Goal: Task Accomplishment & Management: Complete application form

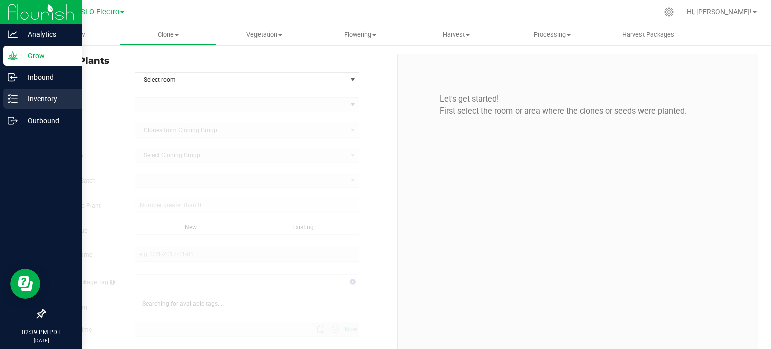
type input "[DATE] 2:39 PM"
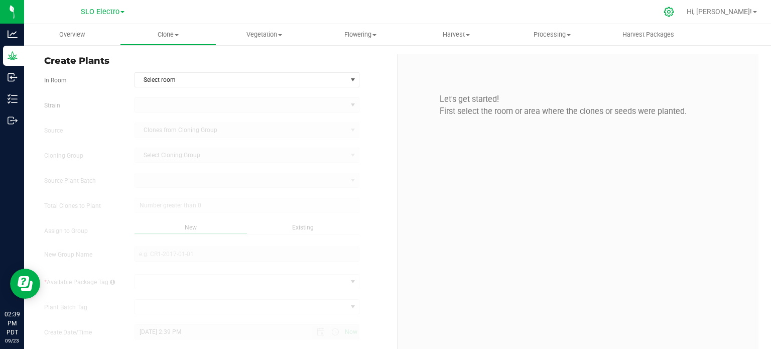
click at [658, 12] on div at bounding box center [419, 12] width 478 height 20
click at [674, 12] on icon at bounding box center [669, 12] width 11 height 11
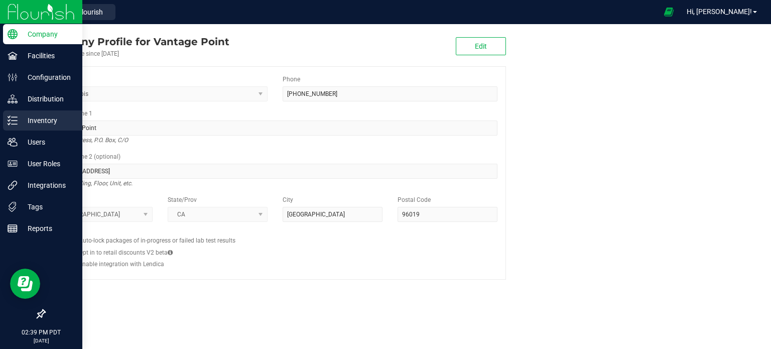
click at [16, 122] on icon at bounding box center [13, 120] width 10 height 10
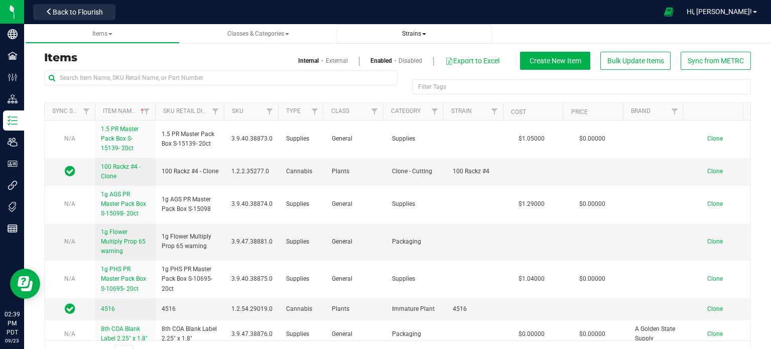
click at [422, 30] on span "Strains" at bounding box center [414, 33] width 24 height 7
click at [398, 56] on li "All strains" at bounding box center [414, 61] width 139 height 15
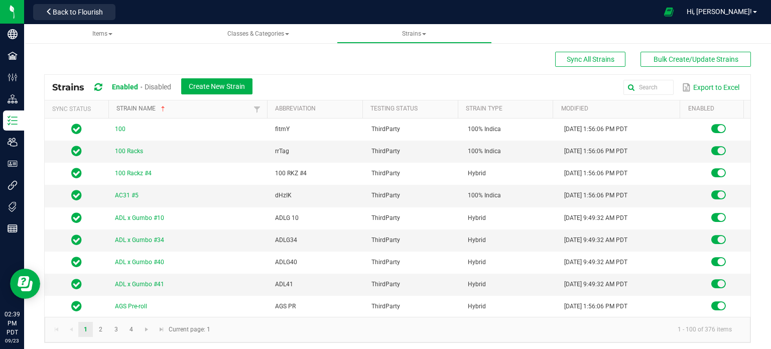
click at [162, 110] on span "Sortable" at bounding box center [163, 109] width 8 height 8
click at [143, 114] on th "Strain name Sorted Descending" at bounding box center [187, 109] width 159 height 18
click at [144, 110] on link "Strain name" at bounding box center [183, 109] width 135 height 8
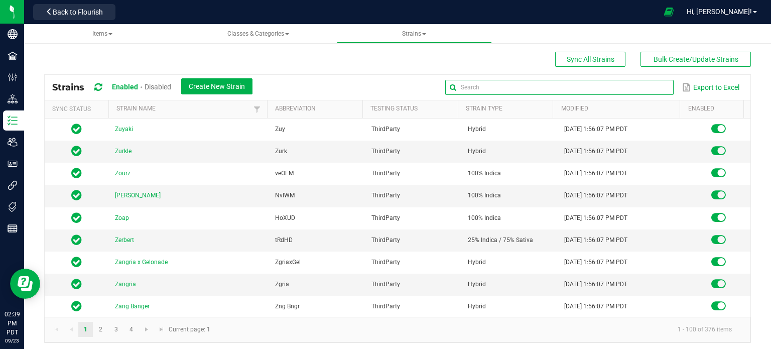
click at [657, 92] on input "text" at bounding box center [559, 87] width 228 height 15
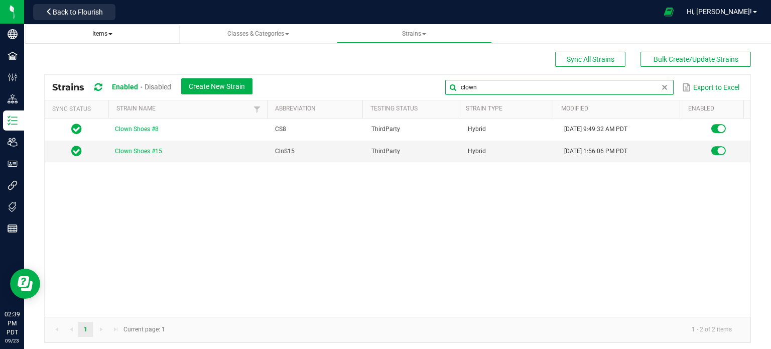
type input "clown"
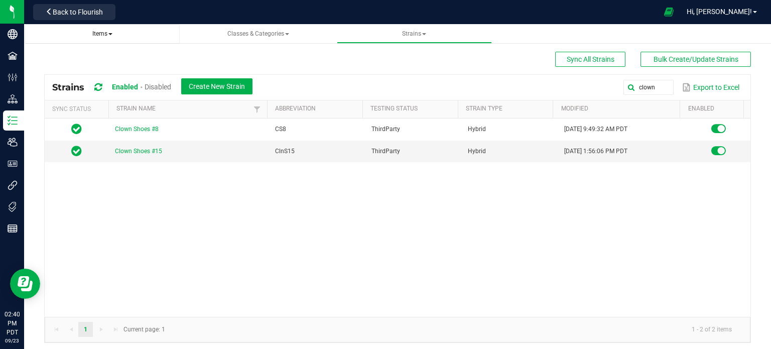
click at [89, 34] on span "Items" at bounding box center [102, 34] width 139 height 9
click at [97, 34] on span "Items" at bounding box center [102, 33] width 20 height 7
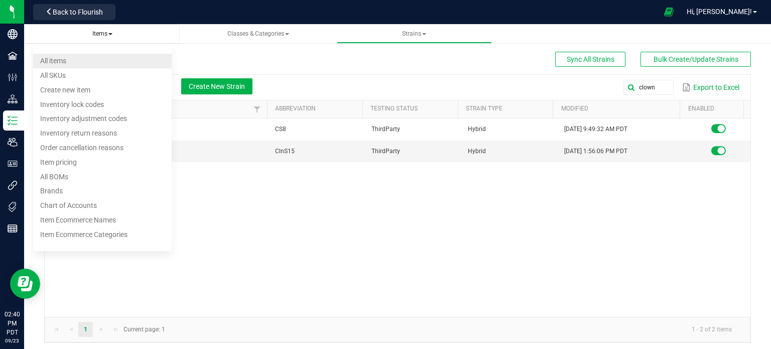
click at [84, 62] on li "All items" at bounding box center [102, 61] width 139 height 15
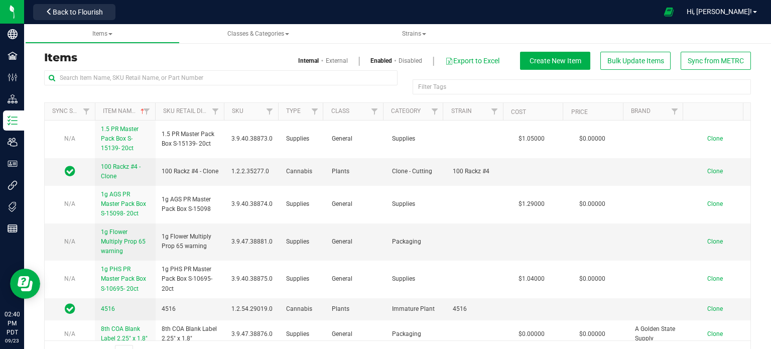
click at [168, 68] on div "Items Internal External Enabled Disabled Export to Excel Create New Item Bulk U…" at bounding box center [398, 61] width 722 height 18
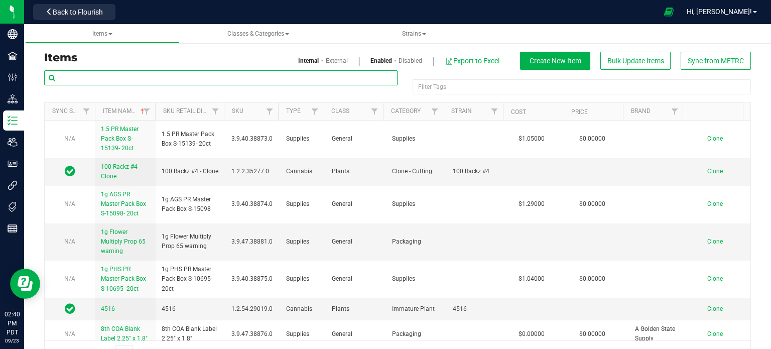
click at [167, 76] on input "text" at bounding box center [221, 77] width 354 height 15
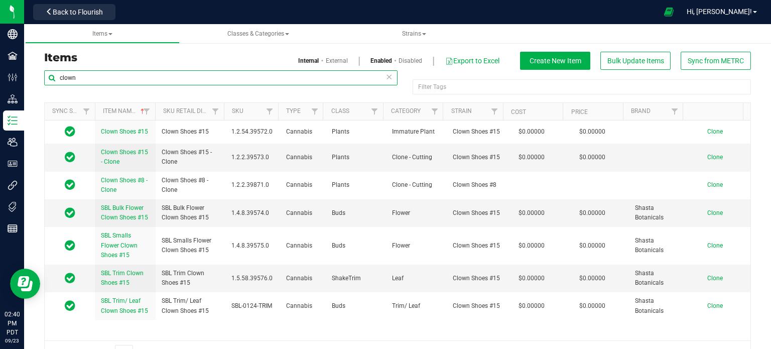
type input "clown"
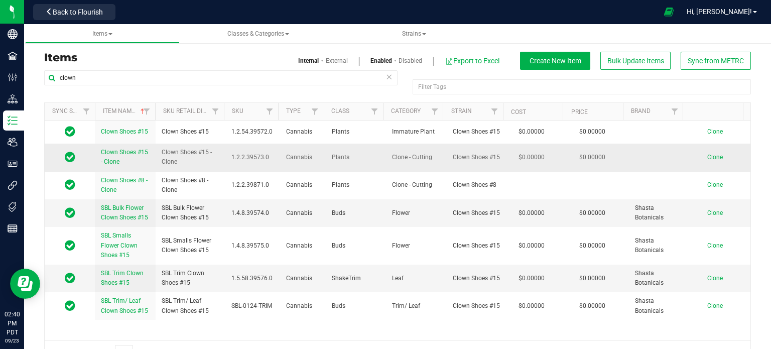
click at [122, 149] on span "Clown Shoes #15 - Clone" at bounding box center [124, 157] width 47 height 17
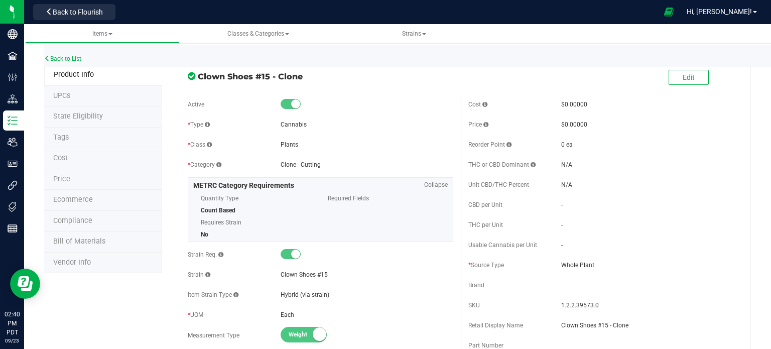
click at [57, 116] on span "State Eligibility" at bounding box center [78, 116] width 50 height 9
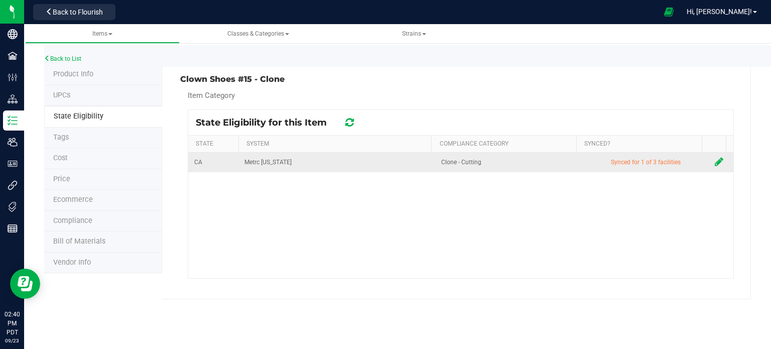
click at [715, 163] on icon at bounding box center [719, 162] width 9 height 10
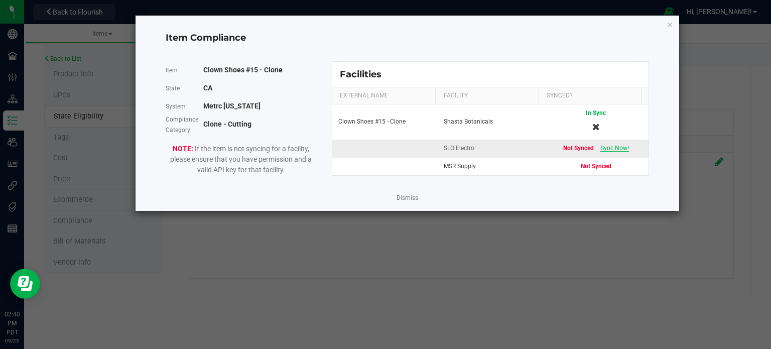
click at [608, 148] on span "Sync Now!" at bounding box center [615, 148] width 29 height 7
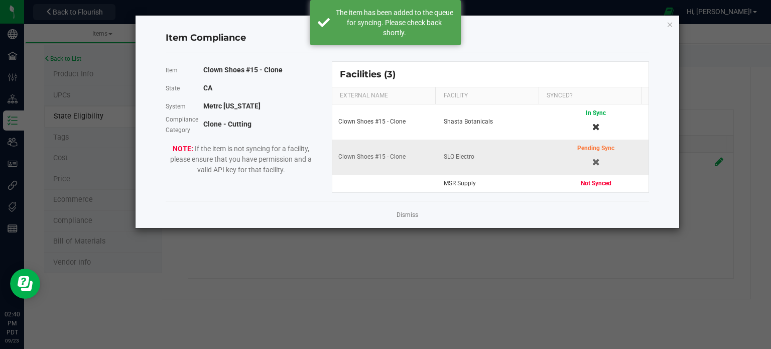
click at [670, 25] on icon "Close modal" at bounding box center [670, 24] width 7 height 12
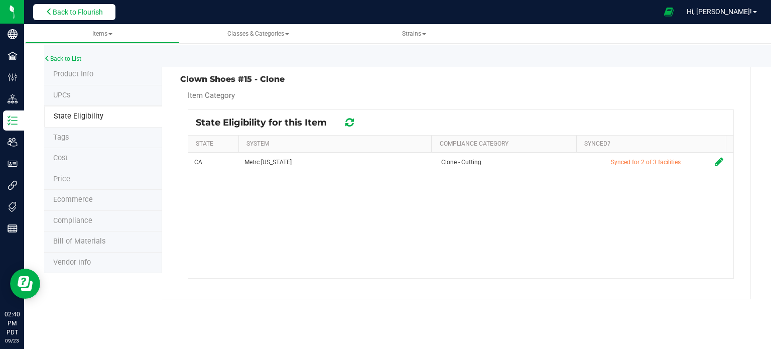
click at [72, 16] on span "Back to Flourish" at bounding box center [78, 12] width 50 height 8
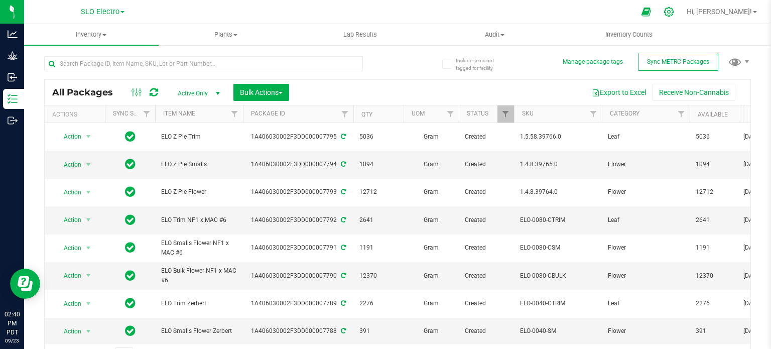
click at [674, 13] on icon at bounding box center [669, 12] width 11 height 11
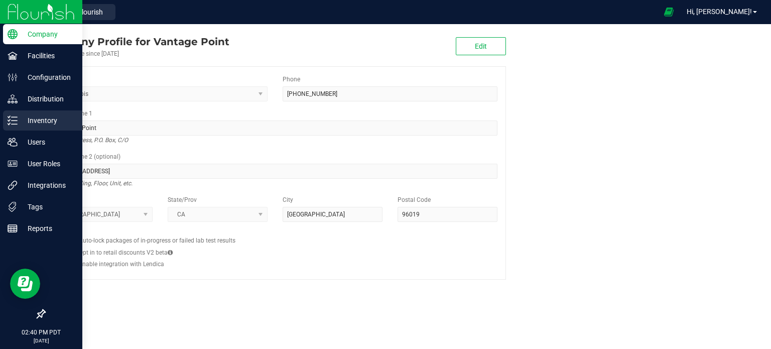
click at [17, 121] on line at bounding box center [15, 121] width 6 height 0
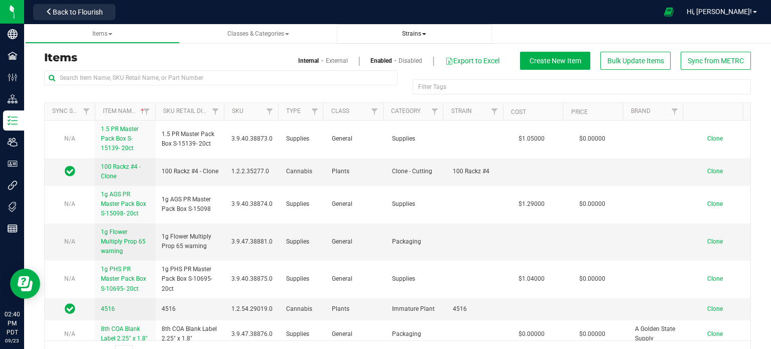
click at [403, 37] on span "Strains" at bounding box center [414, 33] width 24 height 7
click at [408, 63] on li "All strains" at bounding box center [414, 61] width 139 height 15
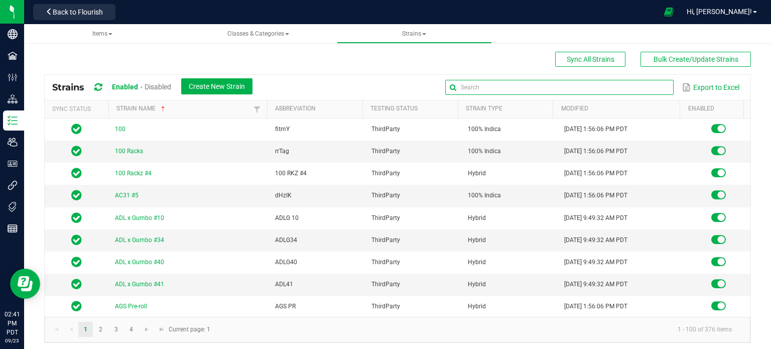
click at [635, 86] on input "text" at bounding box center [559, 87] width 228 height 15
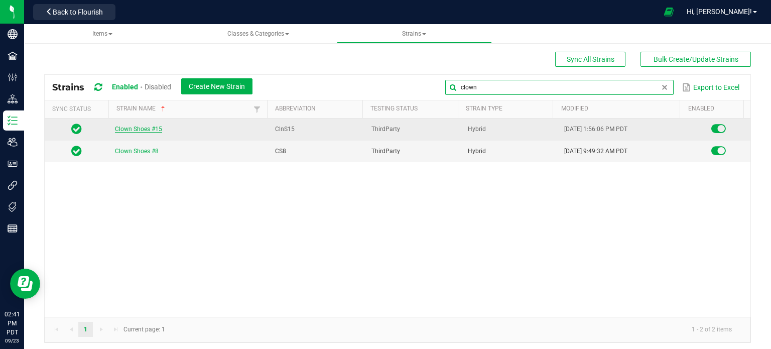
type input "clown"
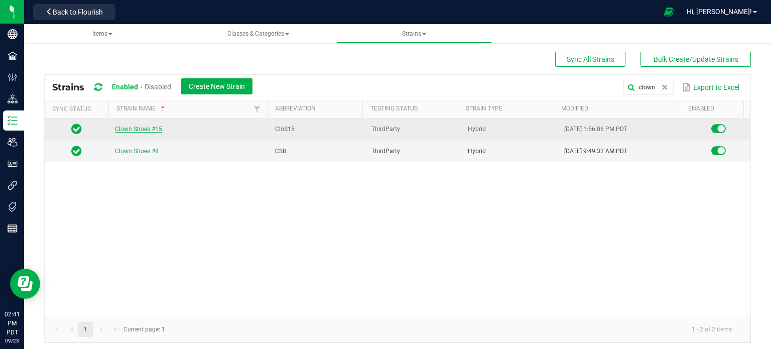
click at [137, 126] on link "Clown Shoes #15" at bounding box center [138, 129] width 47 height 7
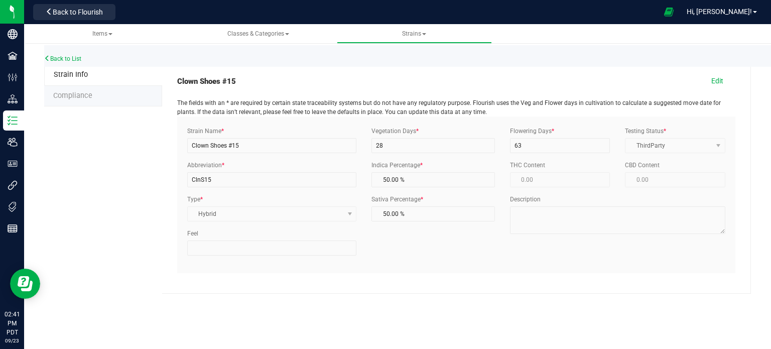
click at [84, 97] on span "Compliance" at bounding box center [72, 95] width 39 height 9
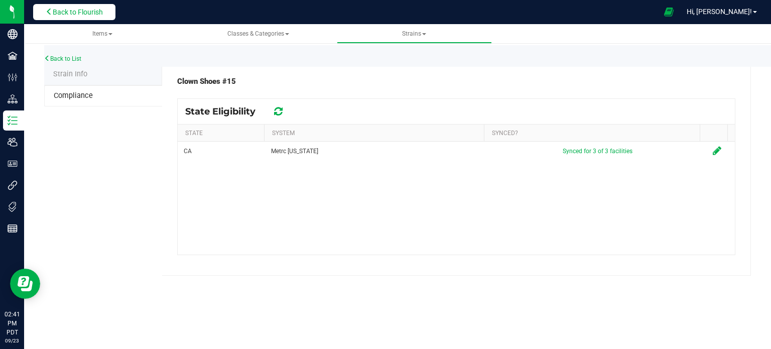
click at [95, 17] on button "Back to Flourish" at bounding box center [74, 12] width 82 height 16
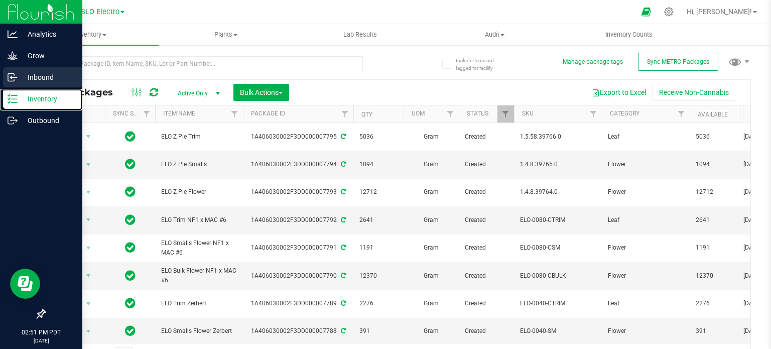
drag, startPoint x: 16, startPoint y: 100, endPoint x: 34, endPoint y: 83, distance: 25.2
click at [17, 100] on div "Inventory" at bounding box center [42, 99] width 79 height 20
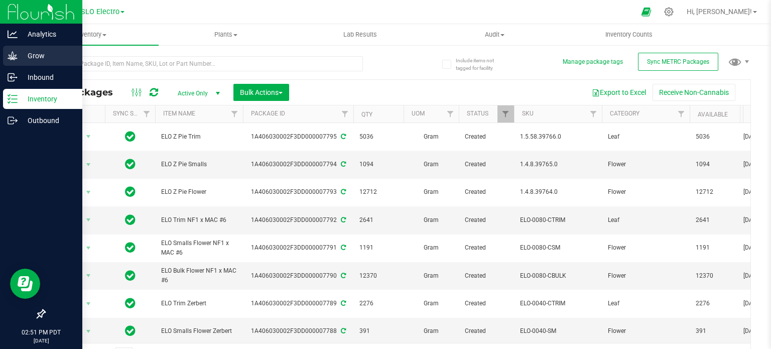
click at [13, 66] on link "Grow" at bounding box center [41, 57] width 82 height 22
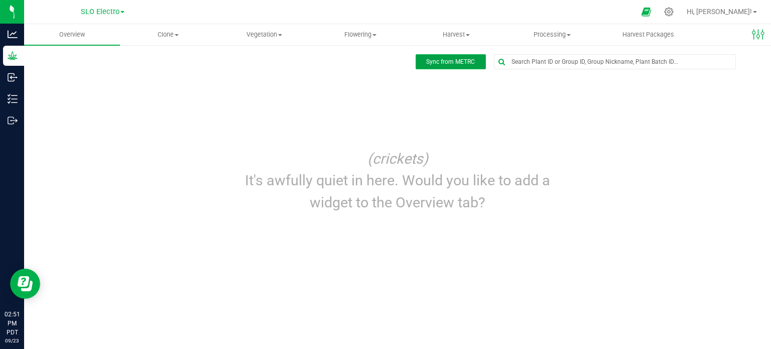
click at [425, 62] on button "Sync from METRC" at bounding box center [451, 61] width 70 height 15
click at [154, 30] on span "Clone" at bounding box center [168, 34] width 95 height 9
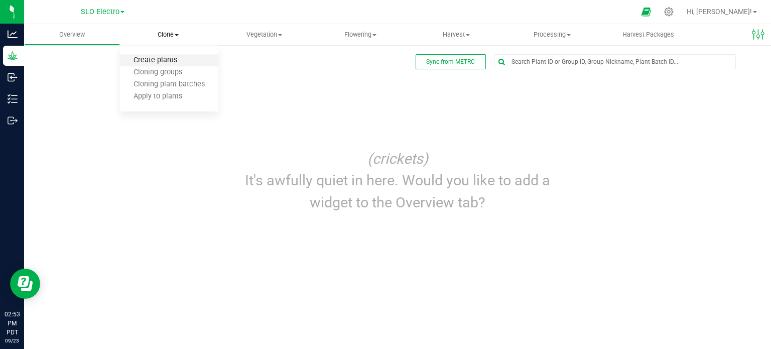
click at [159, 60] on span "Create plants" at bounding box center [155, 60] width 71 height 9
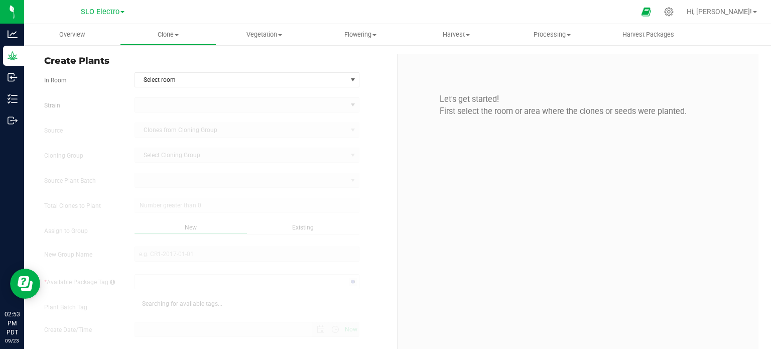
type input "[DATE] 2:53 PM"
drag, startPoint x: 229, startPoint y: 84, endPoint x: 219, endPoint y: 76, distance: 12.9
click at [230, 83] on span "Select room" at bounding box center [241, 80] width 212 height 14
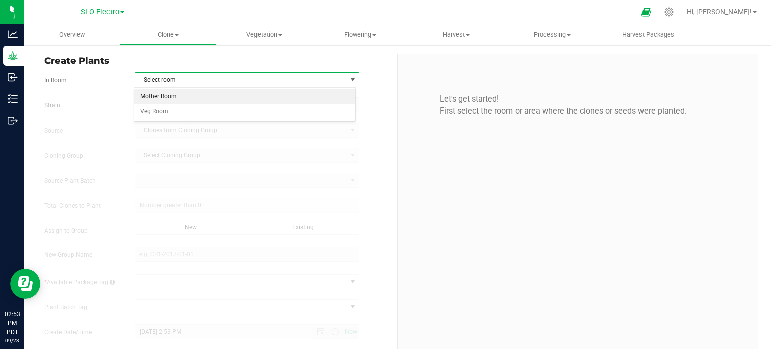
click at [206, 99] on li "Mother Room" at bounding box center [245, 96] width 222 height 15
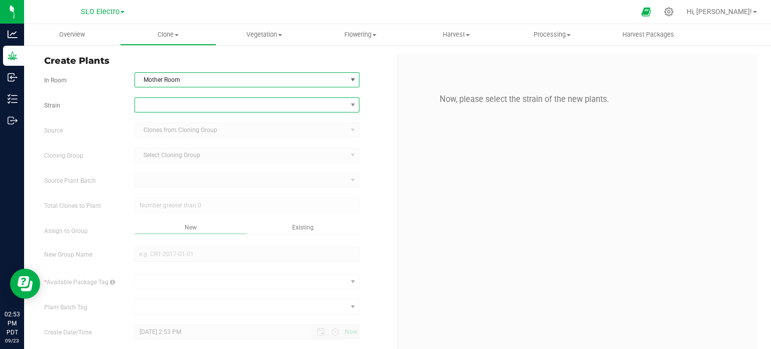
click at [207, 102] on span at bounding box center [241, 105] width 212 height 14
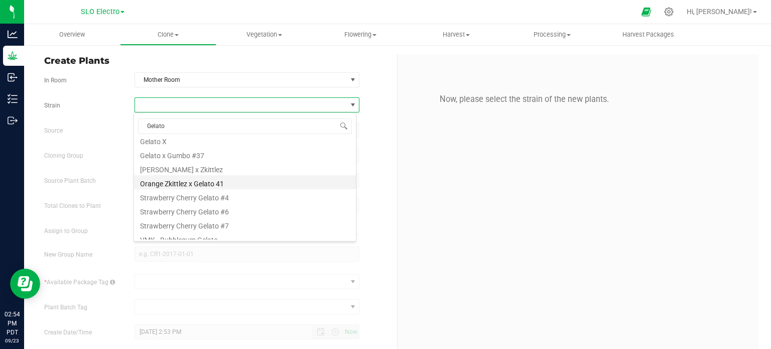
scroll to position [96, 0]
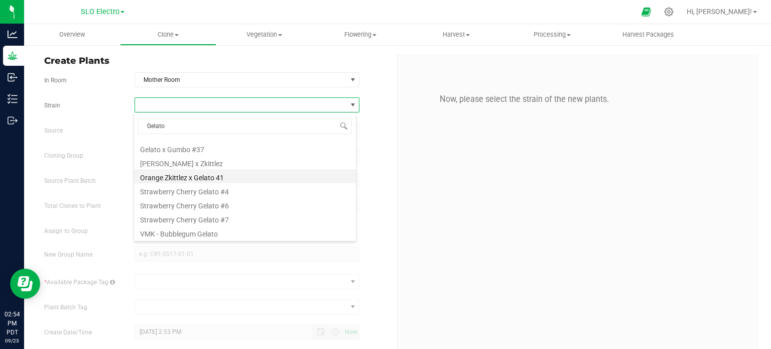
type input "Gelato x"
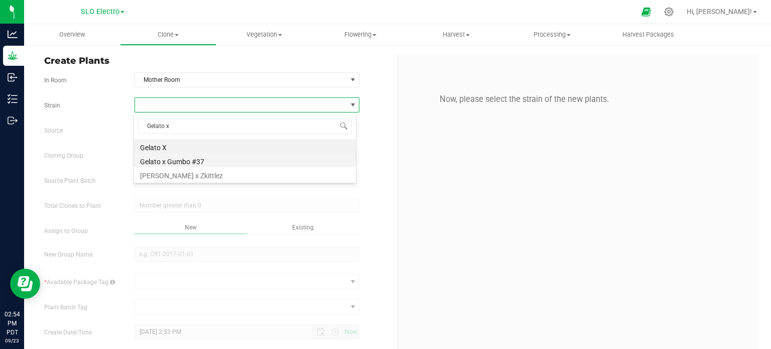
click at [224, 162] on li "Gelato x Gumbo #37" at bounding box center [245, 160] width 222 height 14
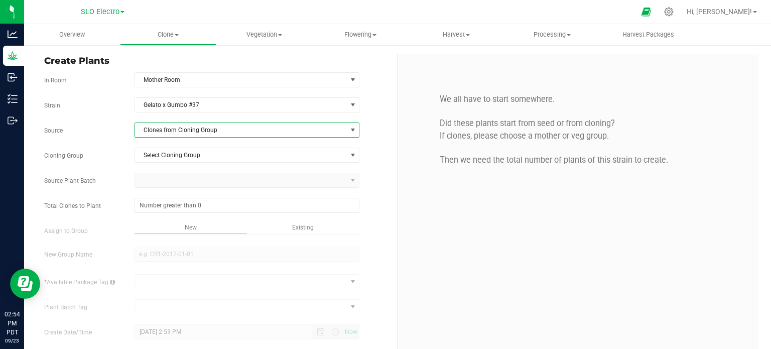
click at [244, 132] on span "Clones from Cloning Group" at bounding box center [241, 130] width 212 height 14
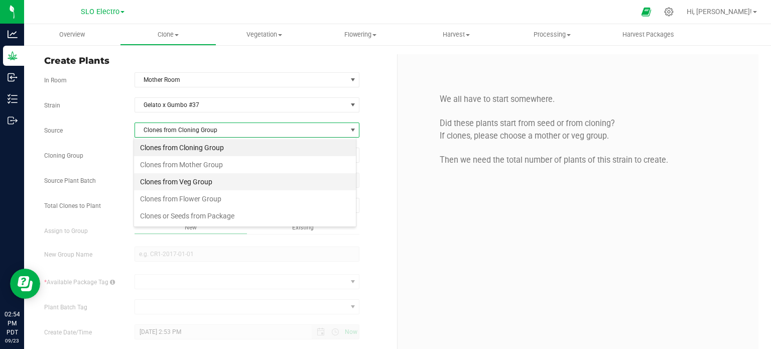
scroll to position [15, 222]
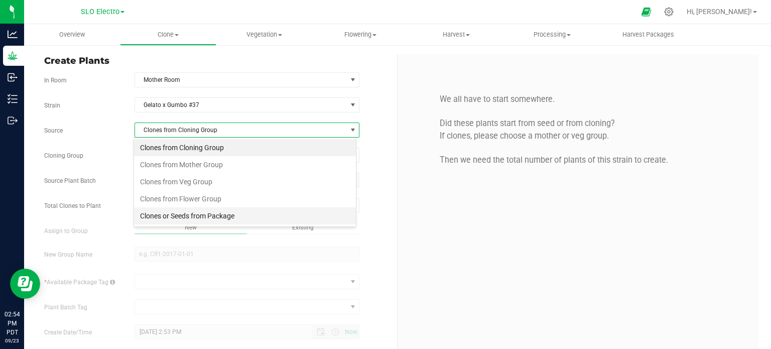
click at [243, 218] on li "Clones or Seeds from Package" at bounding box center [245, 215] width 222 height 17
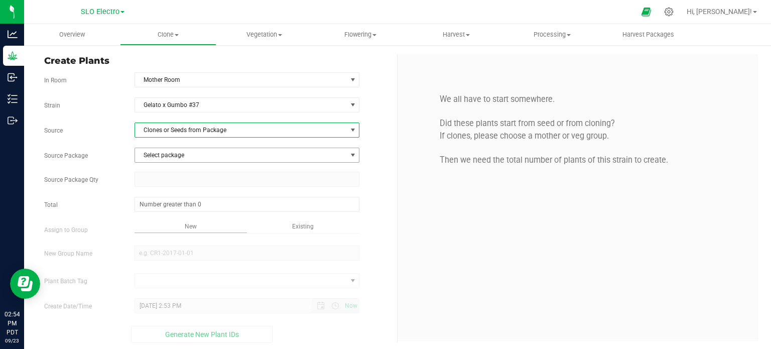
click at [269, 149] on span "Select package" at bounding box center [241, 155] width 212 height 14
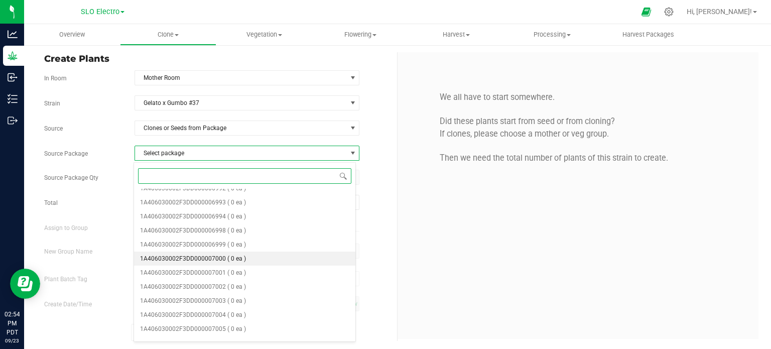
scroll to position [257, 0]
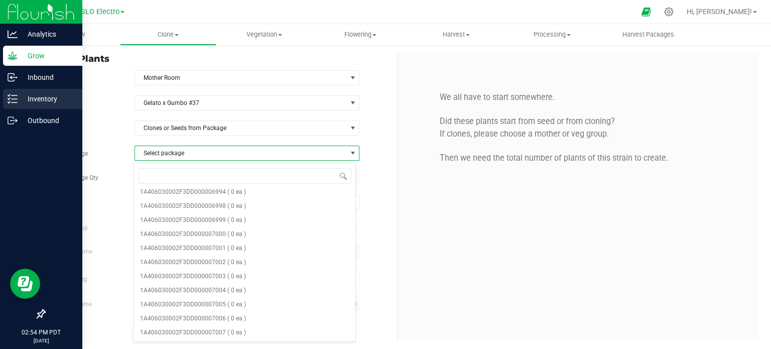
click at [20, 106] on div "Inventory" at bounding box center [42, 99] width 79 height 20
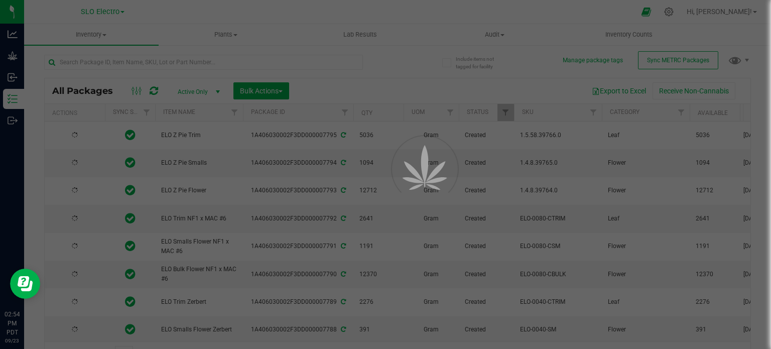
click at [666, 62] on div at bounding box center [385, 174] width 771 height 349
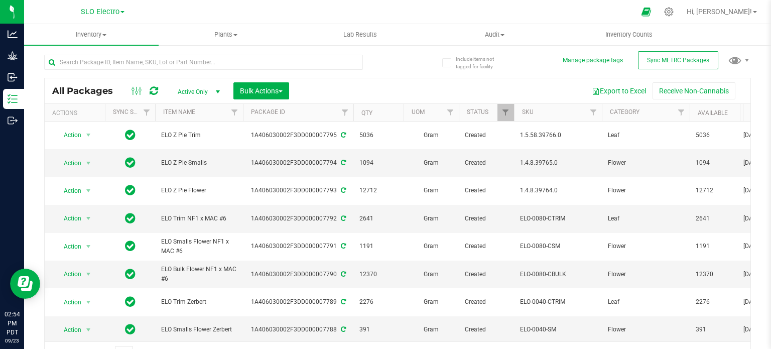
scroll to position [2, 0]
click at [666, 62] on span "Sync METRC Packages" at bounding box center [678, 59] width 62 height 7
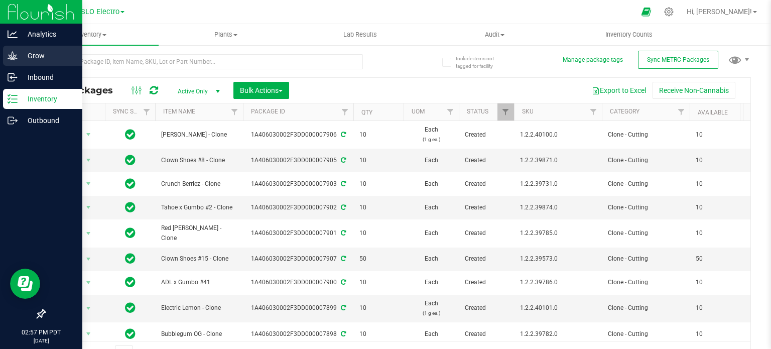
click at [30, 64] on div "Grow" at bounding box center [42, 56] width 79 height 20
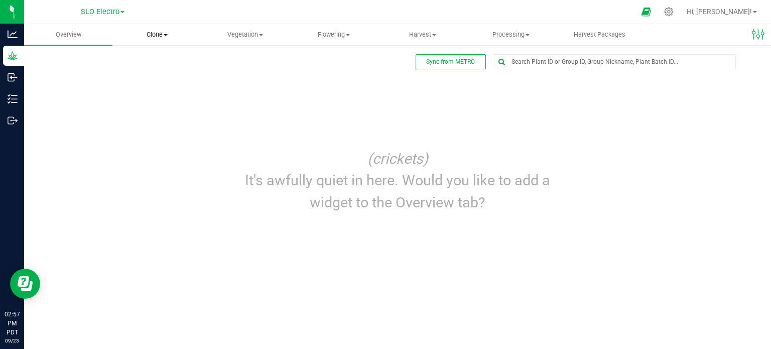
click at [161, 34] on span "Clone" at bounding box center [156, 34] width 87 height 9
click at [176, 60] on span "Create plants" at bounding box center [147, 60] width 71 height 9
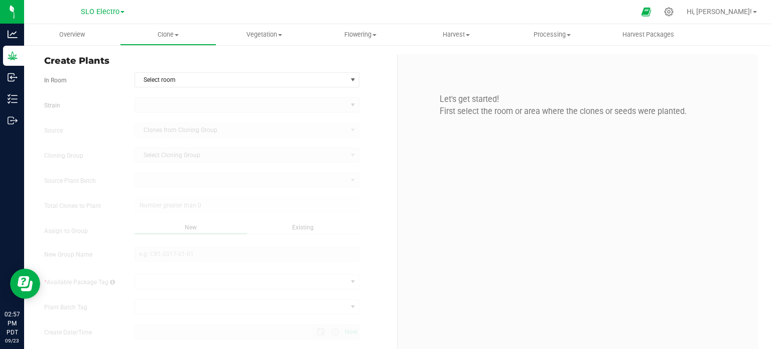
type input "[DATE] 2:57 PM"
click at [236, 82] on span "Select room" at bounding box center [241, 80] width 212 height 14
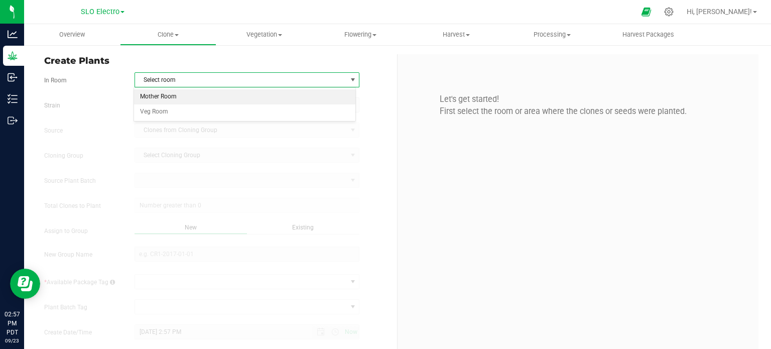
click at [212, 92] on li "Mother Room" at bounding box center [245, 96] width 222 height 15
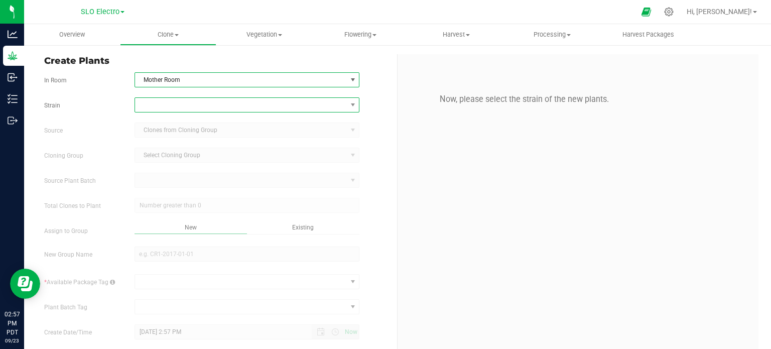
click at [212, 105] on span at bounding box center [241, 105] width 212 height 14
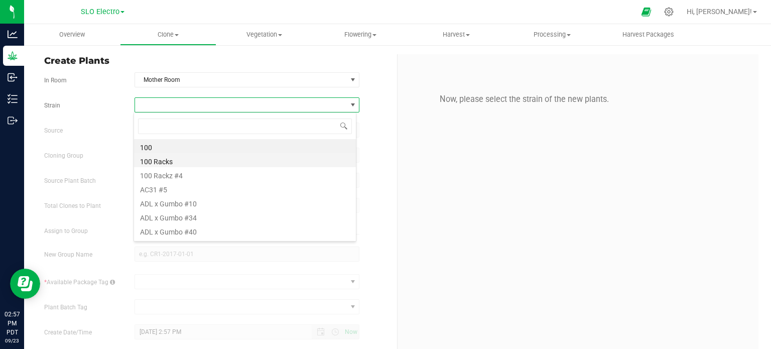
scroll to position [15, 222]
type input "gelato x"
click at [235, 158] on li "Gelato x Gumbo #37" at bounding box center [245, 160] width 222 height 14
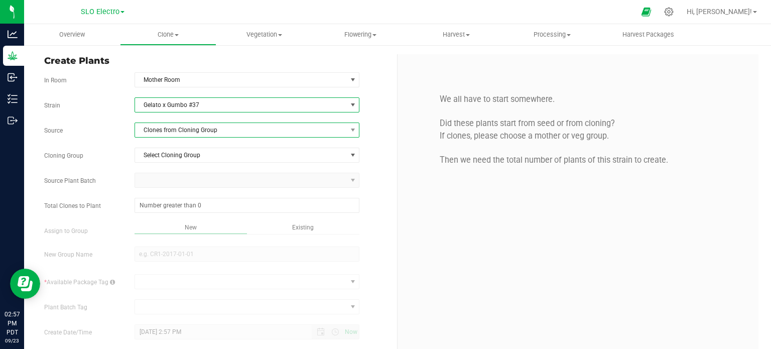
click at [269, 131] on span "Clones from Cloning Group" at bounding box center [241, 130] width 212 height 14
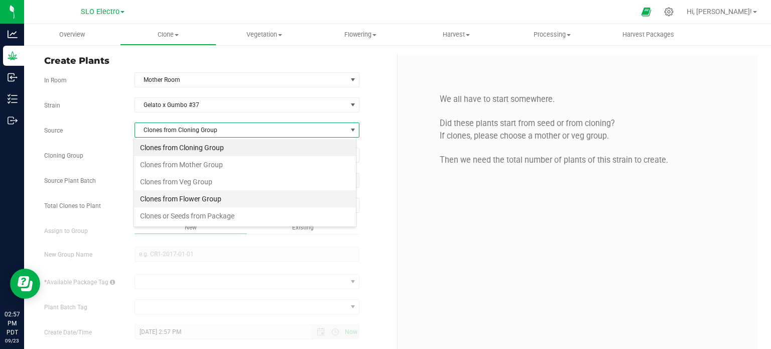
scroll to position [15, 222]
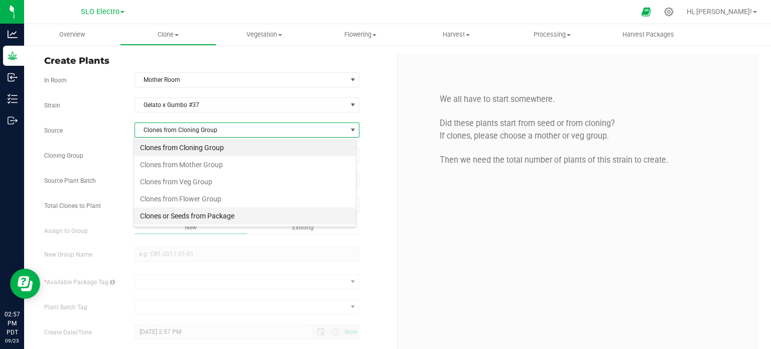
click at [244, 217] on li "Clones or Seeds from Package" at bounding box center [245, 215] width 222 height 17
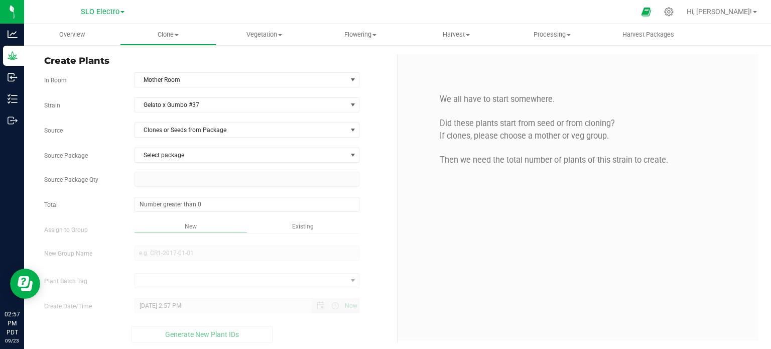
click at [275, 162] on div "Select package 1A406030000A116000003441 1A406030002F3DD000005966 1A406030002F3D…" at bounding box center [247, 160] width 241 height 24
click at [281, 158] on span "Select package" at bounding box center [241, 155] width 212 height 14
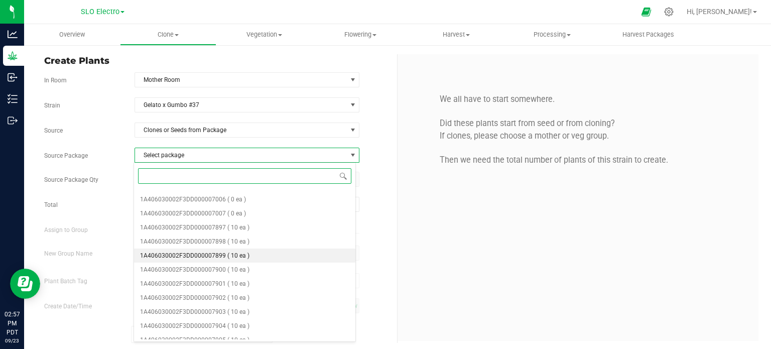
scroll to position [362, 0]
click at [243, 242] on span "( 10 ea )" at bounding box center [238, 242] width 22 height 7
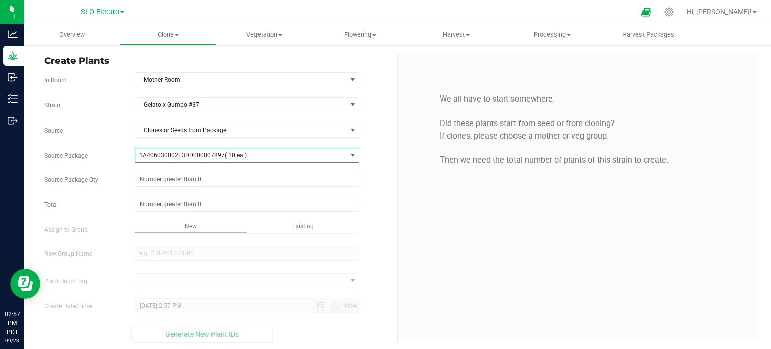
scroll to position [2, 0]
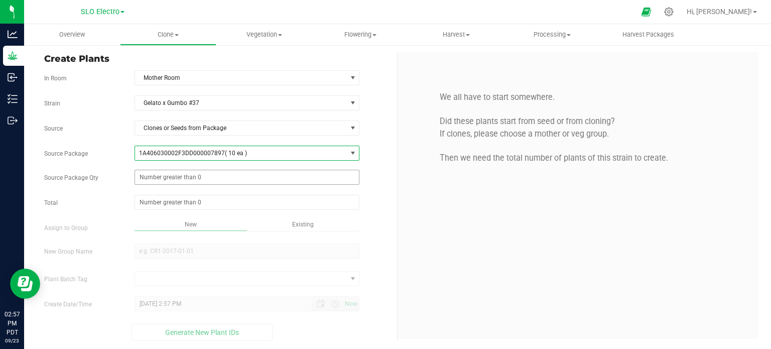
click at [241, 174] on span at bounding box center [247, 177] width 225 height 15
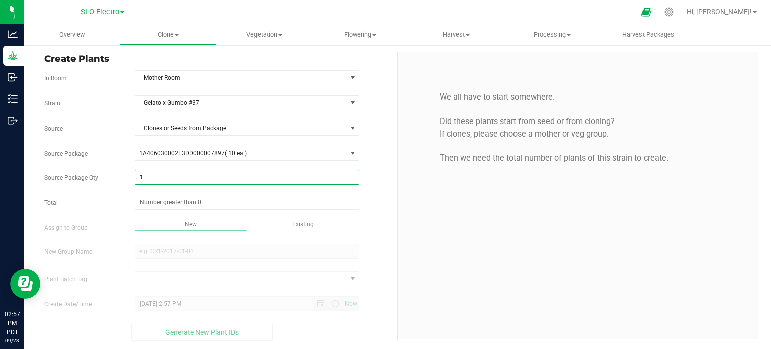
type input "10"
click at [275, 230] on div "New Existing" at bounding box center [247, 227] width 225 height 14
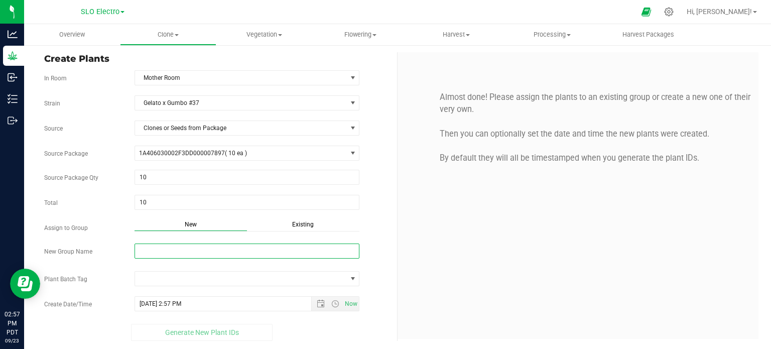
click at [267, 244] on input "New Group Name" at bounding box center [247, 251] width 225 height 15
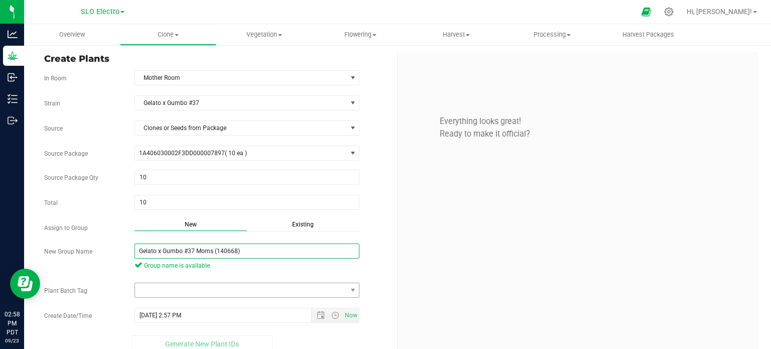
type input "Gelato x Gumbo #37 Moms (140668)"
click at [325, 285] on span at bounding box center [241, 290] width 212 height 14
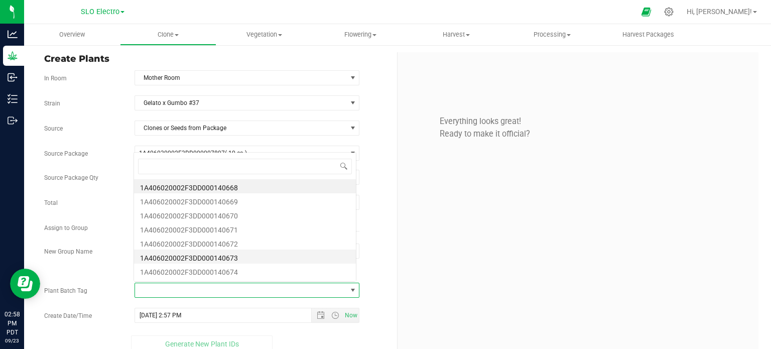
scroll to position [15, 220]
click at [249, 184] on li "1A406020002F3DD000140668" at bounding box center [245, 186] width 222 height 14
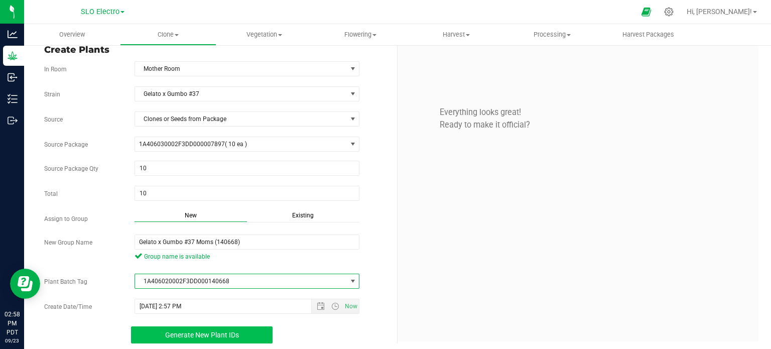
scroll to position [14, 0]
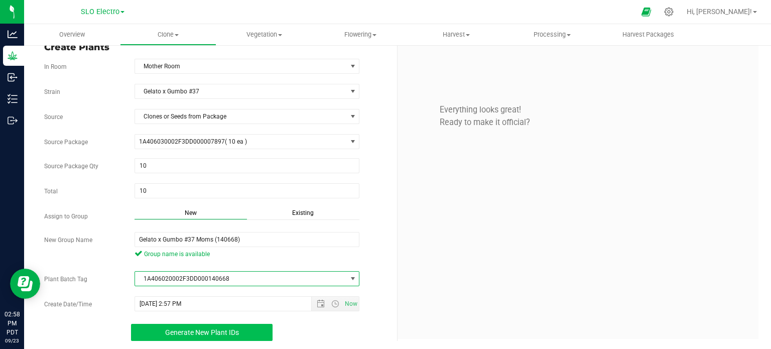
click at [242, 328] on button "Generate New Plant IDs" at bounding box center [202, 332] width 142 height 17
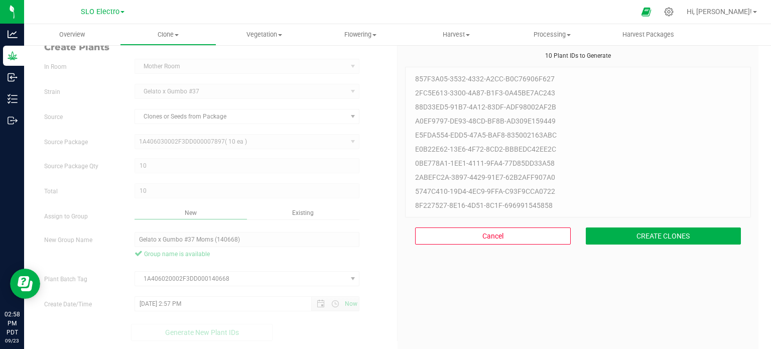
scroll to position [30, 0]
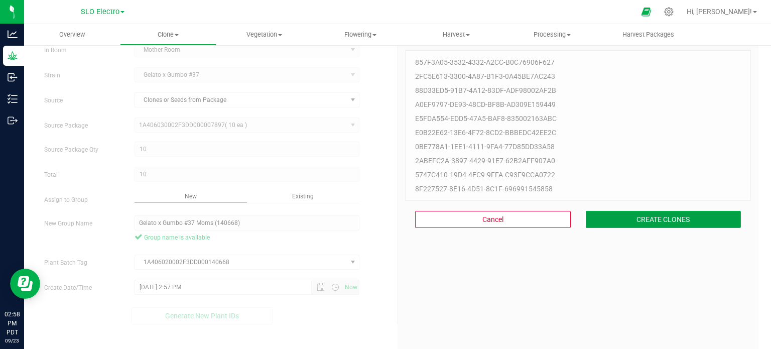
click at [659, 226] on button "CREATE CLONES" at bounding box center [664, 219] width 156 height 17
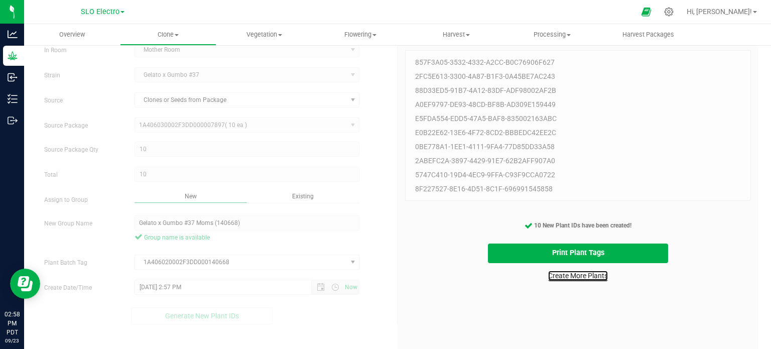
click at [579, 280] on link "Create More Plants" at bounding box center [578, 276] width 60 height 10
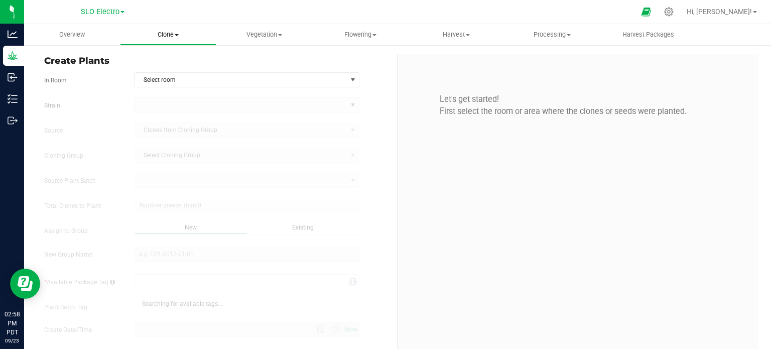
type input "[DATE] 2:58 PM"
click at [216, 77] on span "Select room" at bounding box center [241, 80] width 212 height 14
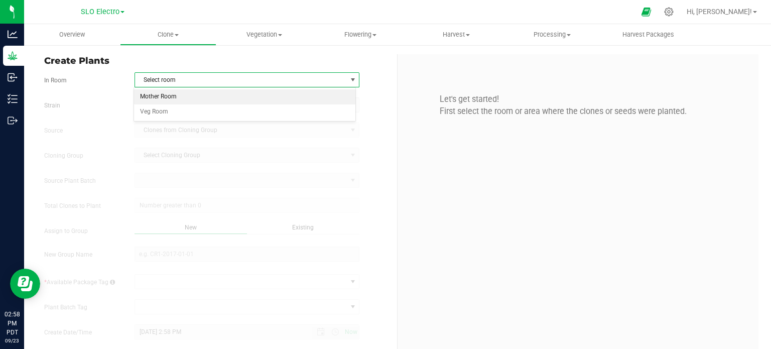
click at [192, 100] on li "Mother Room" at bounding box center [245, 96] width 222 height 15
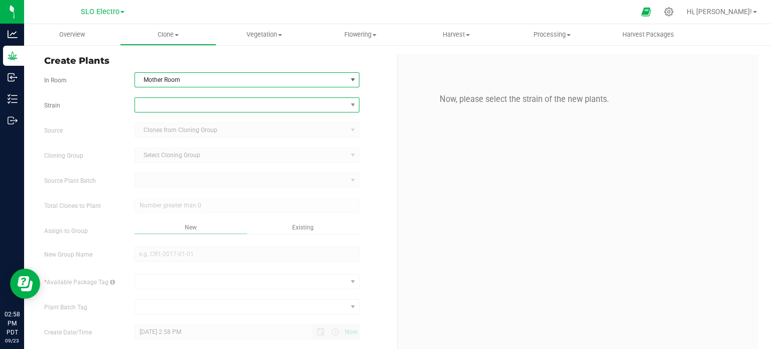
click at [202, 108] on span at bounding box center [241, 105] width 212 height 14
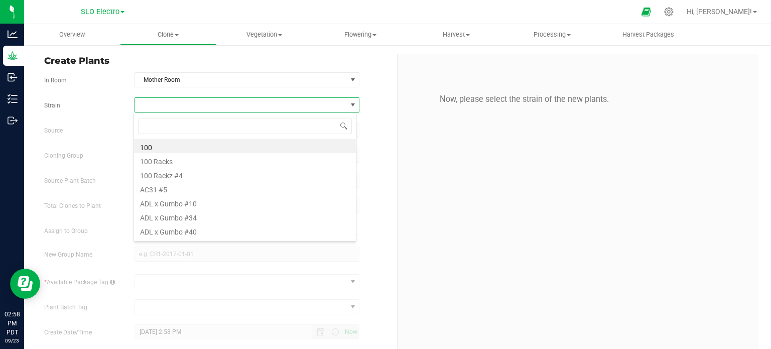
scroll to position [15, 222]
type input "bubble"
click at [217, 146] on li "Bubble Gum OG" at bounding box center [245, 146] width 222 height 14
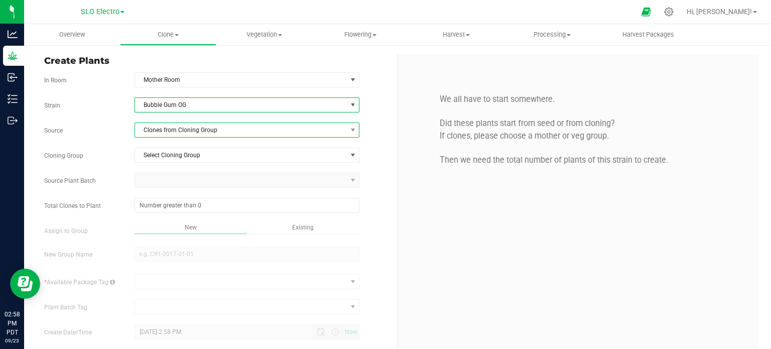
click at [232, 131] on span "Clones from Cloning Group" at bounding box center [241, 130] width 212 height 14
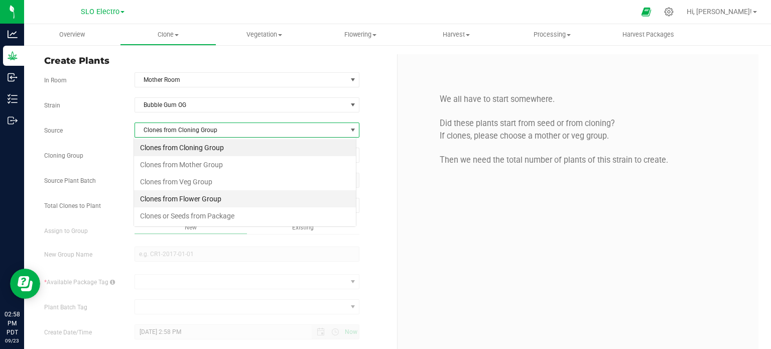
scroll to position [15, 222]
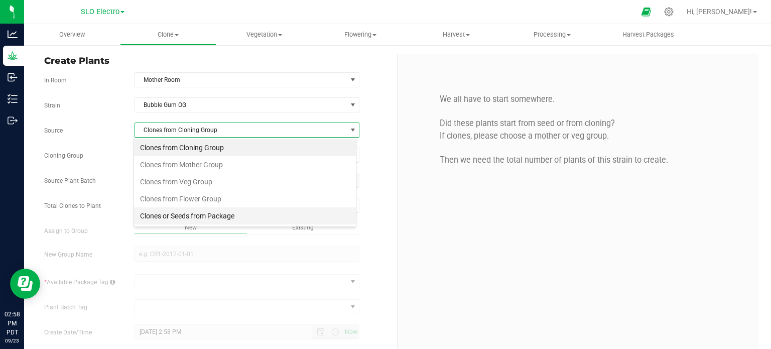
click at [216, 213] on li "Clones or Seeds from Package" at bounding box center [245, 215] width 222 height 17
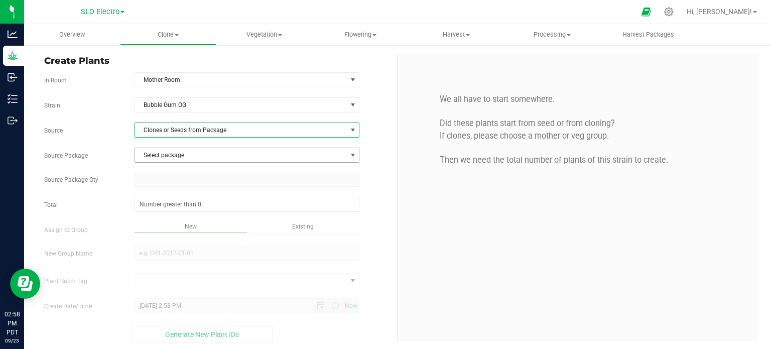
click at [235, 151] on span "Select package" at bounding box center [241, 155] width 212 height 14
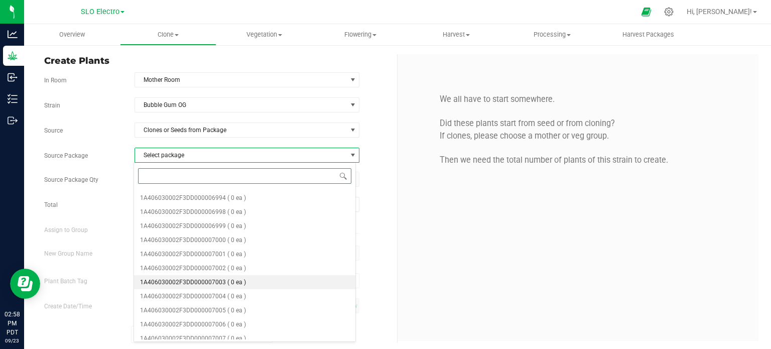
scroll to position [351, 0]
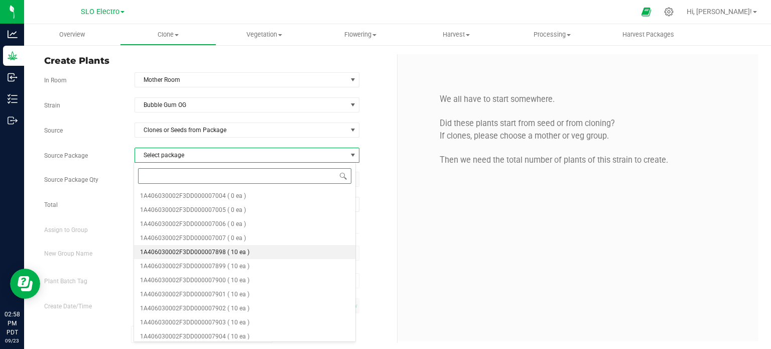
click at [250, 251] on li "1A406030002F3DD000007898 ( 10 ea )" at bounding box center [245, 252] width 222 height 14
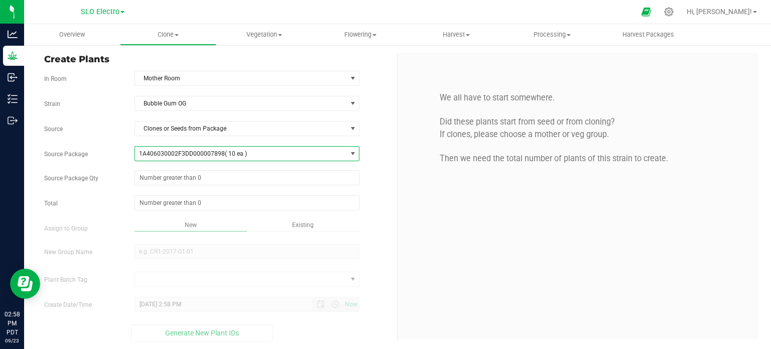
scroll to position [2, 0]
click at [234, 180] on span at bounding box center [247, 177] width 225 height 15
type input "10"
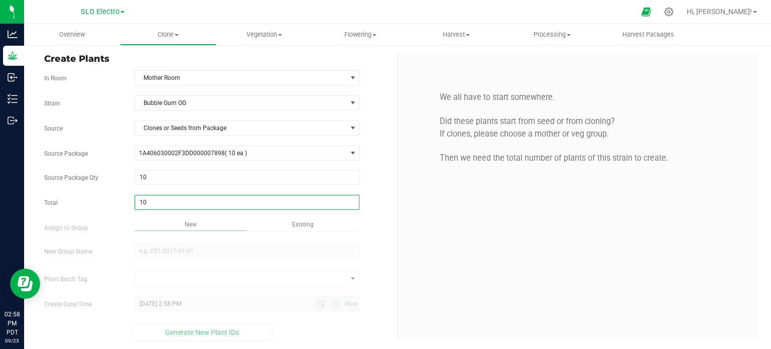
type input "10"
click at [419, 243] on div "We all have to start somewhere. Did these plants start from seed or from clonin…" at bounding box center [578, 195] width 361 height 287
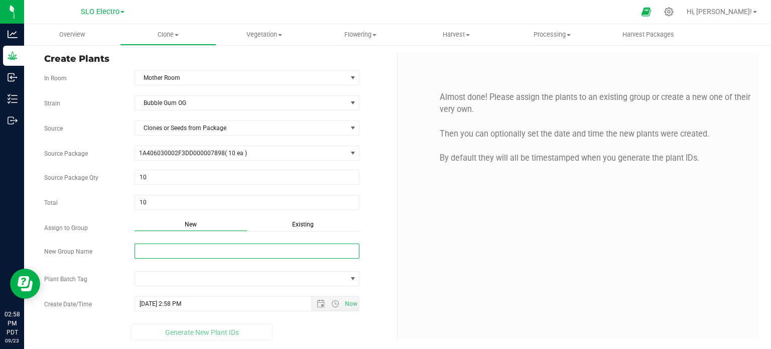
click at [269, 255] on input "New Group Name" at bounding box center [247, 251] width 225 height 15
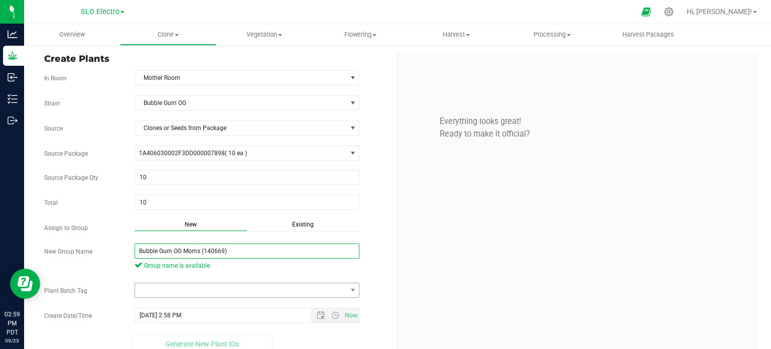
type input "Bubble Gum OG Moms (140669)"
click at [323, 289] on span at bounding box center [241, 290] width 212 height 14
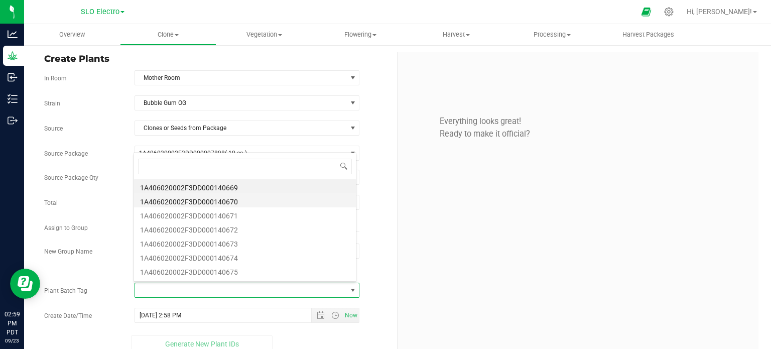
scroll to position [15, 220]
click at [243, 189] on li "1A406020002F3DD000140669" at bounding box center [245, 186] width 222 height 14
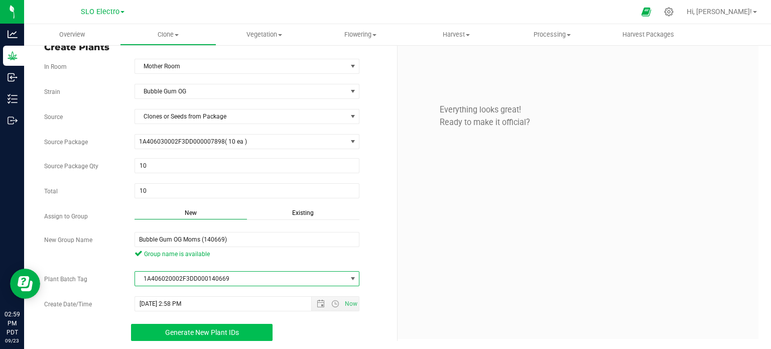
click at [247, 332] on button "Generate New Plant IDs" at bounding box center [202, 332] width 142 height 17
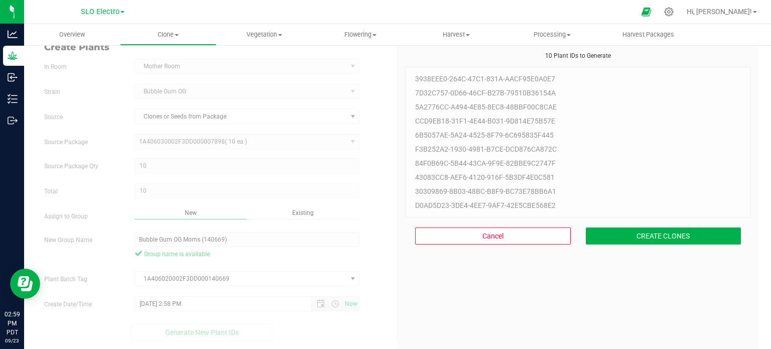
scroll to position [30, 0]
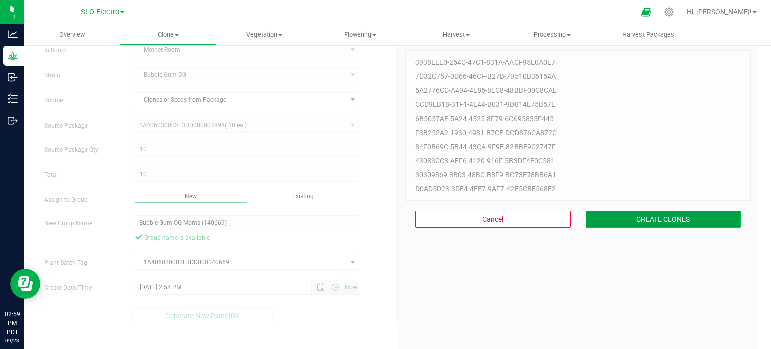
click at [683, 224] on button "CREATE CLONES" at bounding box center [664, 219] width 156 height 17
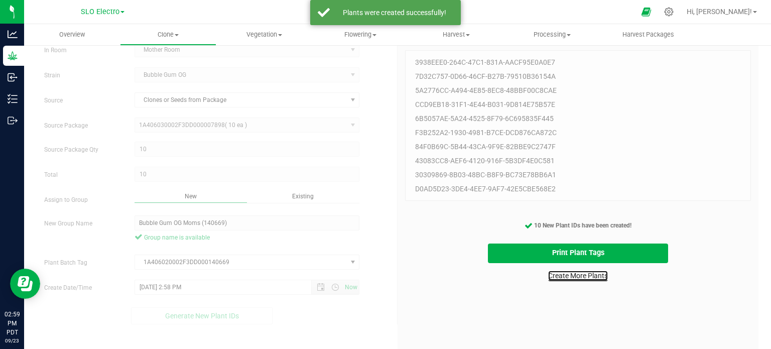
click at [576, 273] on link "Create More Plants" at bounding box center [578, 276] width 60 height 10
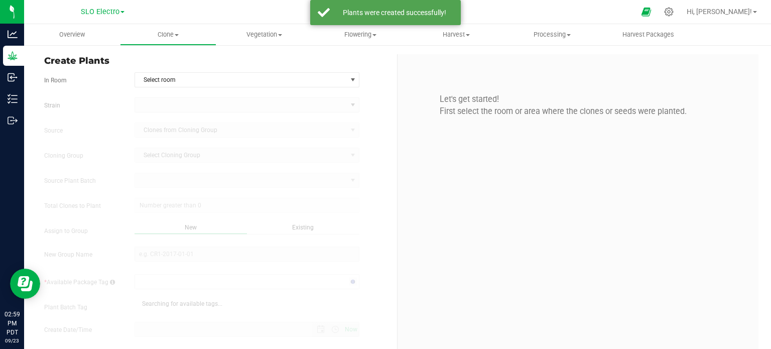
type input "[DATE] 2:59 PM"
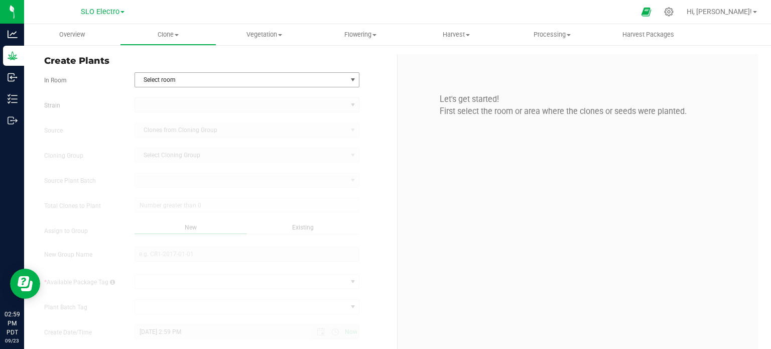
click at [216, 76] on span "Select room" at bounding box center [241, 80] width 212 height 14
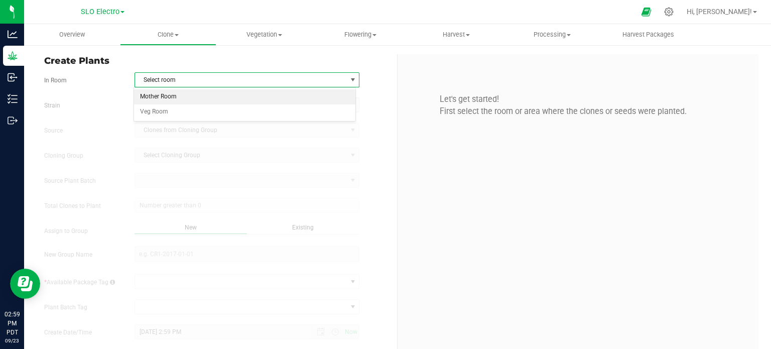
click at [181, 94] on li "Mother Room" at bounding box center [245, 96] width 222 height 15
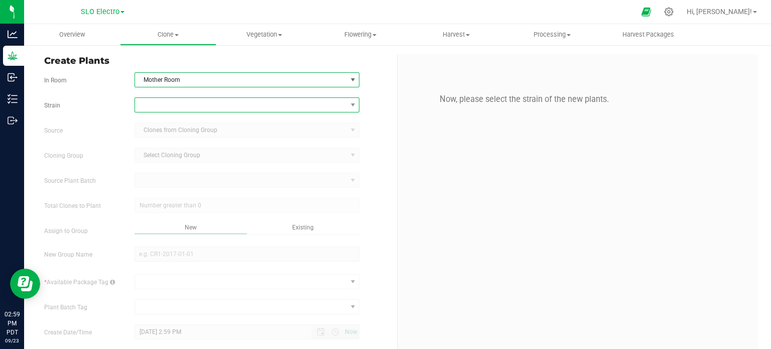
click at [182, 104] on span at bounding box center [241, 105] width 212 height 14
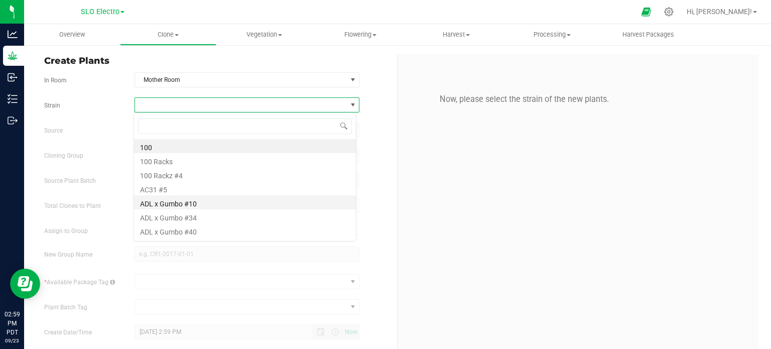
scroll to position [15, 222]
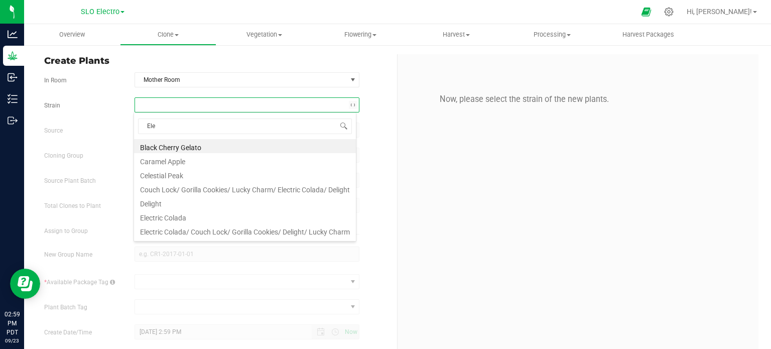
type input "Elec"
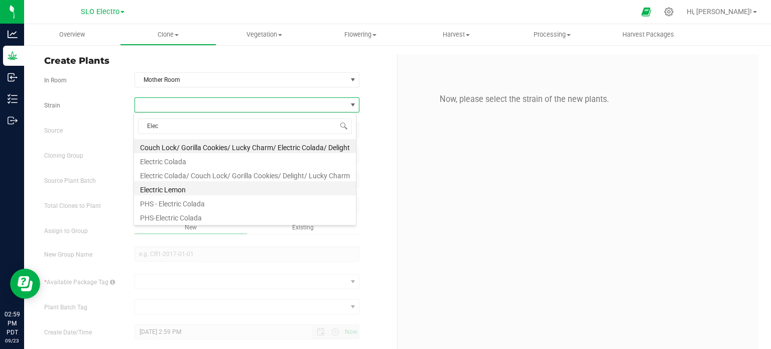
click at [193, 192] on li "Electric Lemon" at bounding box center [245, 188] width 222 height 14
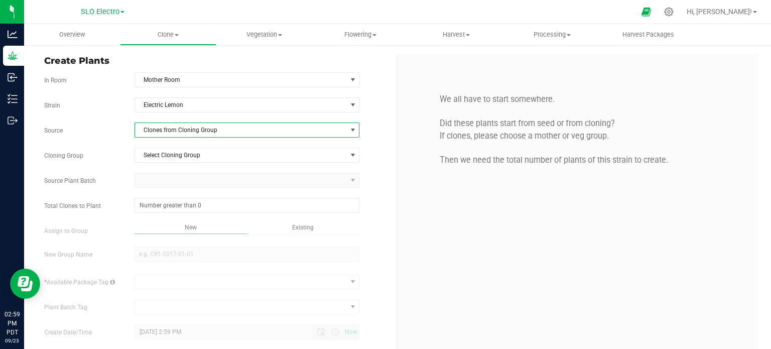
click at [265, 123] on span "Clones from Cloning Group" at bounding box center [247, 130] width 225 height 15
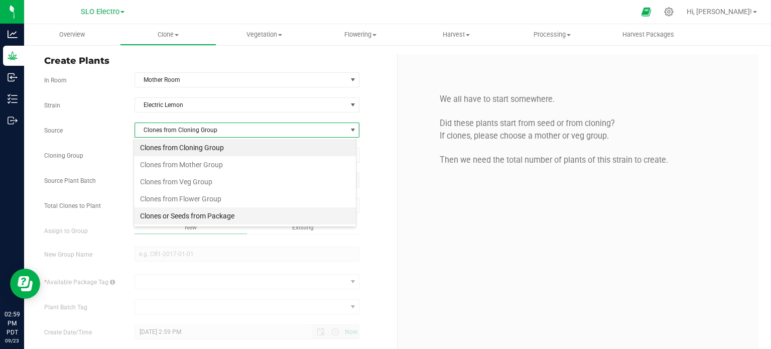
scroll to position [15, 222]
click at [231, 216] on li "Clones or Seeds from Package" at bounding box center [245, 215] width 222 height 17
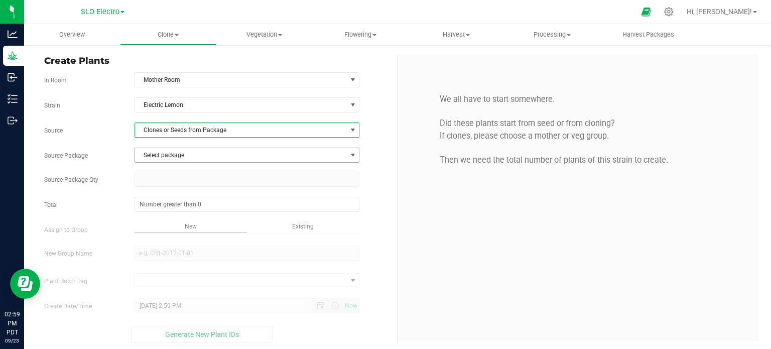
click at [239, 148] on span "Select package" at bounding box center [241, 155] width 212 height 14
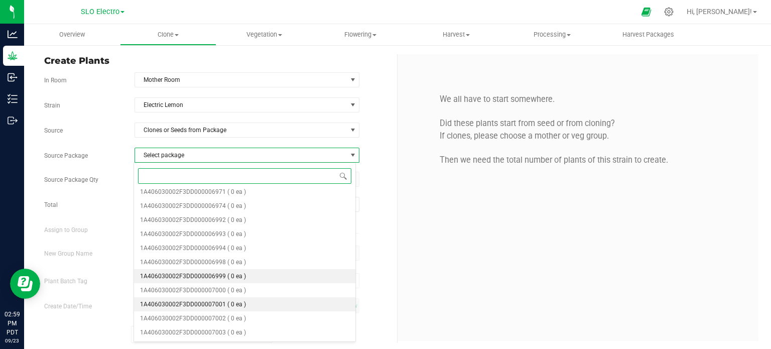
scroll to position [351, 0]
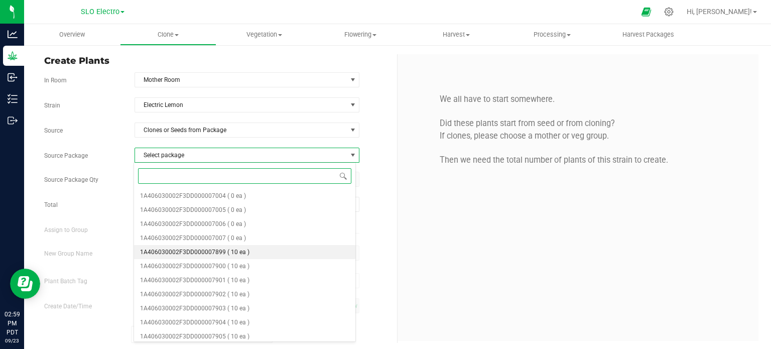
click at [249, 249] on li "1A406030002F3DD000007899 ( 10 ea )" at bounding box center [245, 252] width 222 height 14
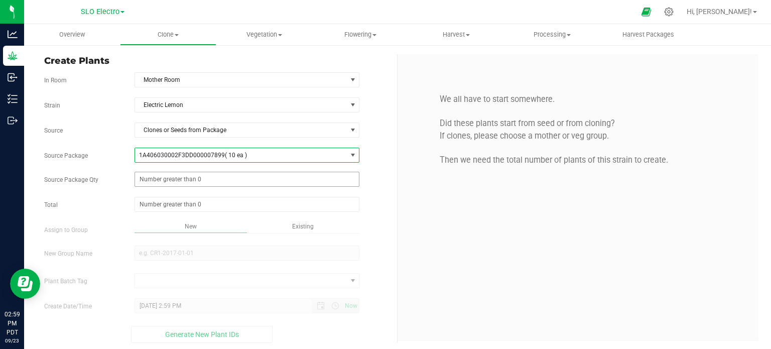
click at [237, 183] on span at bounding box center [247, 179] width 225 height 15
type input "10"
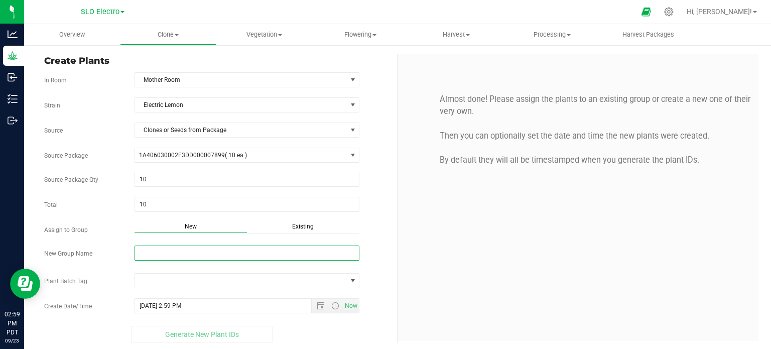
click at [185, 253] on input "New Group Name" at bounding box center [247, 253] width 225 height 15
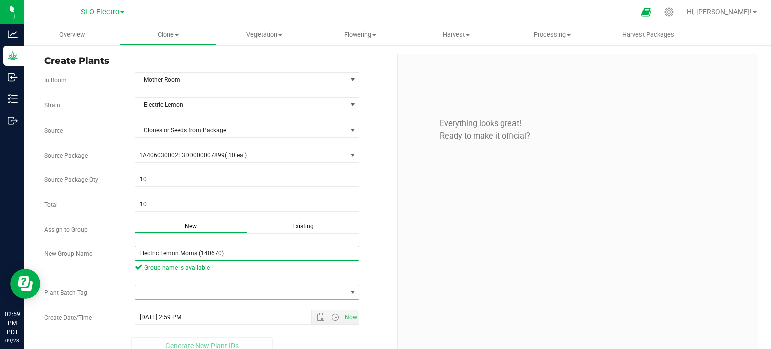
type input "Electric Lemon Moms (140670)"
click at [349, 289] on span at bounding box center [353, 292] width 8 height 8
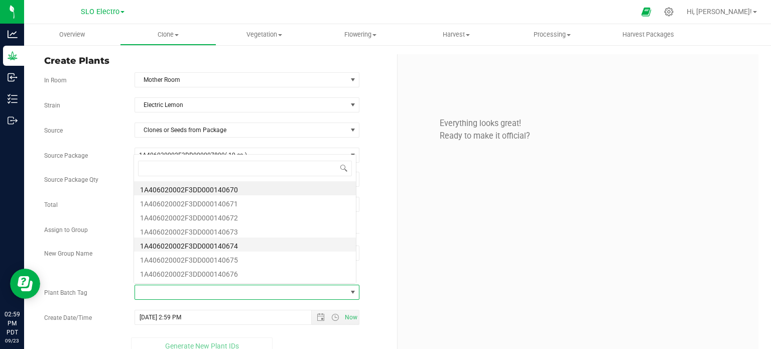
scroll to position [15, 220]
click at [270, 191] on li "1A406020002F3DD000140670" at bounding box center [245, 188] width 222 height 14
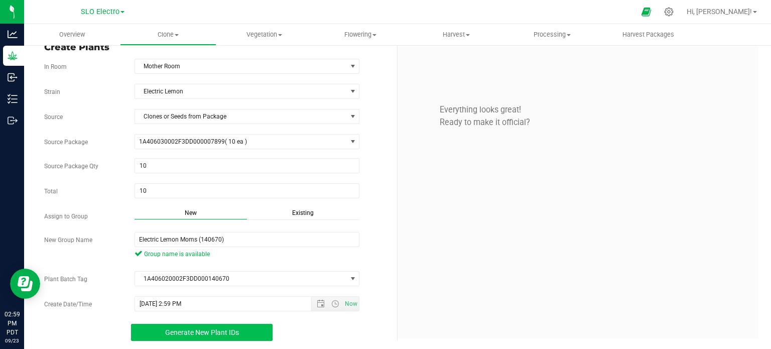
click at [242, 327] on button "Generate New Plant IDs" at bounding box center [202, 332] width 142 height 17
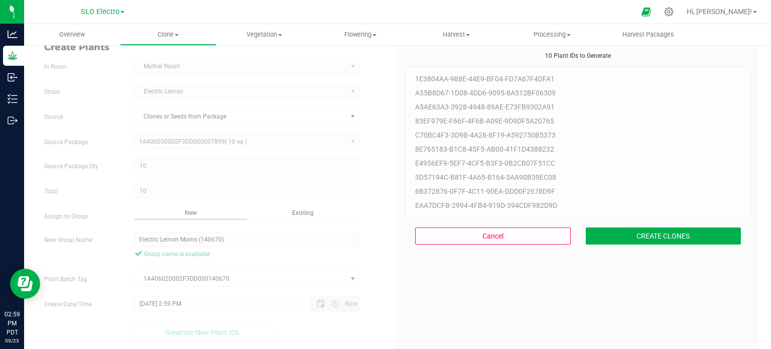
scroll to position [30, 0]
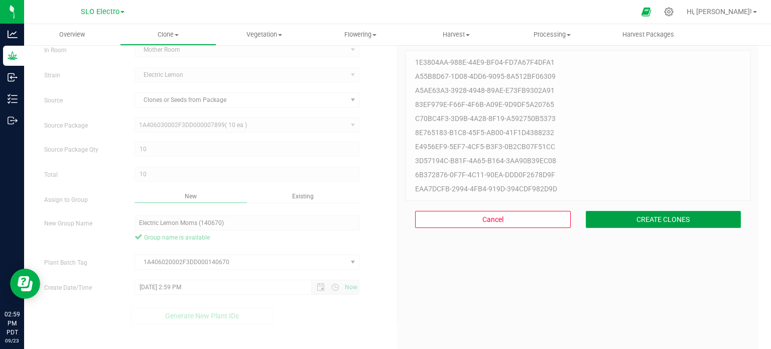
click at [665, 224] on button "CREATE CLONES" at bounding box center [664, 219] width 156 height 17
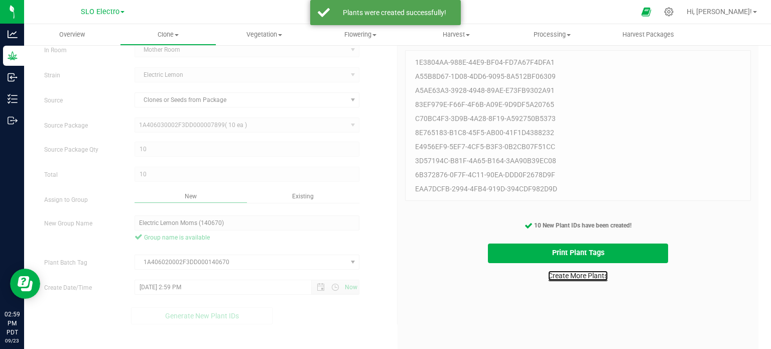
click at [571, 279] on link "Create More Plants" at bounding box center [578, 276] width 60 height 10
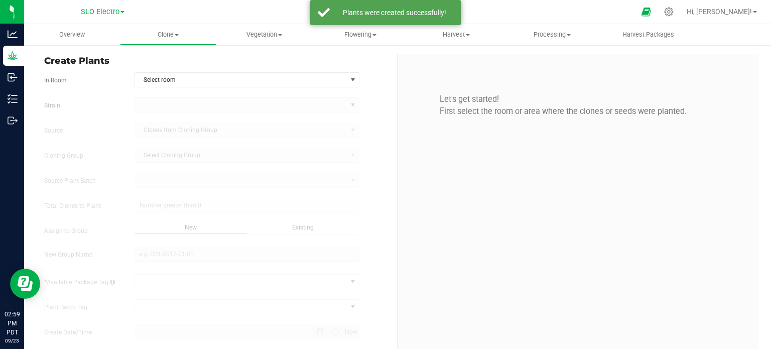
type input "[DATE] 2:59 PM"
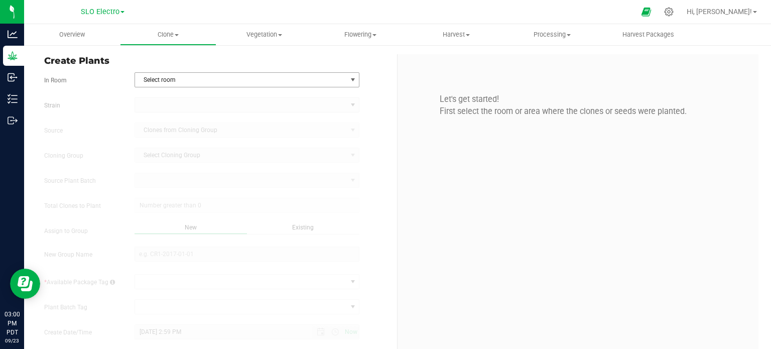
click at [179, 77] on span "Select room" at bounding box center [241, 80] width 212 height 14
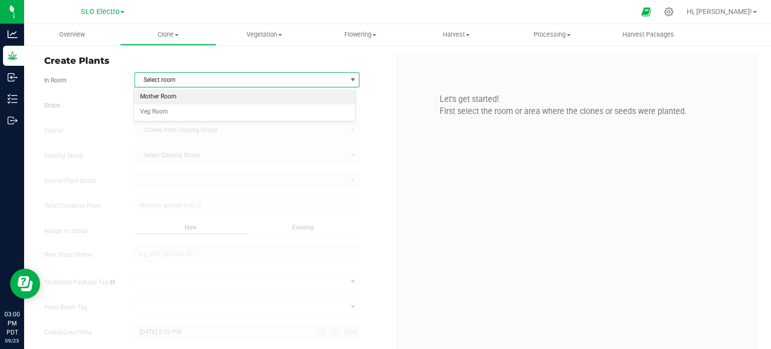
click at [173, 101] on li "Mother Room" at bounding box center [245, 96] width 222 height 15
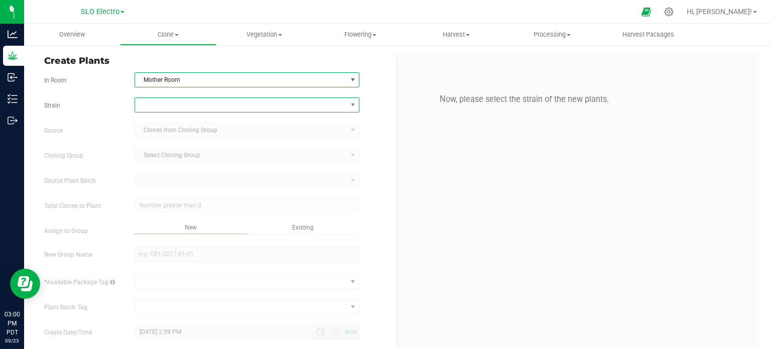
click at [177, 110] on span at bounding box center [241, 105] width 212 height 14
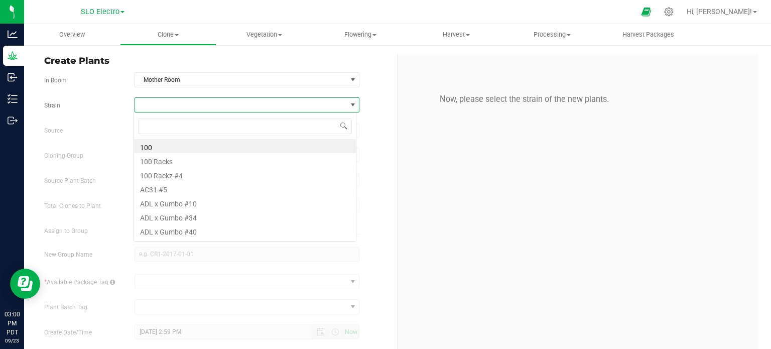
scroll to position [15, 222]
type input "ADL"
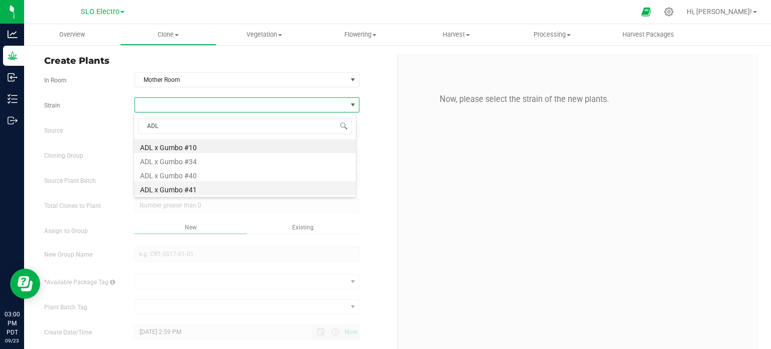
click at [215, 188] on li "ADL x Gumbo #41" at bounding box center [245, 188] width 222 height 14
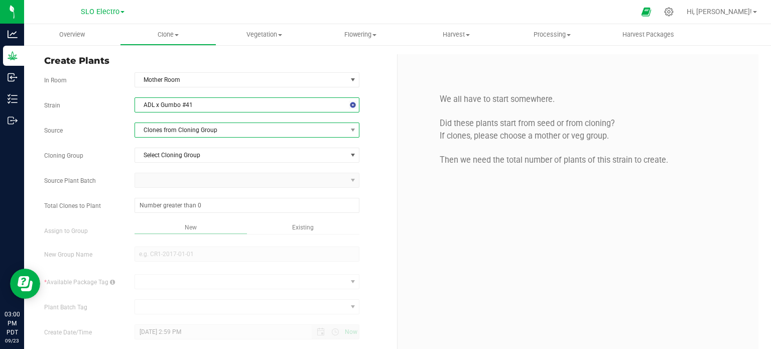
click at [234, 131] on span "Clones from Cloning Group" at bounding box center [241, 130] width 212 height 14
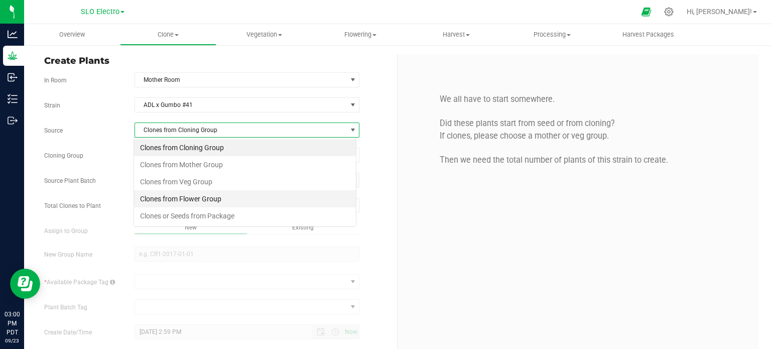
scroll to position [15, 222]
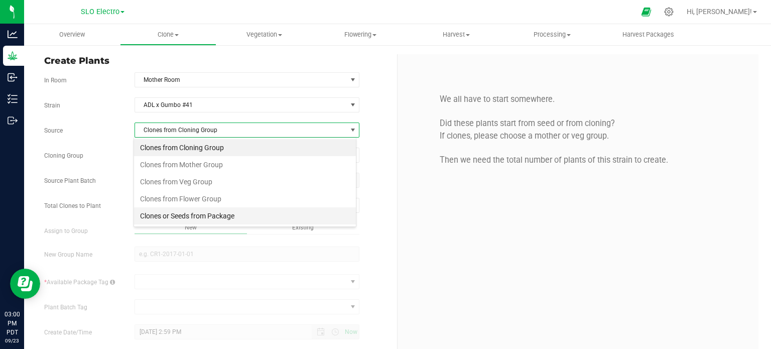
click at [241, 215] on li "Clones or Seeds from Package" at bounding box center [245, 215] width 222 height 17
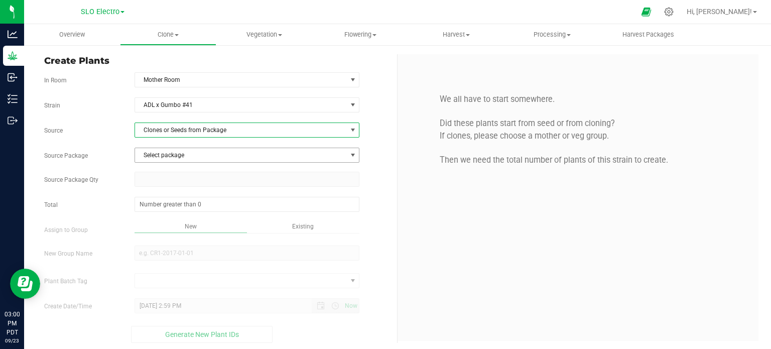
click at [237, 158] on span "Select package" at bounding box center [241, 155] width 212 height 14
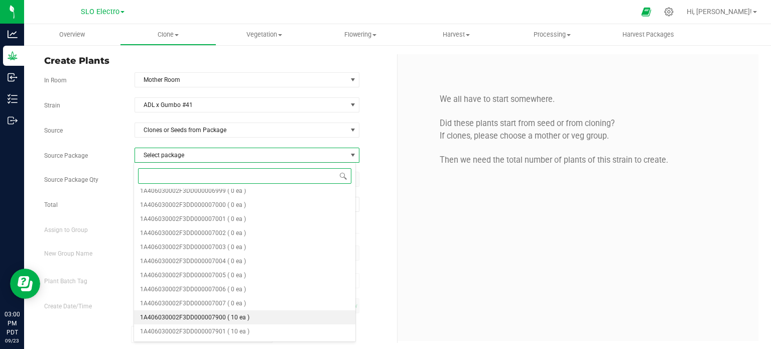
scroll to position [301, 0]
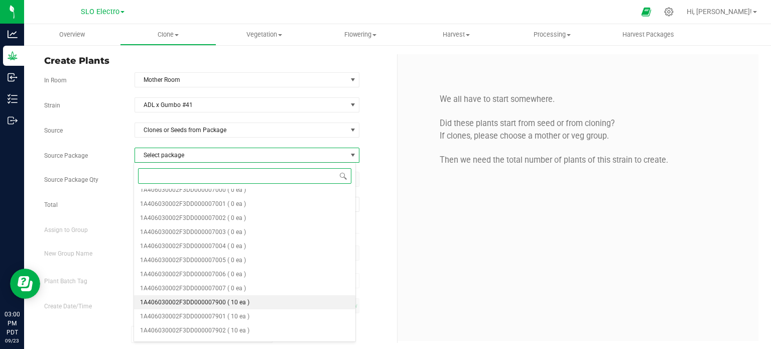
click at [240, 301] on span "( 10 ea )" at bounding box center [238, 302] width 22 height 7
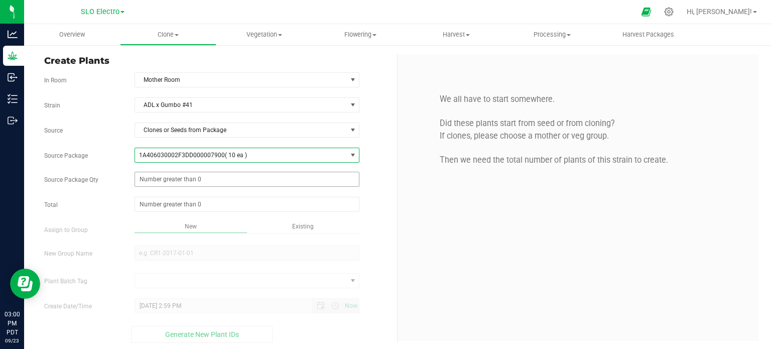
click at [235, 180] on span at bounding box center [247, 179] width 225 height 15
type input "10"
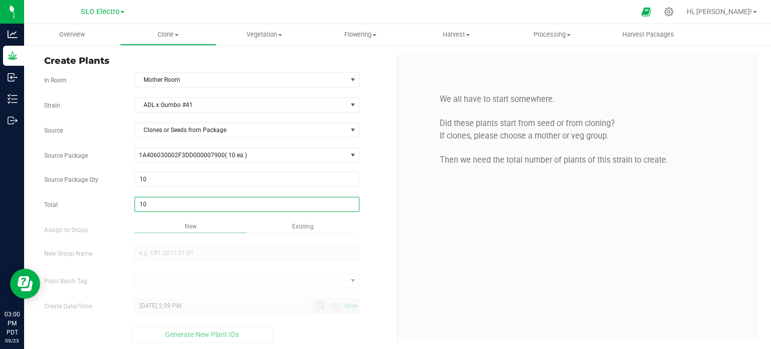
type input "10"
click at [441, 253] on div "Overview Clone Create plants Cloning groups Cloning plant batches Apply to plan…" at bounding box center [397, 186] width 747 height 325
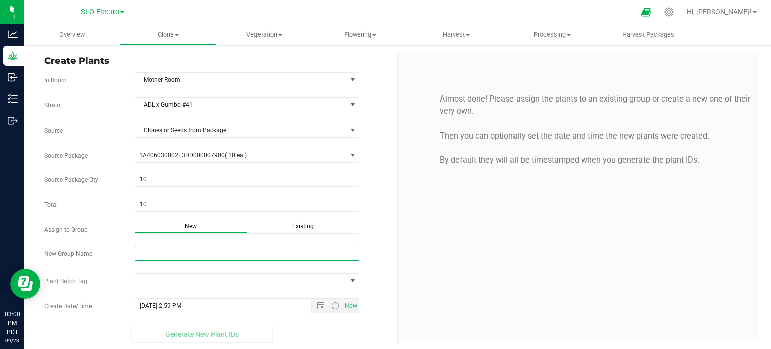
click at [239, 247] on input "New Group Name" at bounding box center [247, 253] width 225 height 15
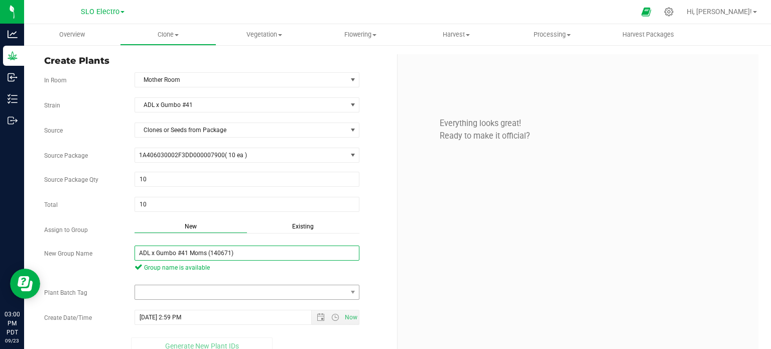
type input "ADL x Gumbo #41 Moms (140671)"
click at [239, 288] on span at bounding box center [241, 292] width 212 height 14
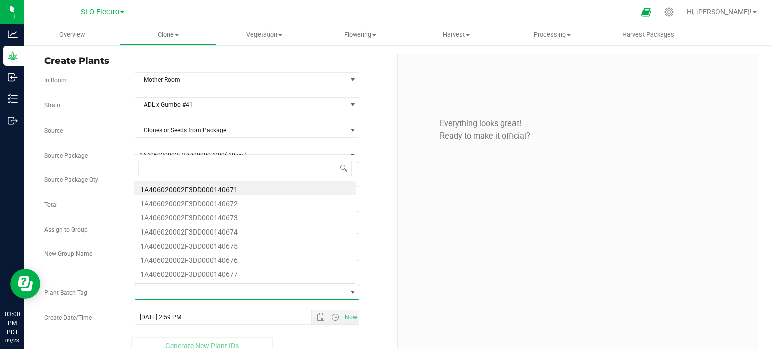
scroll to position [15, 220]
click at [243, 183] on li "1A406020002F3DD000140671" at bounding box center [245, 188] width 222 height 14
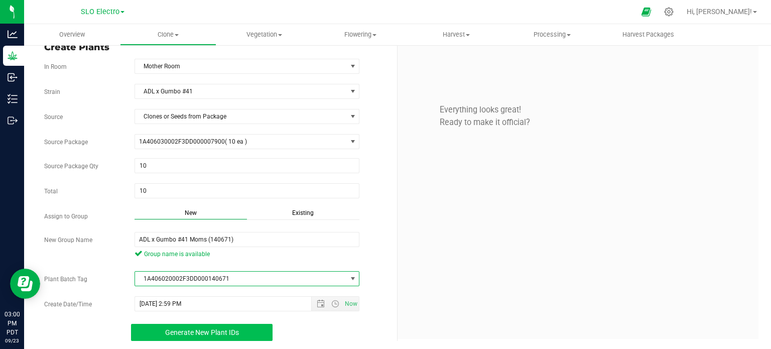
click at [242, 327] on button "Generate New Plant IDs" at bounding box center [202, 332] width 142 height 17
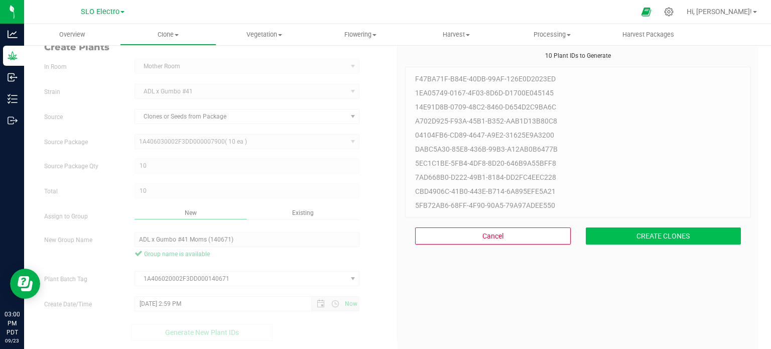
scroll to position [30, 0]
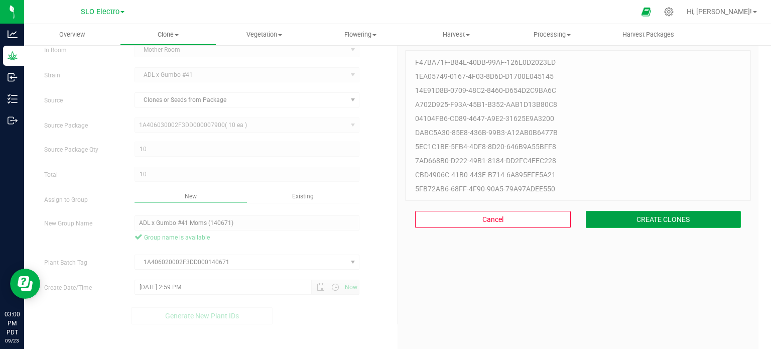
click at [615, 220] on button "CREATE CLONES" at bounding box center [664, 219] width 156 height 17
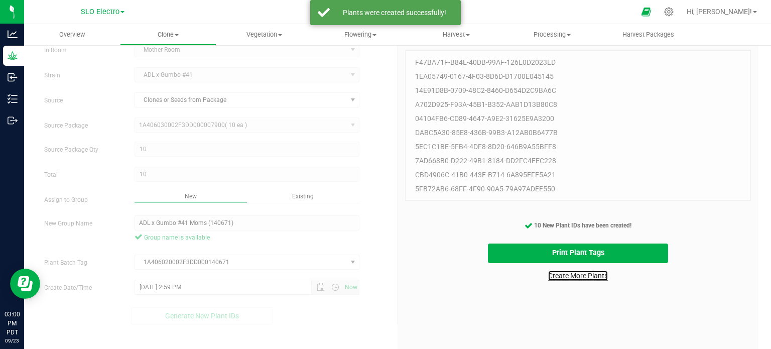
click at [557, 277] on link "Create More Plants" at bounding box center [578, 276] width 60 height 10
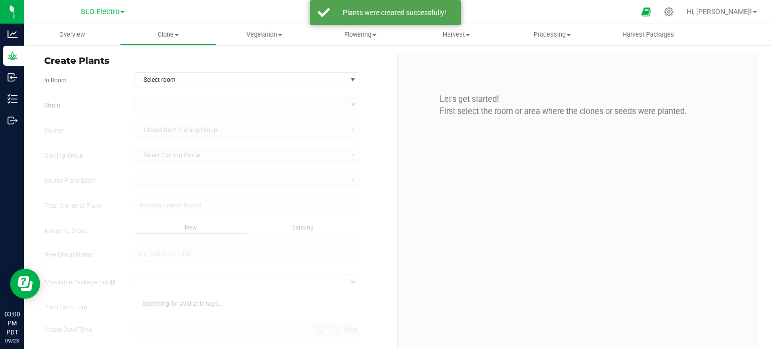
type input "[DATE] 3:00 PM"
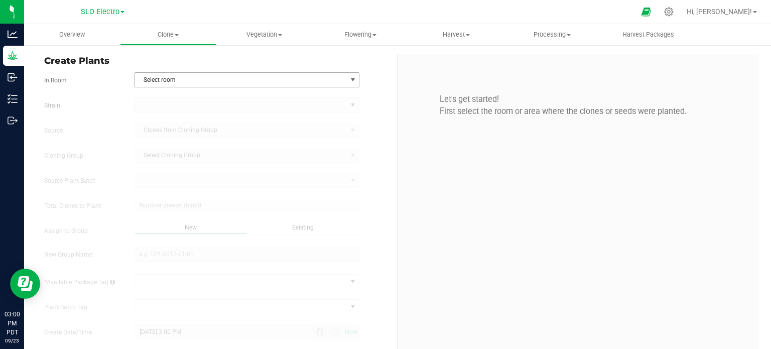
click at [300, 77] on span "Select room" at bounding box center [241, 80] width 212 height 14
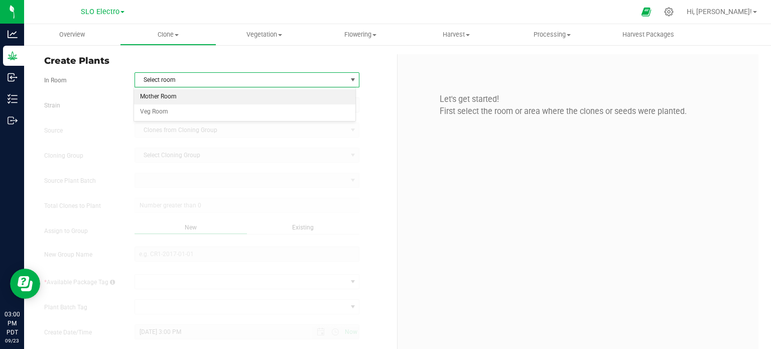
click at [185, 94] on li "Mother Room" at bounding box center [245, 96] width 222 height 15
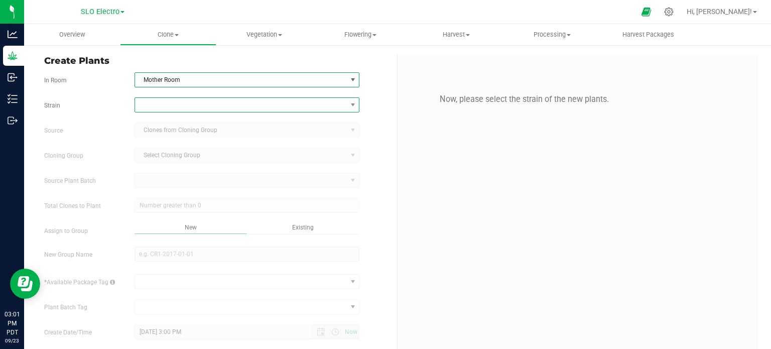
click at [181, 112] on span at bounding box center [247, 104] width 225 height 15
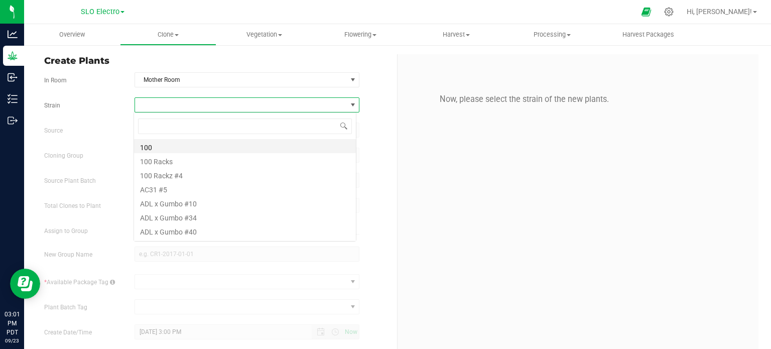
scroll to position [15, 222]
type input "Red"
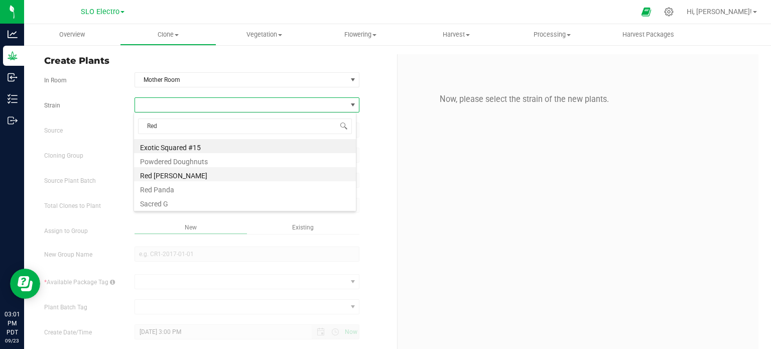
click at [154, 177] on li "Red [PERSON_NAME]" at bounding box center [245, 174] width 222 height 14
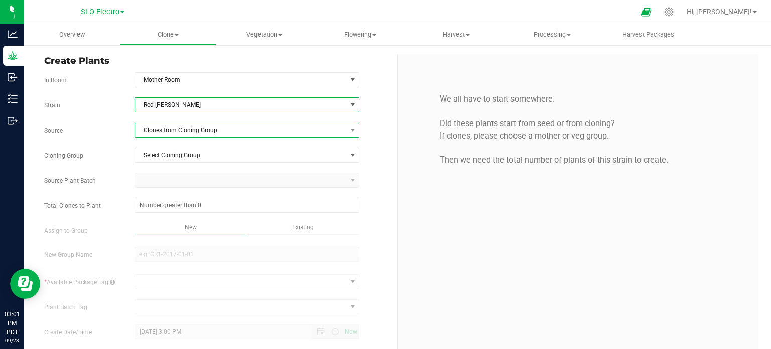
click at [231, 129] on span "Clones from Cloning Group" at bounding box center [241, 130] width 212 height 14
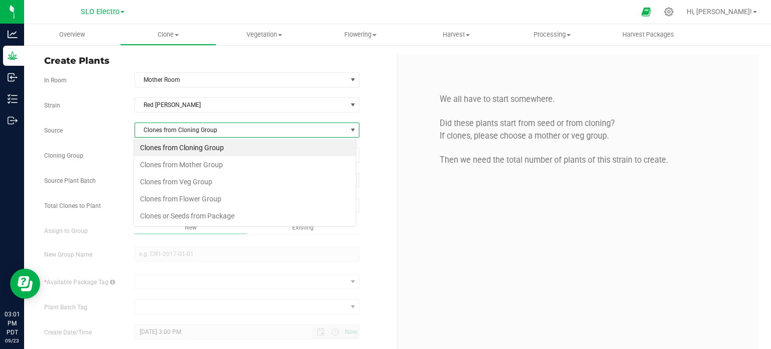
scroll to position [15, 222]
click at [242, 213] on li "Clones or Seeds from Package" at bounding box center [245, 215] width 222 height 17
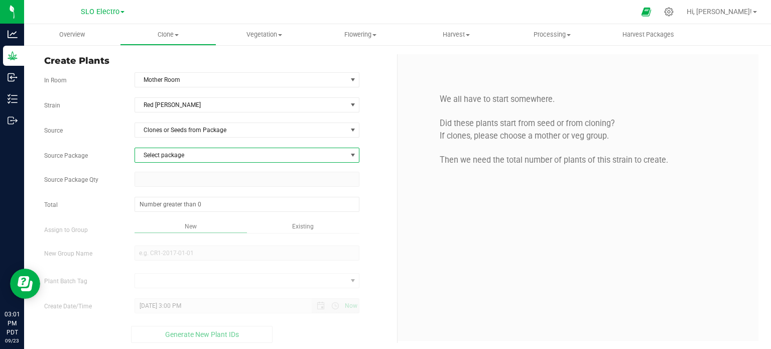
click at [262, 161] on span "Select package" at bounding box center [241, 155] width 212 height 14
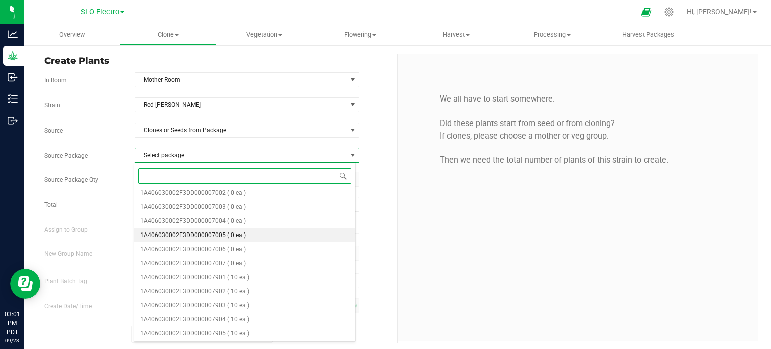
scroll to position [356, 0]
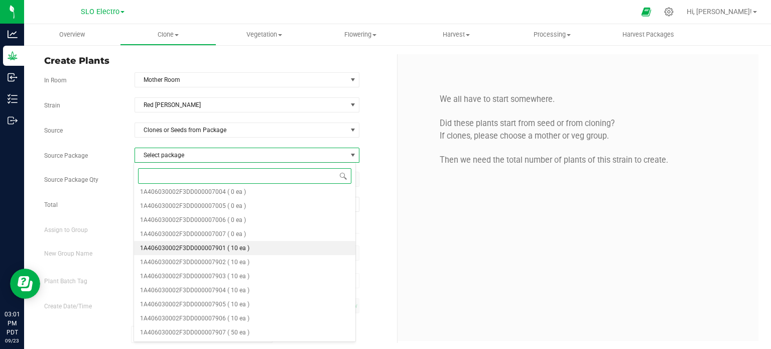
click at [245, 252] on li "1A406030002F3DD000007901 ( 10 ea )" at bounding box center [245, 248] width 222 height 14
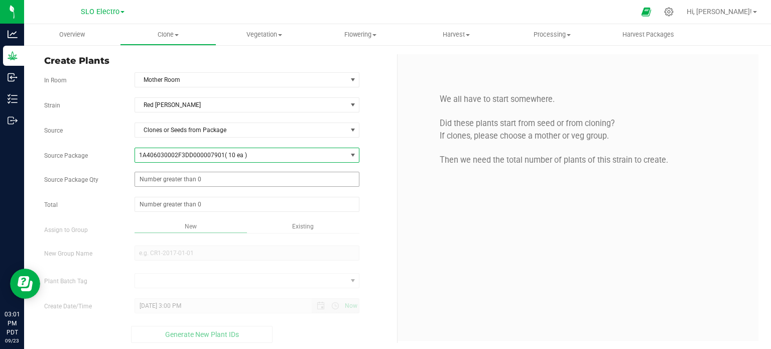
click at [217, 178] on span at bounding box center [247, 179] width 225 height 15
type input "10"
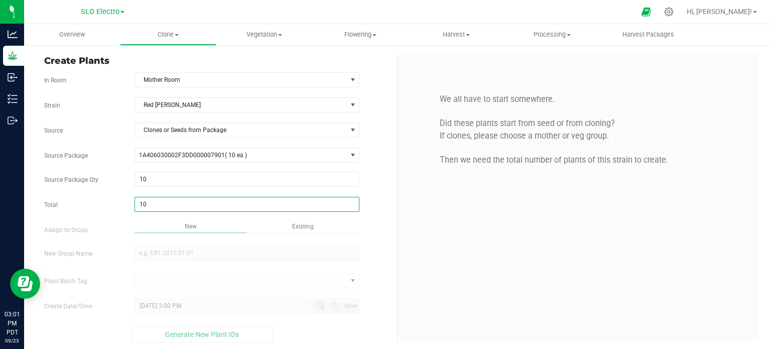
type input "10"
click at [433, 264] on div "We all have to start somewhere. Did these plants start from seed or from clonin…" at bounding box center [578, 197] width 361 height 287
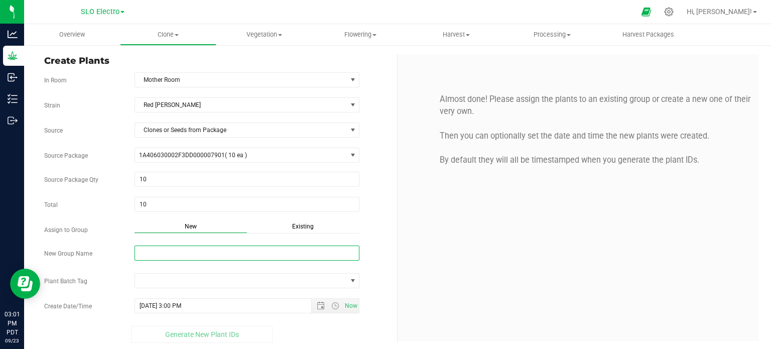
click at [217, 251] on input "New Group Name" at bounding box center [247, 253] width 225 height 15
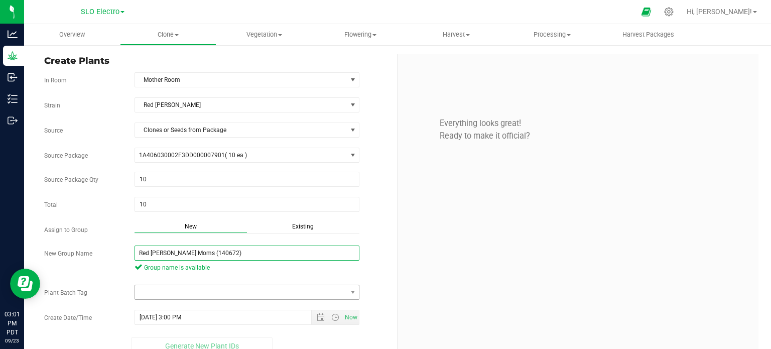
type input "Red [PERSON_NAME] Moms (140672)"
click at [230, 285] on span at bounding box center [241, 292] width 212 height 14
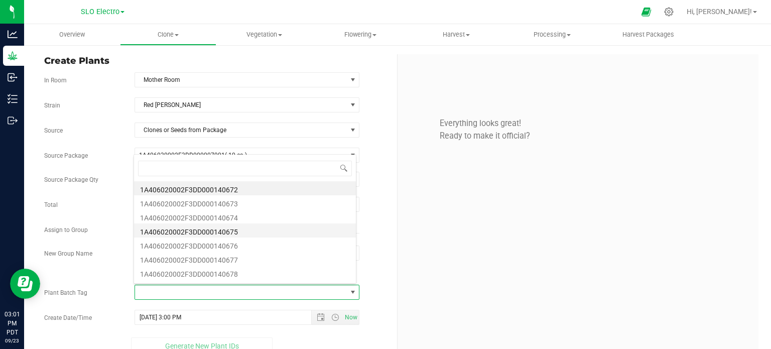
scroll to position [15, 220]
click at [233, 190] on li "1A406020002F3DD000140672" at bounding box center [245, 188] width 222 height 14
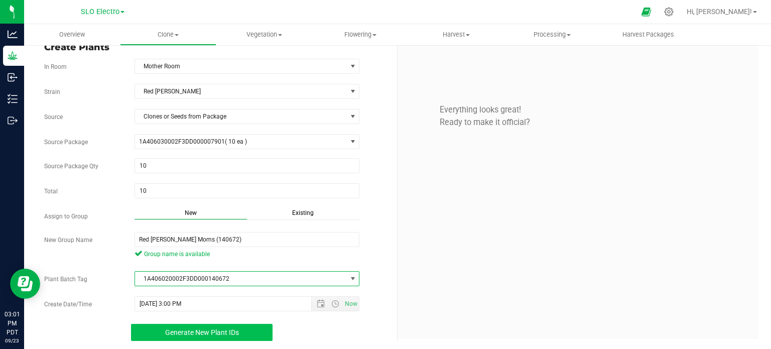
click at [231, 333] on span "Generate New Plant IDs" at bounding box center [202, 332] width 74 height 8
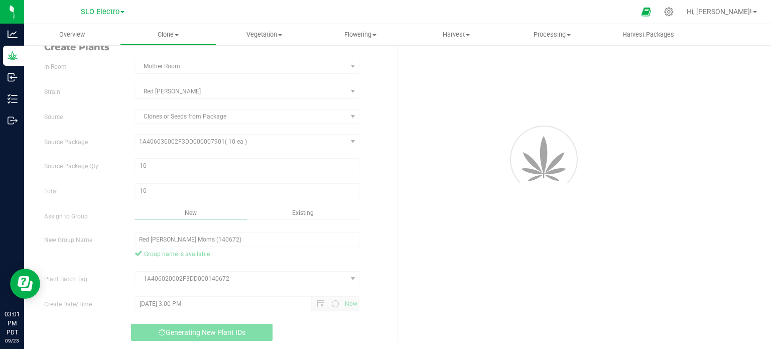
scroll to position [30, 0]
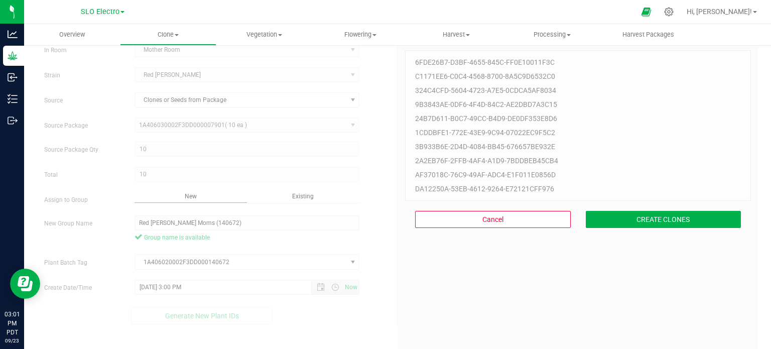
click at [670, 204] on div "Cancel CREATE CLONES" at bounding box center [578, 219] width 346 height 37
click at [673, 213] on button "CREATE CLONES" at bounding box center [664, 219] width 156 height 17
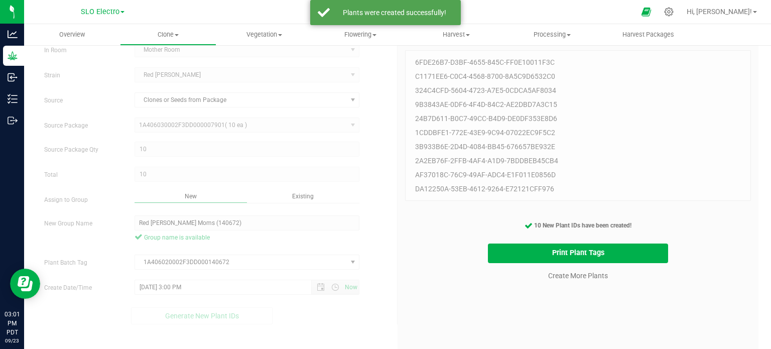
click at [582, 282] on cancel-button "Create More Plants" at bounding box center [578, 275] width 69 height 18
click at [586, 278] on link "Create More Plants" at bounding box center [578, 276] width 60 height 10
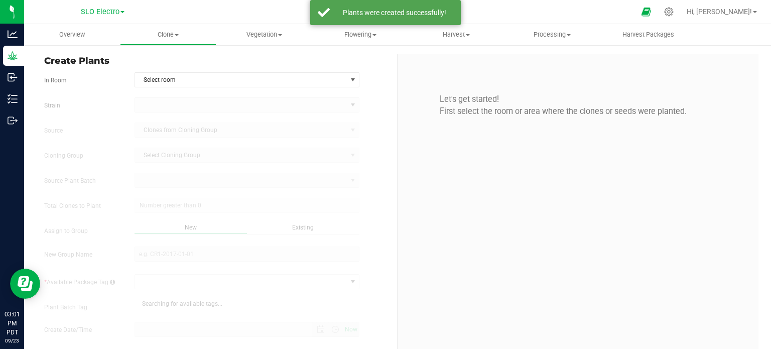
type input "[DATE] 3:01 PM"
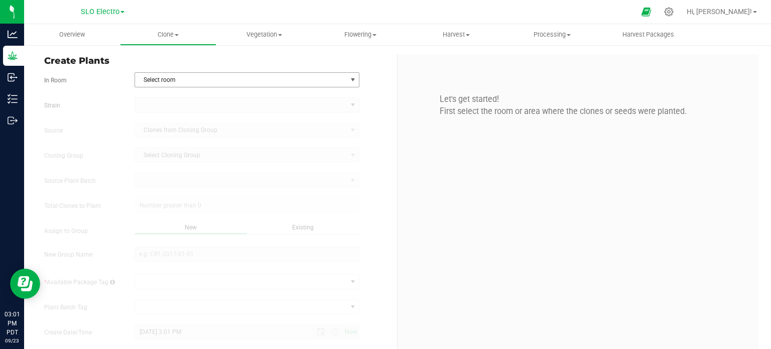
click at [254, 81] on span "Select room" at bounding box center [241, 80] width 212 height 14
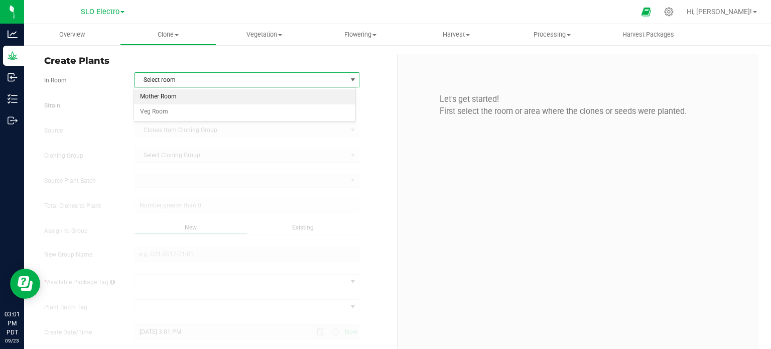
click at [163, 93] on li "Mother Room" at bounding box center [245, 96] width 222 height 15
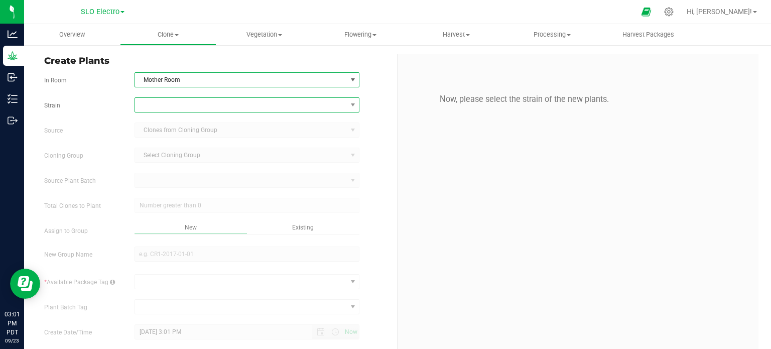
click at [179, 99] on span at bounding box center [241, 105] width 212 height 14
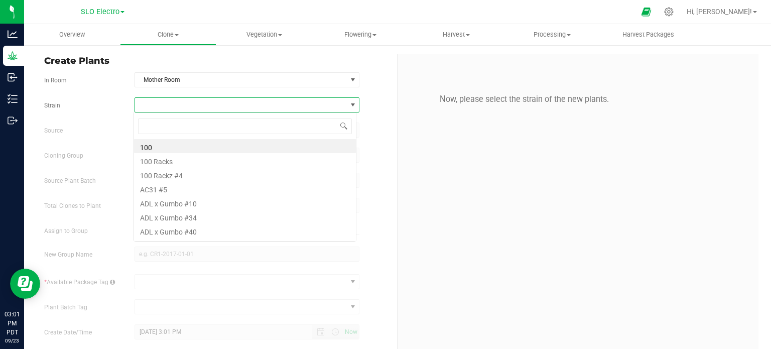
scroll to position [15, 222]
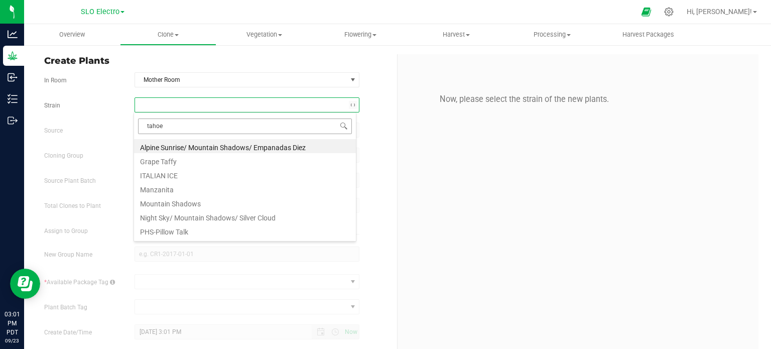
type input "tahoe"
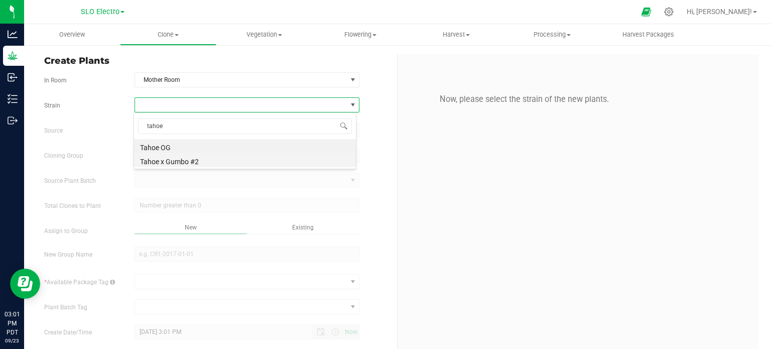
click at [208, 162] on li "Tahoe x Gumbo #2" at bounding box center [245, 160] width 222 height 14
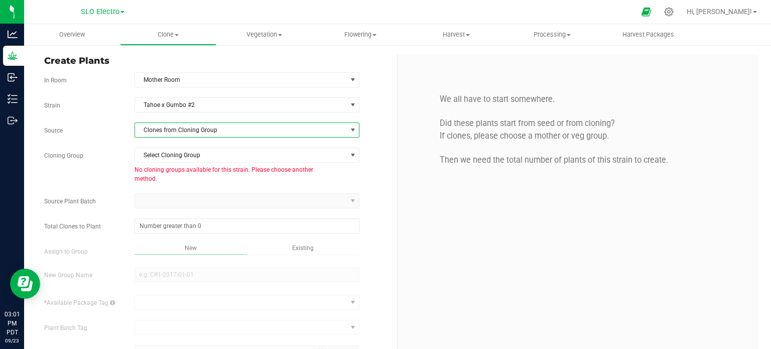
click at [217, 127] on span "Clones from Cloning Group" at bounding box center [241, 130] width 212 height 14
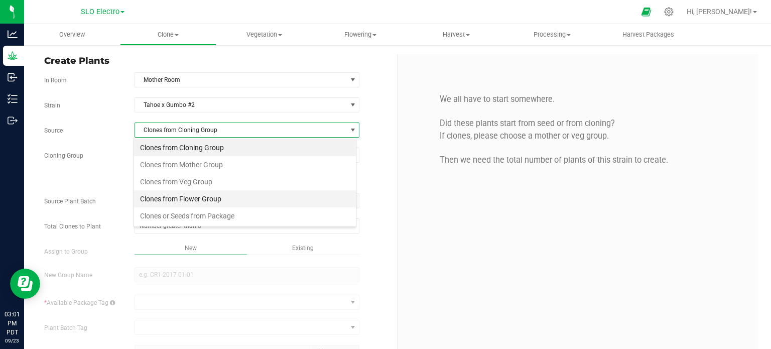
scroll to position [15, 222]
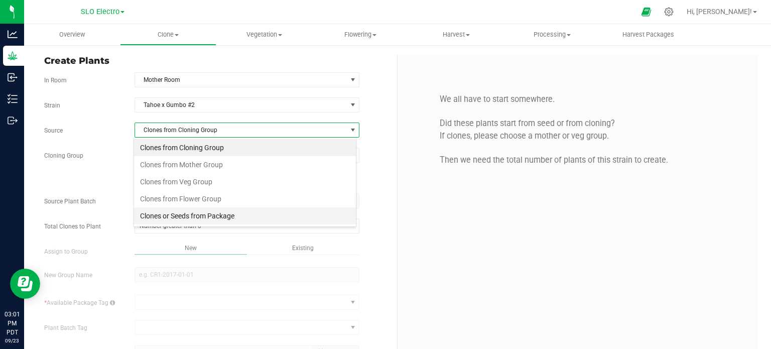
click at [216, 211] on li "Clones or Seeds from Package" at bounding box center [245, 215] width 222 height 17
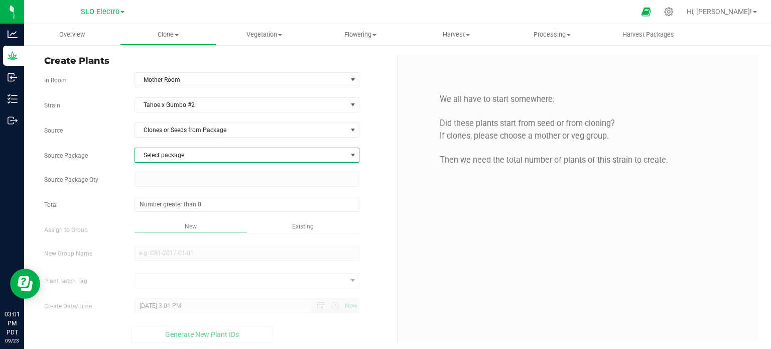
click at [227, 148] on span "Select package" at bounding box center [241, 155] width 212 height 14
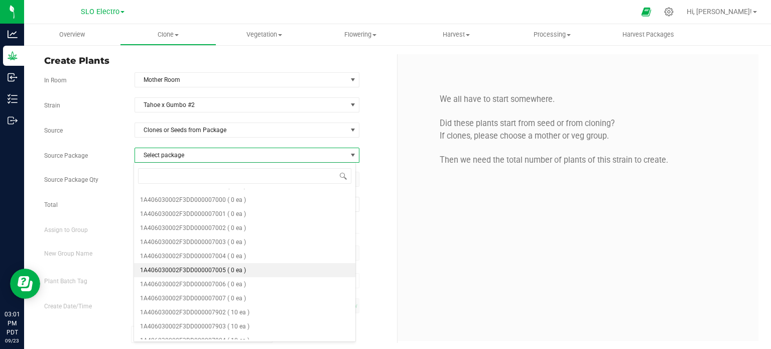
scroll to position [341, 0]
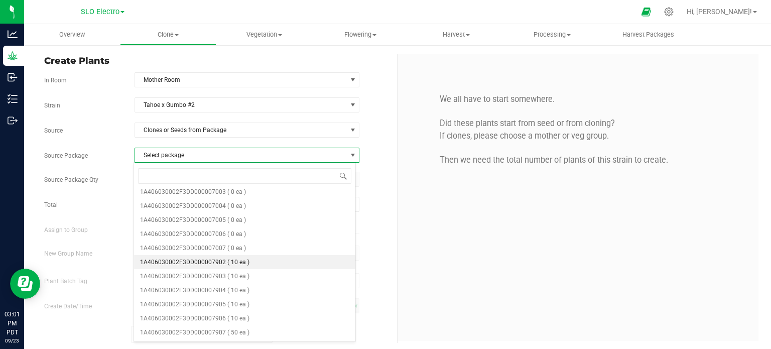
click at [244, 268] on li "1A406030002F3DD000007902 ( 10 ea )" at bounding box center [245, 262] width 222 height 14
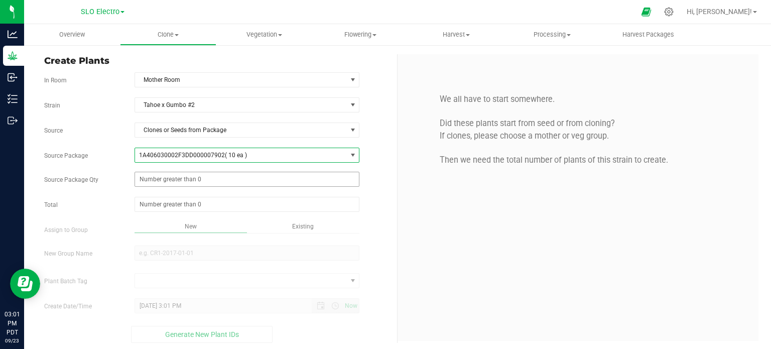
click at [233, 172] on span at bounding box center [247, 179] width 225 height 15
click at [222, 181] on span at bounding box center [247, 179] width 225 height 15
type input "10"
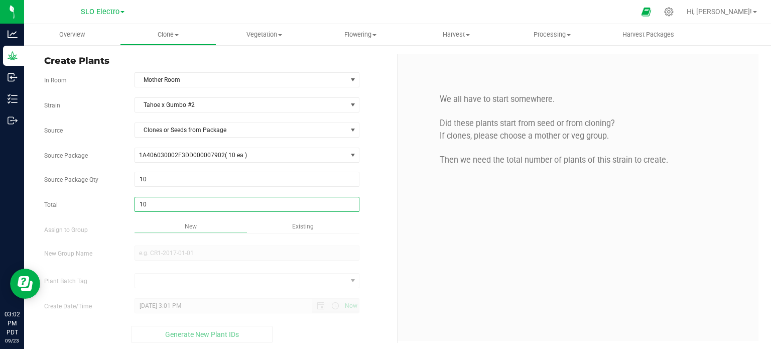
type input "10"
drag, startPoint x: 444, startPoint y: 228, endPoint x: 385, endPoint y: 241, distance: 61.0
click at [444, 228] on div "We all have to start somewhere. Did these plants start from seed or from clonin…" at bounding box center [578, 197] width 361 height 287
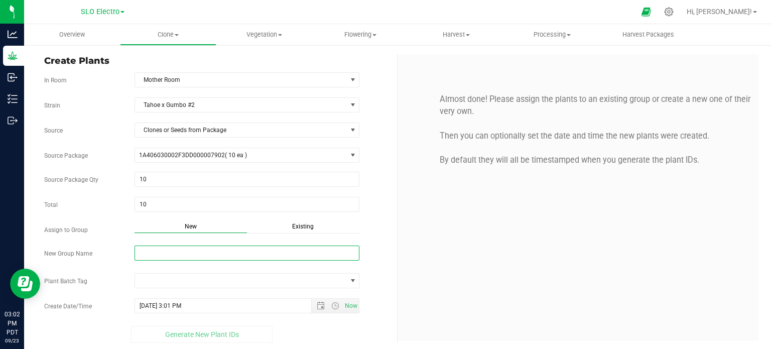
click at [209, 258] on input "New Group Name" at bounding box center [247, 253] width 225 height 15
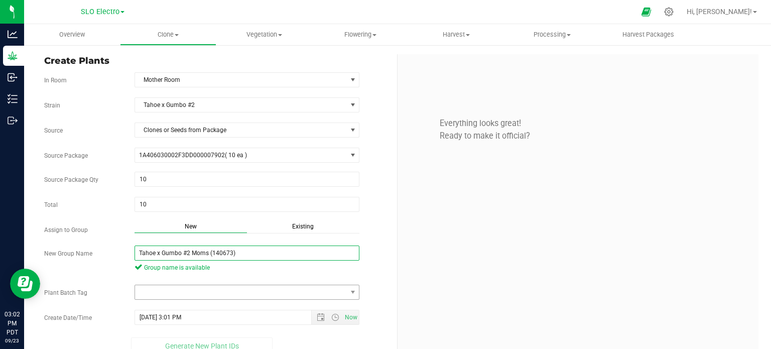
type input "Tahoe x Gumbo #2 Moms (140673)"
click at [247, 293] on span at bounding box center [241, 292] width 212 height 14
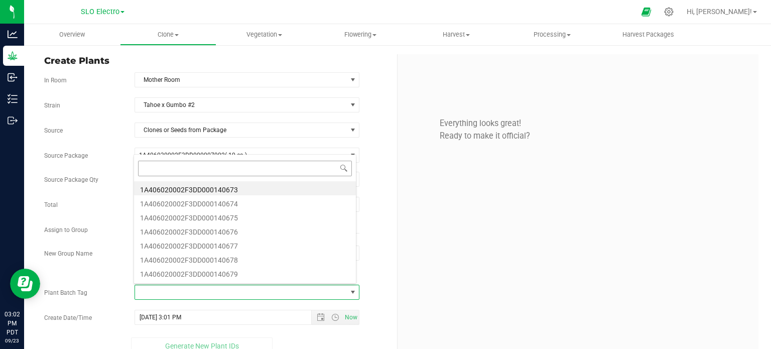
scroll to position [15, 220]
click at [236, 189] on li "1A406020002F3DD000140673" at bounding box center [245, 188] width 222 height 14
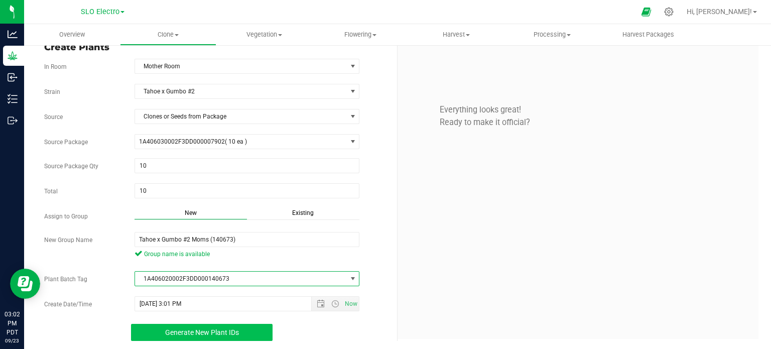
click at [239, 332] on button "Generate New Plant IDs" at bounding box center [202, 332] width 142 height 17
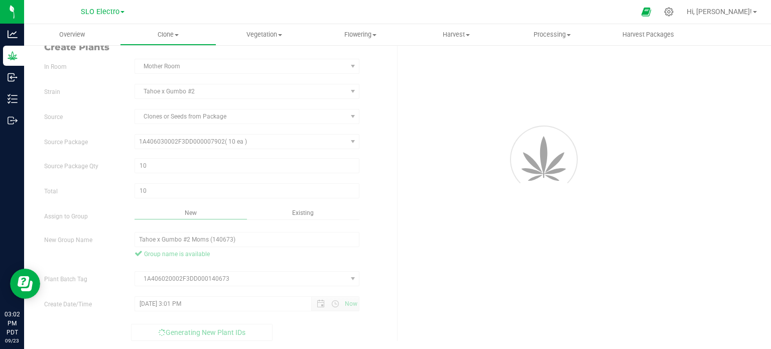
scroll to position [30, 0]
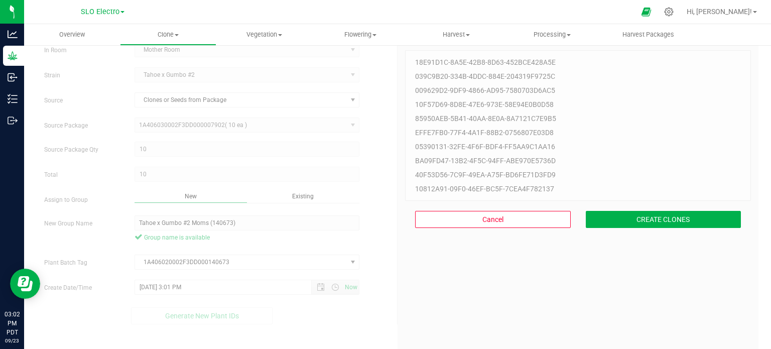
click at [695, 207] on div "Cancel CREATE CLONES" at bounding box center [578, 219] width 346 height 37
click at [693, 214] on button "CREATE CLONES" at bounding box center [664, 219] width 156 height 17
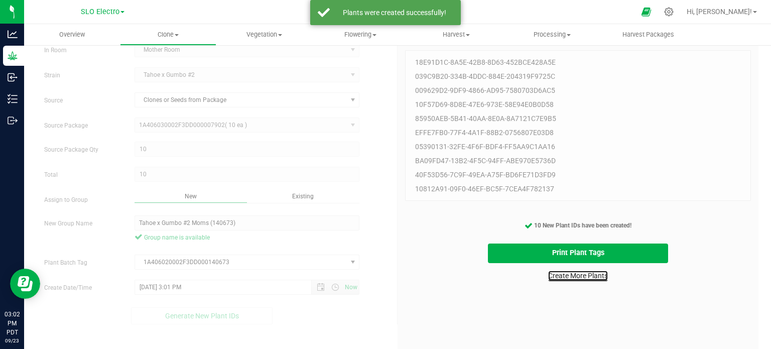
click at [568, 275] on link "Create More Plants" at bounding box center [578, 276] width 60 height 10
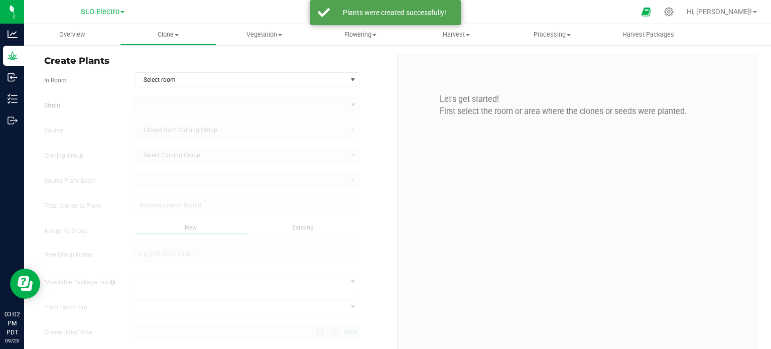
type input "[DATE] 3:02 PM"
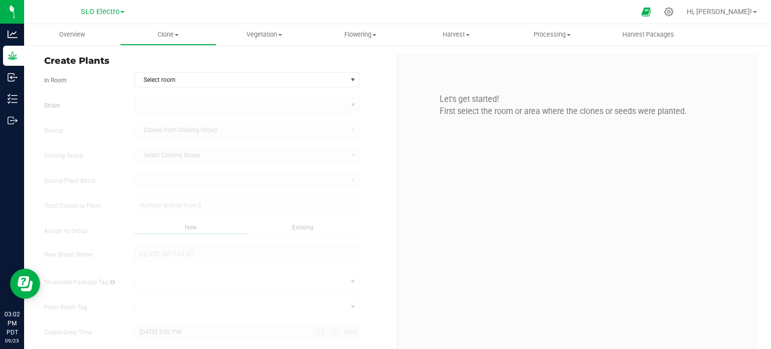
click at [194, 71] on div "Create Plants In Room Select room Select room Mother Room Veg Room [GEOGRAPHIC_…" at bounding box center [217, 211] width 361 height 315
click at [193, 82] on span "Select room" at bounding box center [241, 80] width 212 height 14
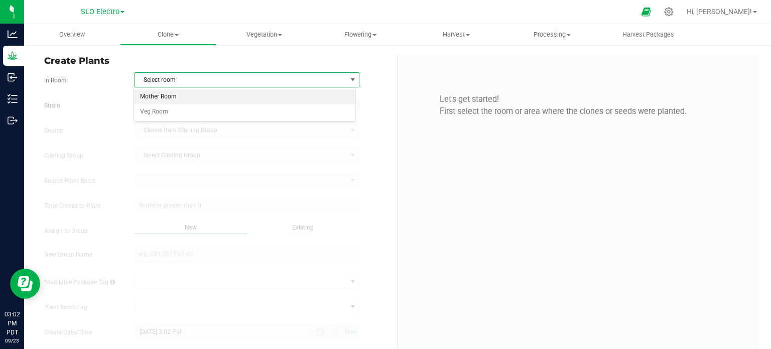
click at [177, 98] on li "Mother Room" at bounding box center [245, 96] width 222 height 15
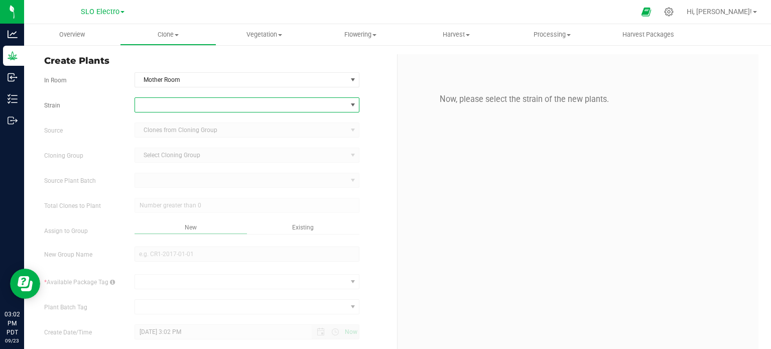
click at [184, 102] on span at bounding box center [241, 105] width 212 height 14
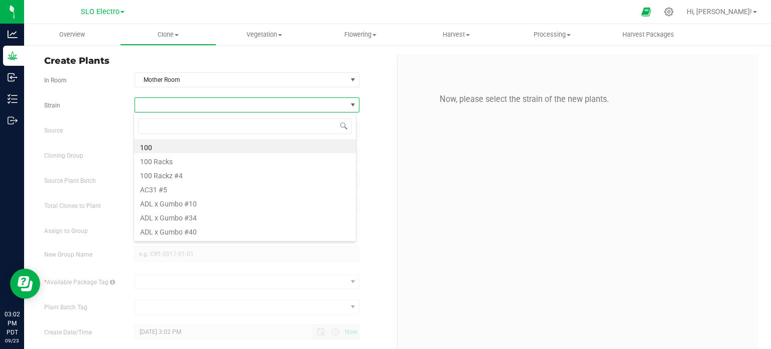
scroll to position [15, 222]
type input "crunch"
click at [203, 147] on li "Crunch Berriez" at bounding box center [245, 146] width 222 height 14
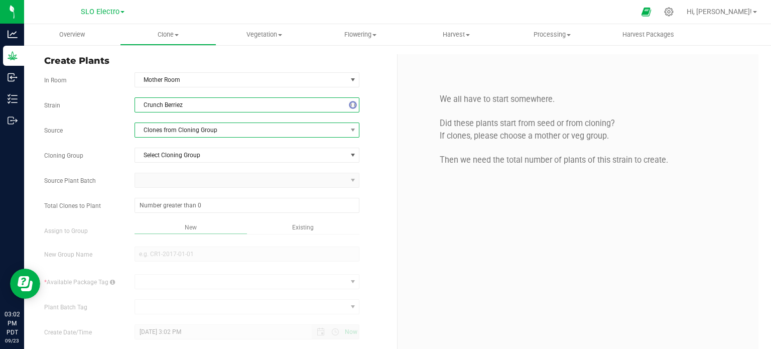
click at [223, 126] on span "Clones from Cloning Group" at bounding box center [241, 130] width 212 height 14
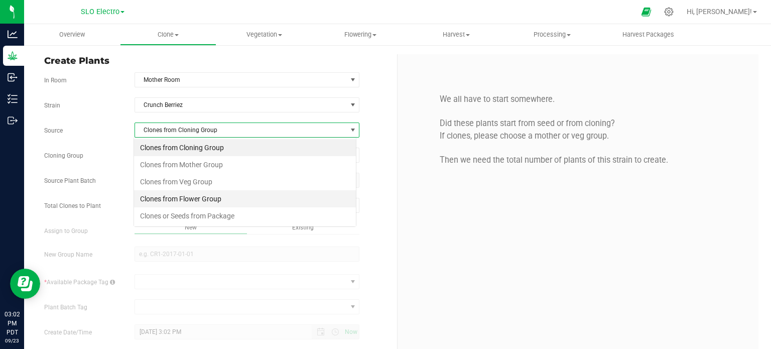
scroll to position [15, 222]
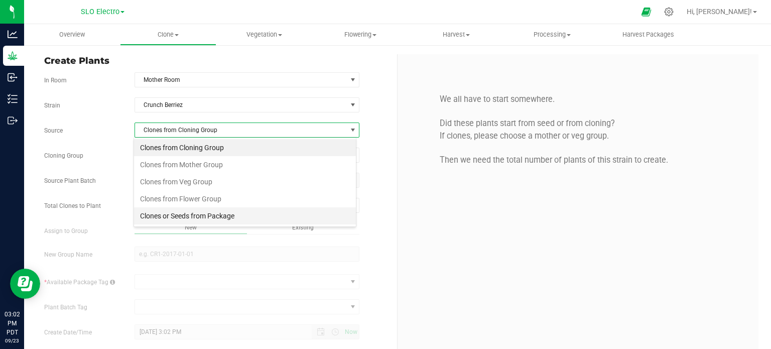
click at [235, 223] on li "Clones or Seeds from Package" at bounding box center [245, 215] width 222 height 17
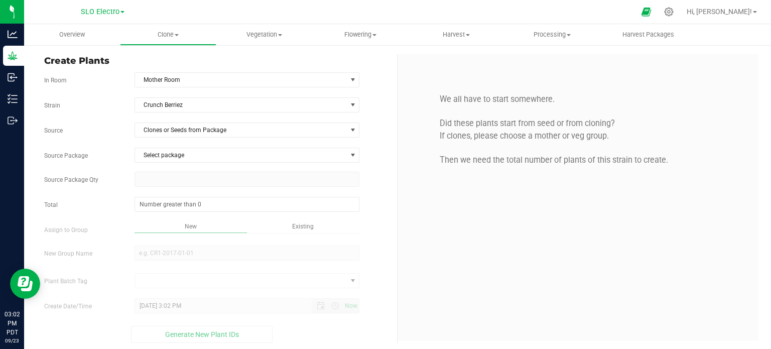
click at [211, 146] on div "Strain Crunch Berriez Source Clones or Seeds from Package Source Package Select…" at bounding box center [216, 220] width 345 height 246
click at [221, 158] on span "Select package" at bounding box center [241, 155] width 212 height 14
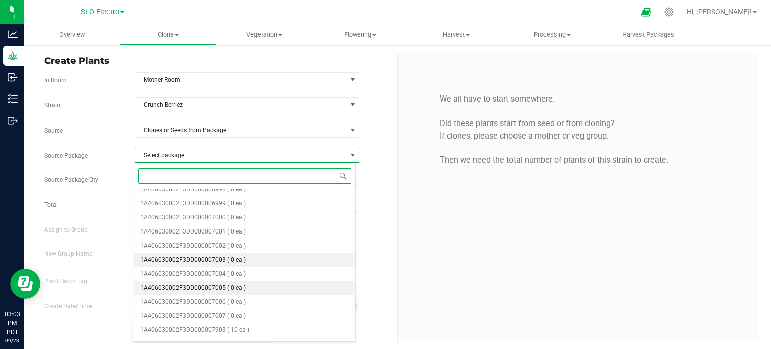
scroll to position [327, 0]
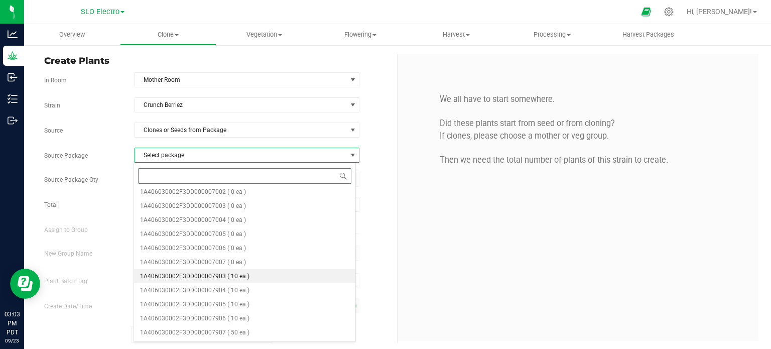
click at [272, 277] on li "1A406030002F3DD000007903 ( 10 ea )" at bounding box center [245, 276] width 222 height 14
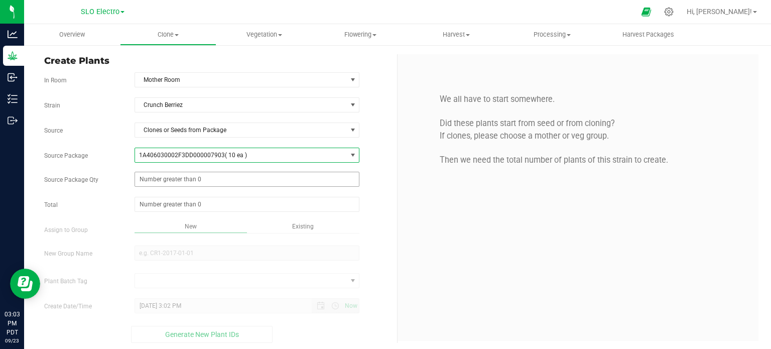
click at [188, 176] on span at bounding box center [247, 179] width 225 height 15
type input "10"
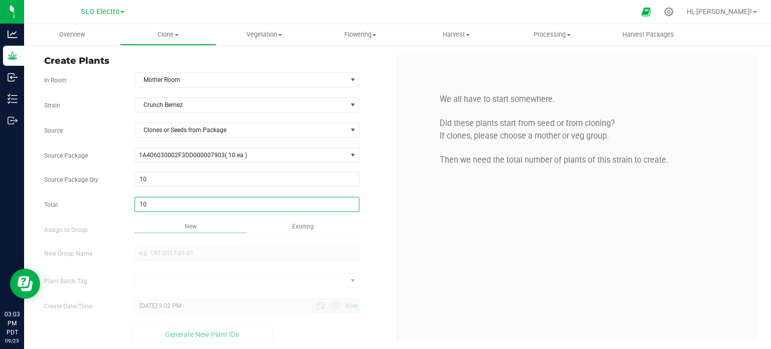
type input "10"
click at [357, 239] on div "Overview Clone Create plants Cloning groups Cloning plant batches Apply to plan…" at bounding box center [397, 186] width 747 height 325
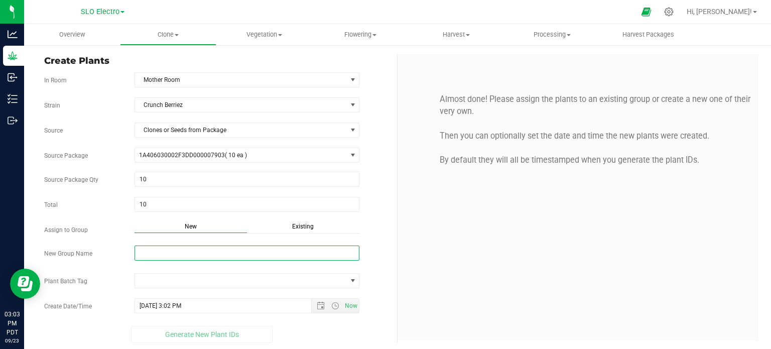
click at [303, 255] on input "New Group Name" at bounding box center [247, 253] width 225 height 15
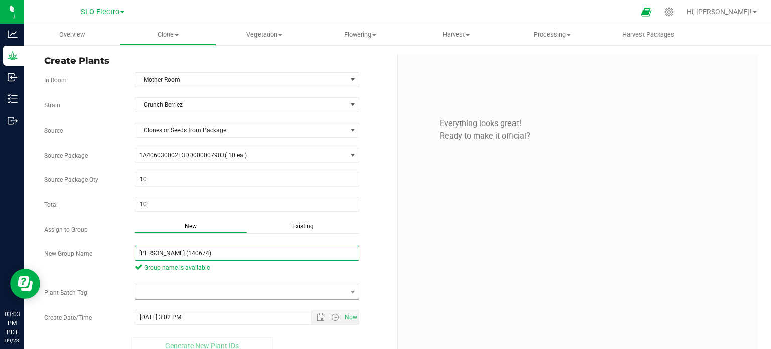
type input "[PERSON_NAME] (140674)"
click at [287, 288] on span at bounding box center [241, 292] width 212 height 14
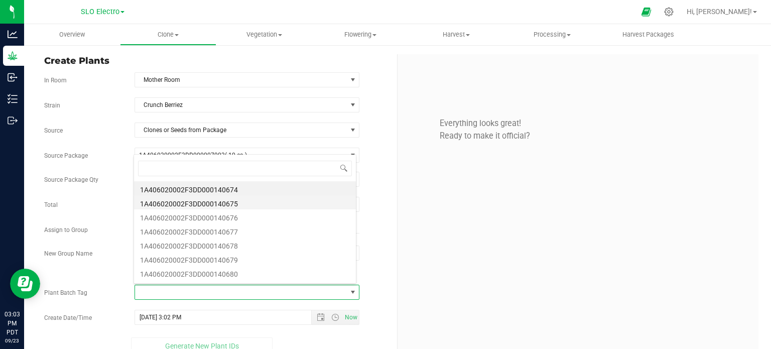
scroll to position [15, 220]
click at [221, 192] on li "1A406020002F3DD000140674" at bounding box center [245, 188] width 222 height 14
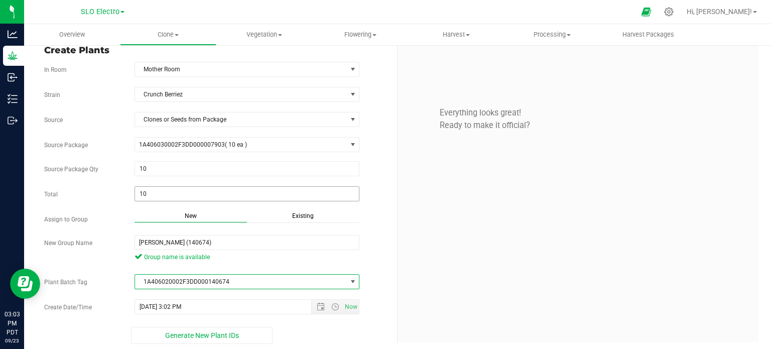
scroll to position [14, 0]
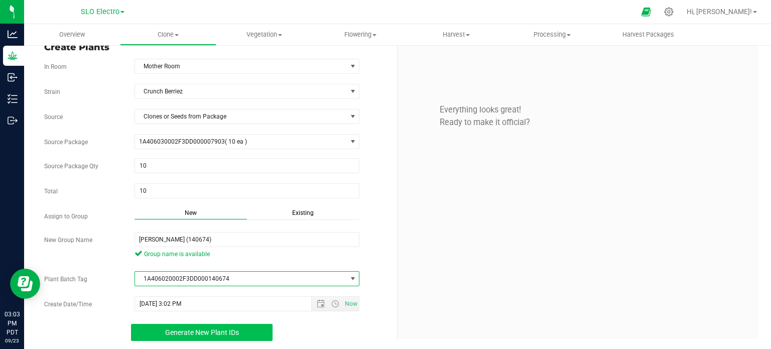
click at [230, 331] on span "Generate New Plant IDs" at bounding box center [202, 332] width 74 height 8
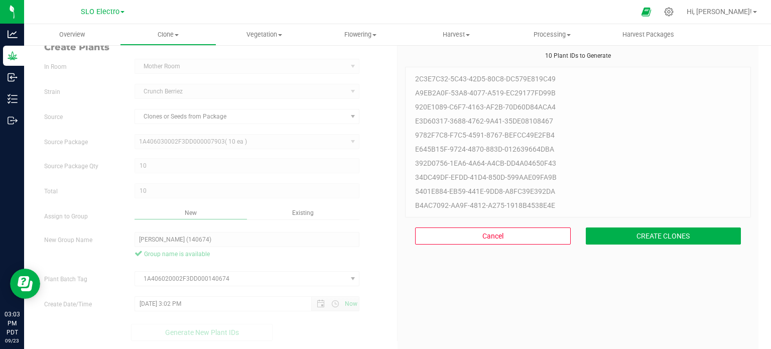
scroll to position [30, 0]
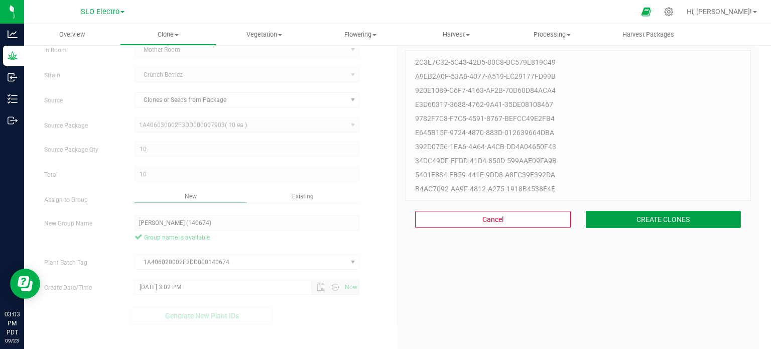
click at [645, 215] on button "CREATE CLONES" at bounding box center [664, 219] width 156 height 17
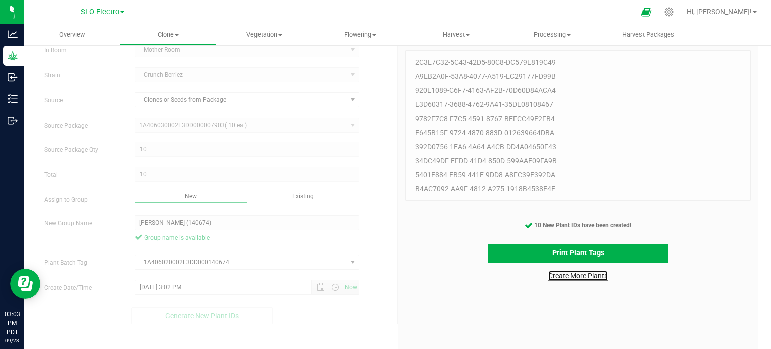
click at [586, 280] on link "Create More Plants" at bounding box center [578, 276] width 60 height 10
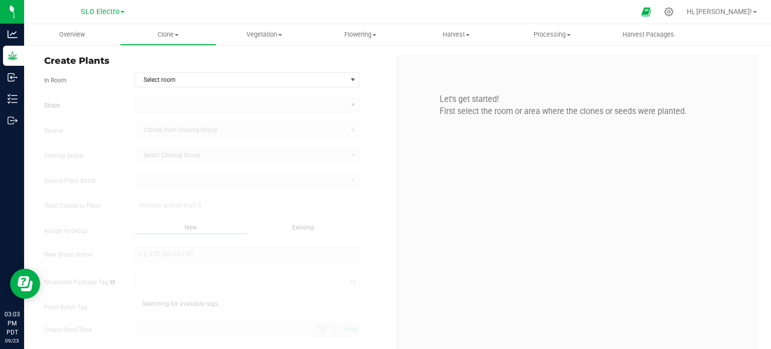
type input "[DATE] 3:03 PM"
click at [256, 76] on span "Select room" at bounding box center [241, 80] width 212 height 14
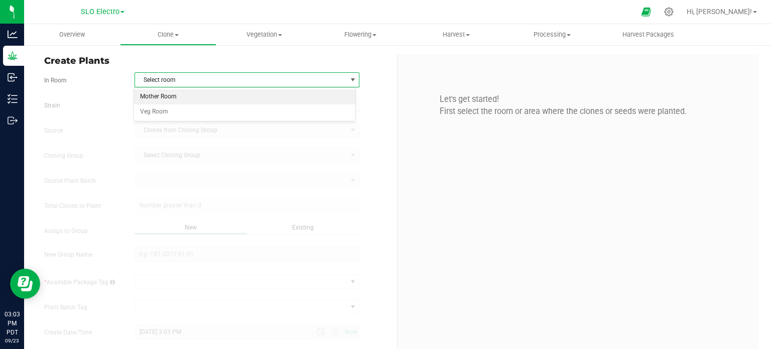
click at [204, 96] on li "Mother Room" at bounding box center [245, 96] width 222 height 15
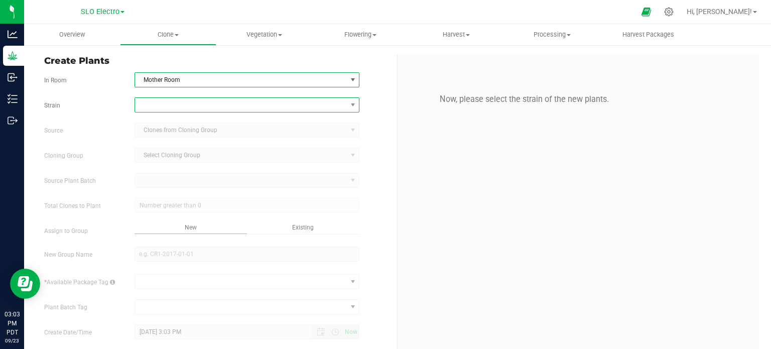
click at [219, 106] on span at bounding box center [241, 105] width 212 height 14
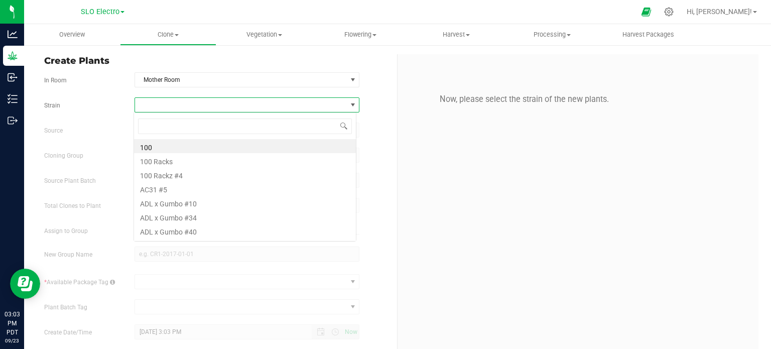
scroll to position [15, 222]
type input "D l"
click at [193, 144] on li "D Lish" at bounding box center [245, 146] width 222 height 14
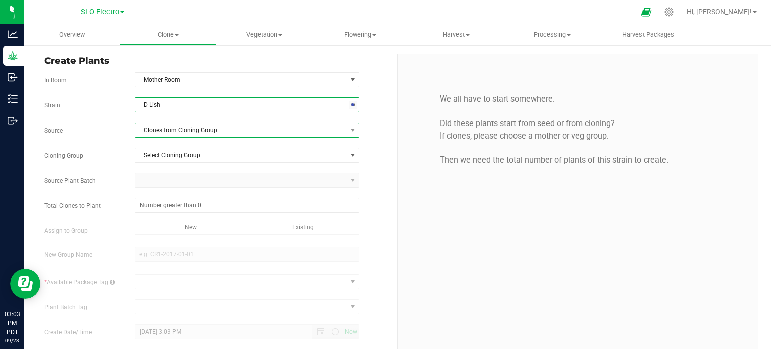
click at [208, 130] on span "Clones from Cloning Group" at bounding box center [241, 130] width 212 height 14
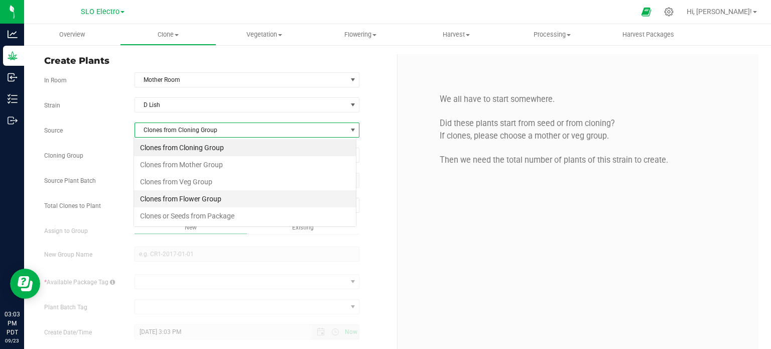
scroll to position [15, 222]
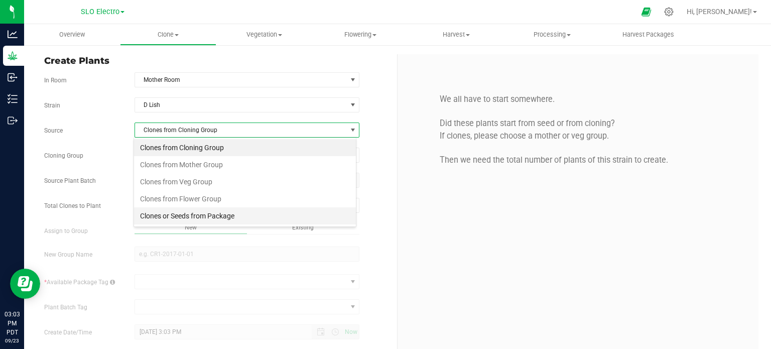
click at [222, 214] on li "Clones or Seeds from Package" at bounding box center [245, 215] width 222 height 17
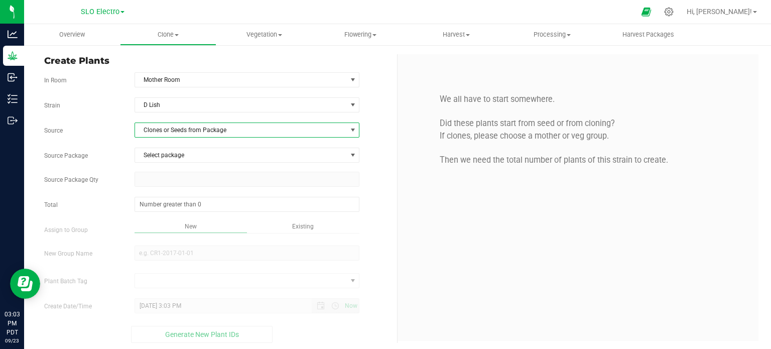
click at [207, 140] on div "Strain D Lish Source Clones or Seeds from Package Source Package Select package…" at bounding box center [216, 220] width 345 height 246
click at [214, 155] on span "Select package" at bounding box center [241, 155] width 212 height 14
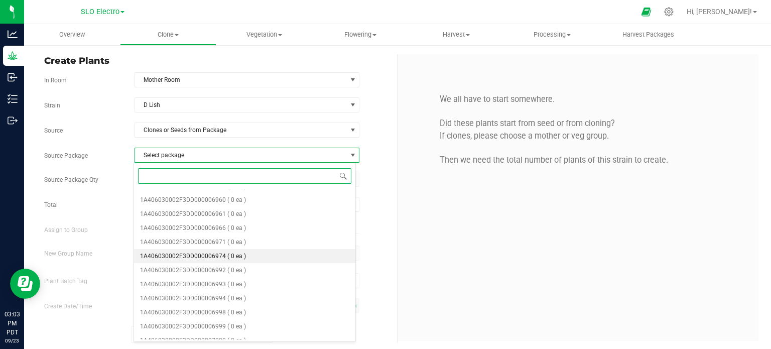
scroll to position [313, 0]
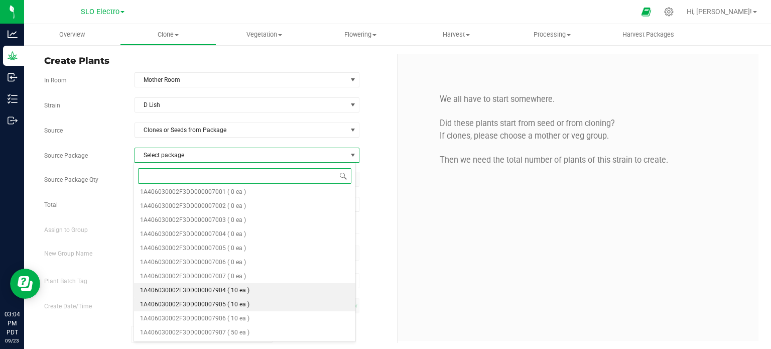
click at [257, 294] on li "1A406030002F3DD000007904 ( 10 ea )" at bounding box center [245, 290] width 222 height 14
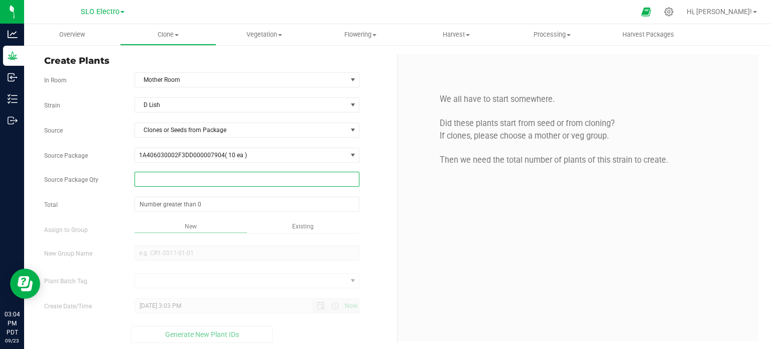
click at [201, 172] on span at bounding box center [247, 179] width 225 height 15
type input "10"
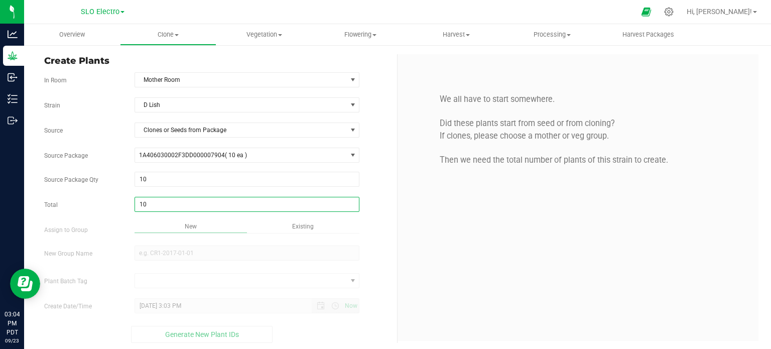
click at [472, 257] on div "Overview Clone Create plants Cloning groups Cloning plant batches Apply to plan…" at bounding box center [397, 186] width 747 height 325
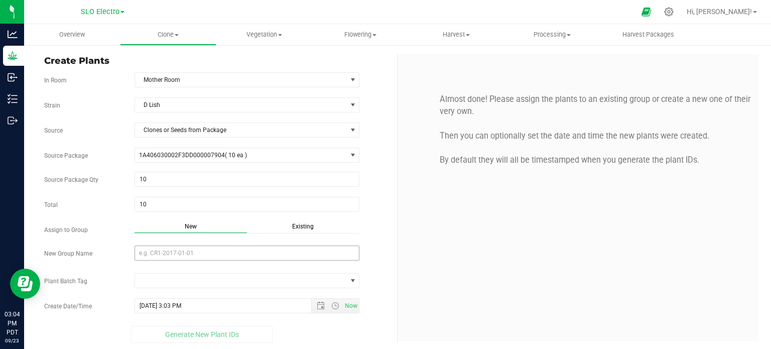
click at [181, 244] on div "Strain D Lish Source Clones or Seeds from Package Source Package 1A406030002F3D…" at bounding box center [216, 220] width 345 height 246
click at [186, 253] on input "New Group Name" at bounding box center [247, 253] width 225 height 15
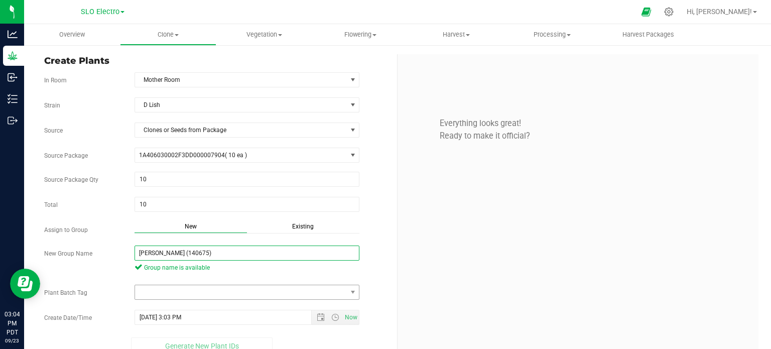
type input "[PERSON_NAME] (140675)"
click at [299, 286] on span at bounding box center [241, 292] width 212 height 14
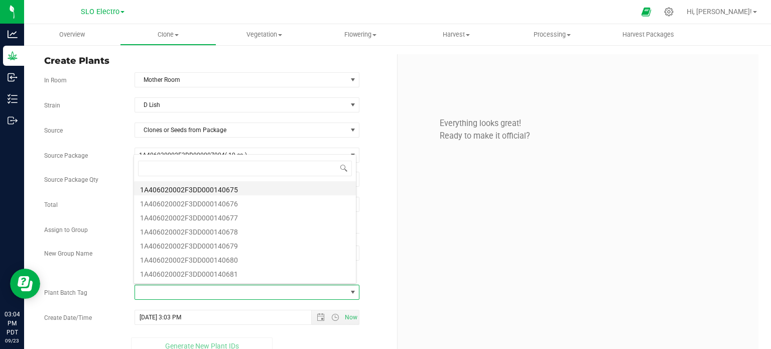
click at [240, 193] on li "1A406020002F3DD000140675" at bounding box center [245, 188] width 222 height 14
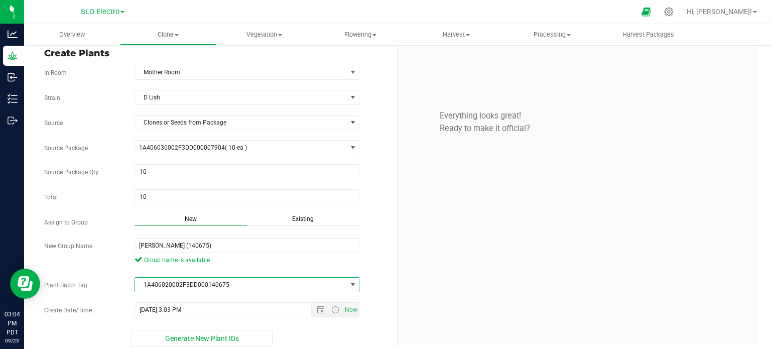
scroll to position [14, 0]
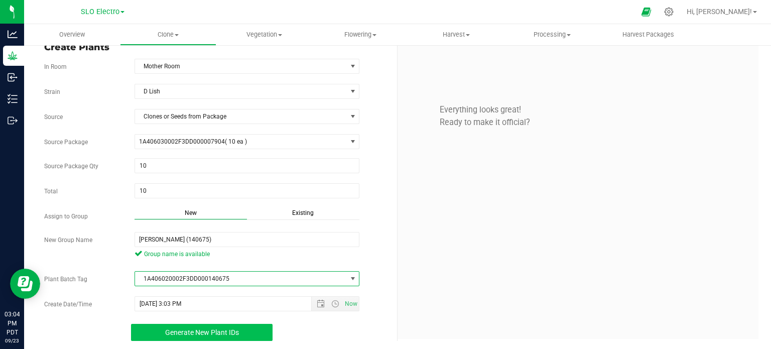
click at [243, 331] on button "Generate New Plant IDs" at bounding box center [202, 332] width 142 height 17
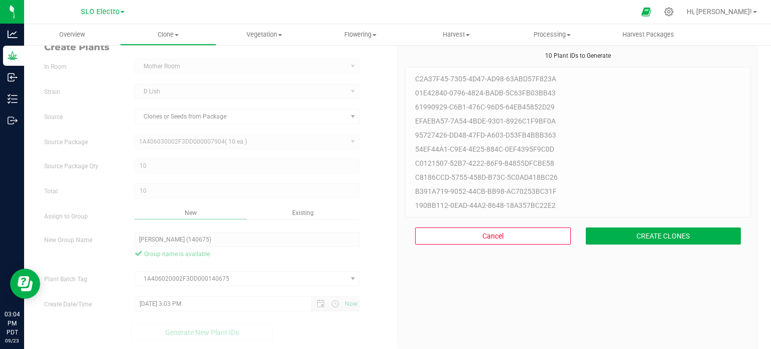
scroll to position [30, 0]
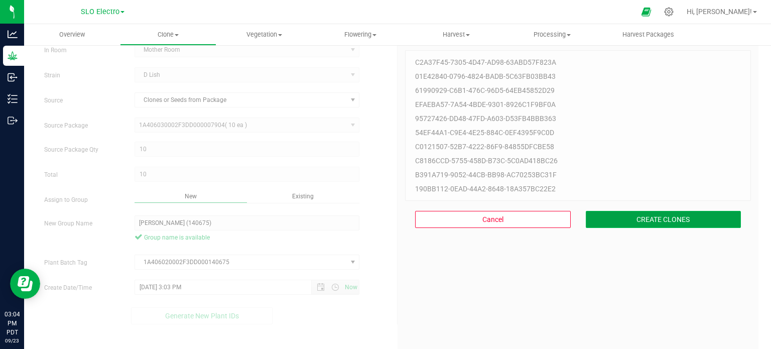
click at [656, 221] on button "CREATE CLONES" at bounding box center [664, 219] width 156 height 17
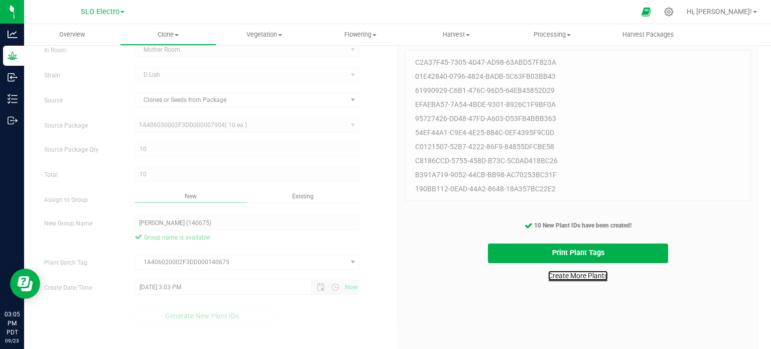
click at [566, 279] on link "Create More Plants" at bounding box center [578, 276] width 60 height 10
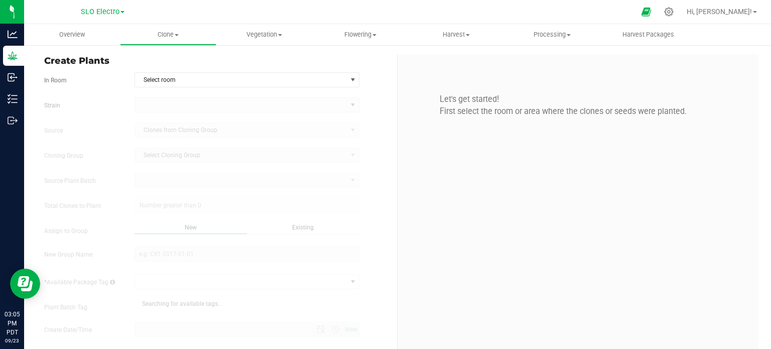
type input "[DATE] 3:05 PM"
click at [208, 71] on div "Create Plants In Room Select room Select room Mother Room Veg Room [GEOGRAPHIC_…" at bounding box center [217, 211] width 361 height 315
click at [206, 76] on span "Select room" at bounding box center [241, 80] width 212 height 14
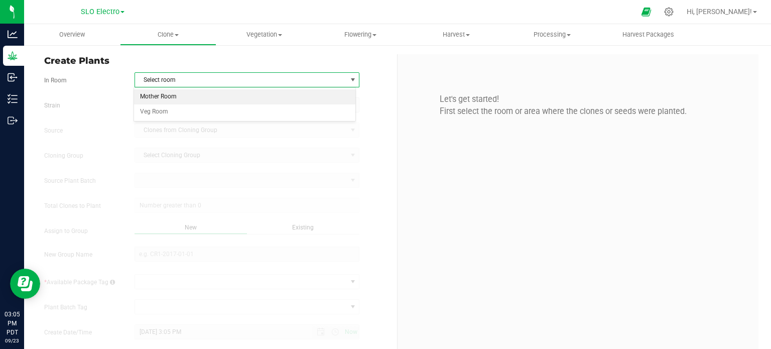
click at [193, 96] on li "Mother Room" at bounding box center [245, 96] width 222 height 15
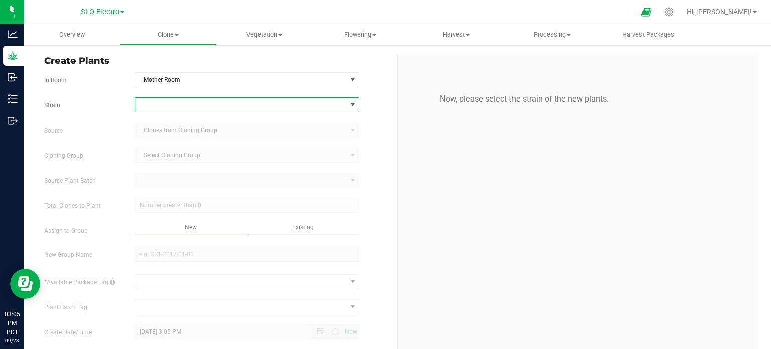
click at [195, 102] on span at bounding box center [241, 105] width 212 height 14
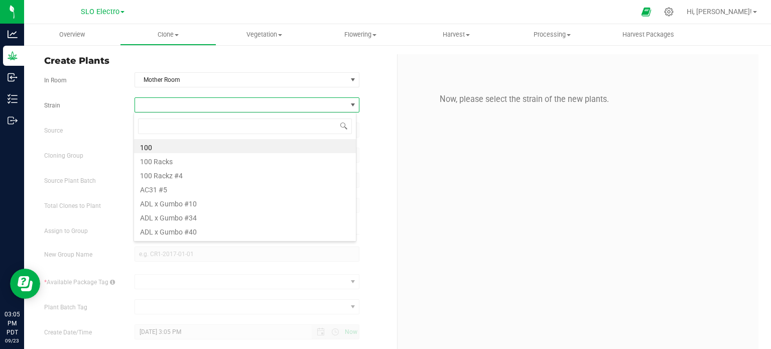
scroll to position [15, 222]
type input "clown sh"
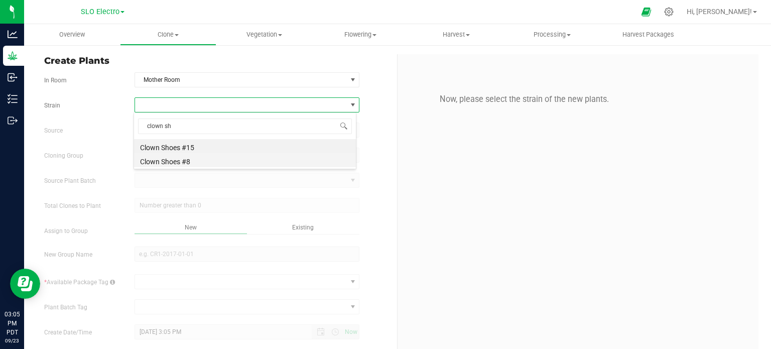
click at [177, 161] on li "Clown Shoes #8" at bounding box center [245, 160] width 222 height 14
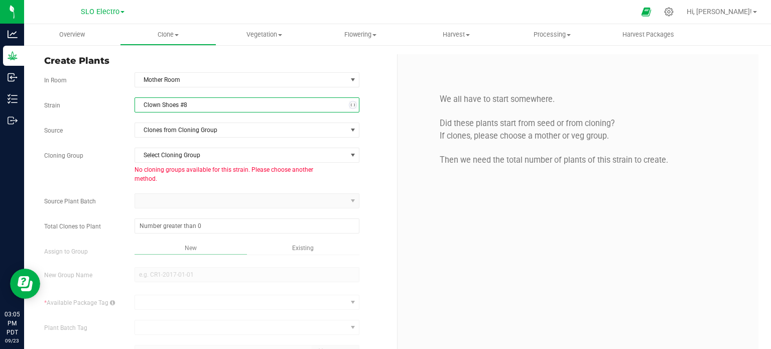
click at [211, 138] on div "Strain Clown Shoes #8 Source Clones from Cloning Group Cloning Group Select Clo…" at bounding box center [216, 243] width 345 height 292
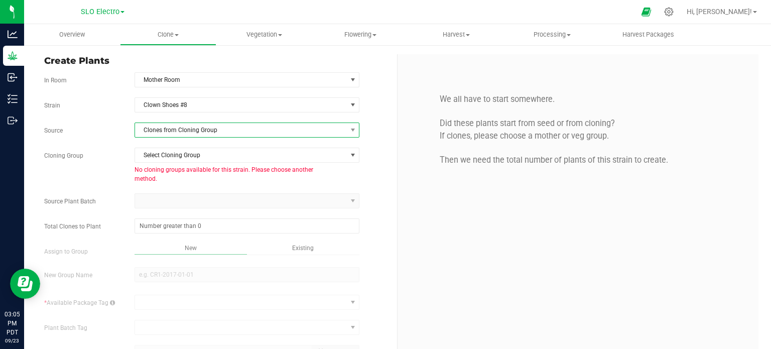
click at [226, 132] on span "Clones from Cloning Group" at bounding box center [241, 130] width 212 height 14
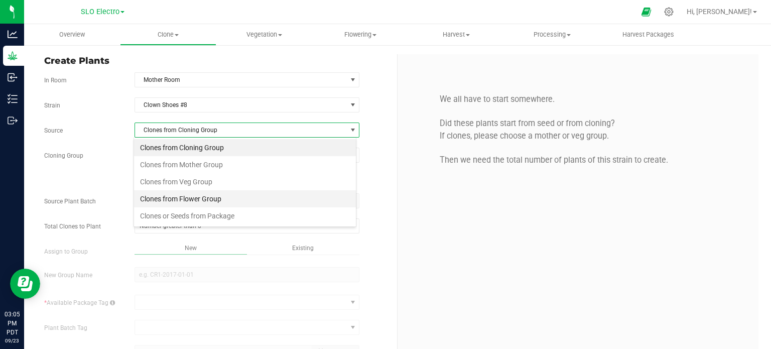
scroll to position [15, 222]
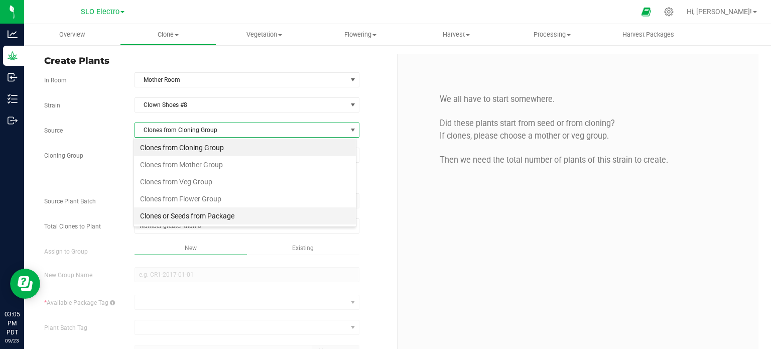
click at [211, 215] on li "Clones or Seeds from Package" at bounding box center [245, 215] width 222 height 17
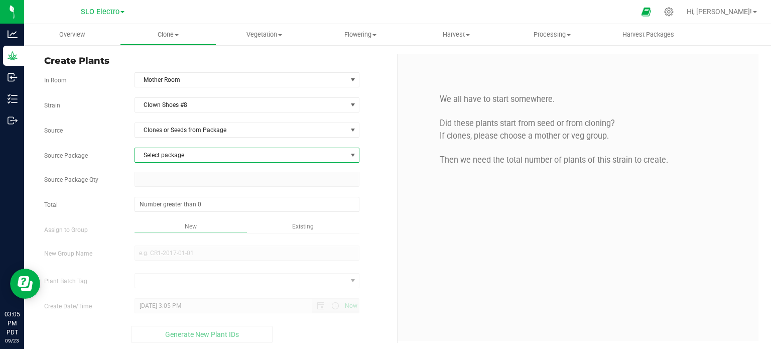
click at [208, 152] on span "Select package" at bounding box center [241, 155] width 212 height 14
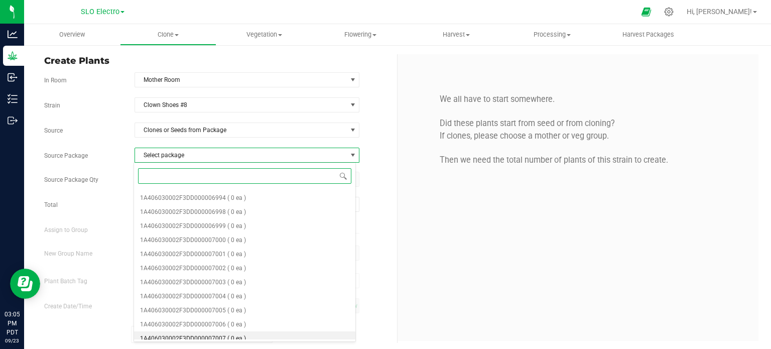
scroll to position [299, 0]
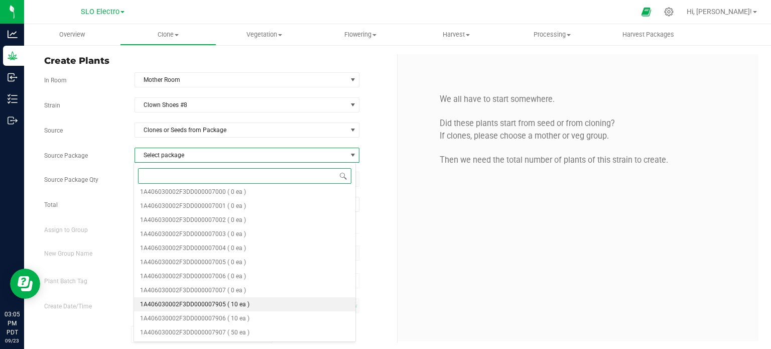
click at [261, 309] on li "1A406030002F3DD000007905 ( 10 ea )" at bounding box center [245, 304] width 222 height 14
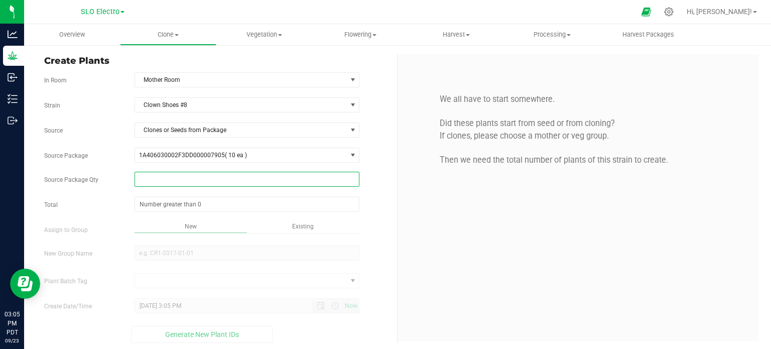
click at [258, 180] on span at bounding box center [247, 179] width 225 height 15
type input "10"
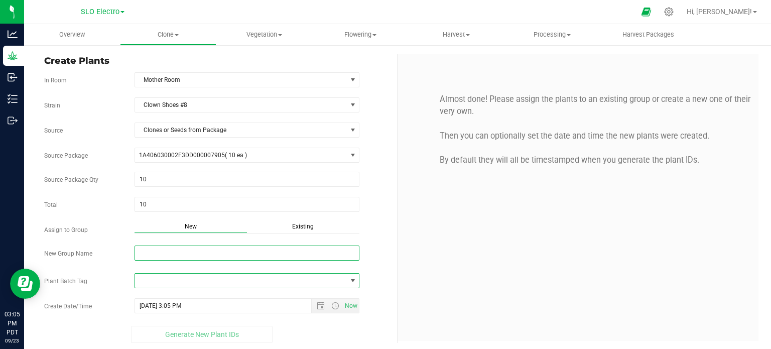
click at [275, 258] on input "New Group Name" at bounding box center [247, 253] width 225 height 15
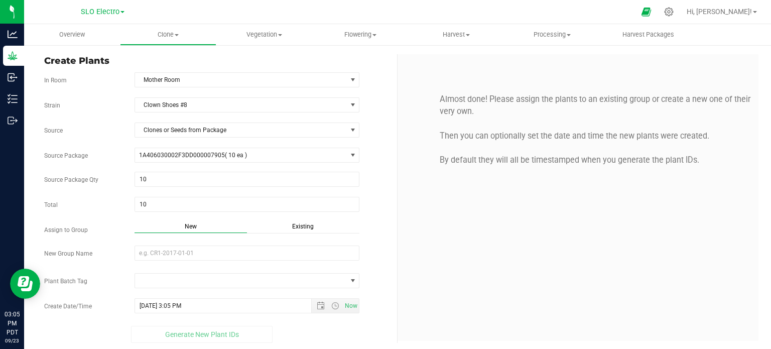
click at [425, 262] on div "Almost done! Please assign the plants to an existing group or create a new one …" at bounding box center [578, 197] width 361 height 287
click at [329, 251] on input "New Group Name" at bounding box center [247, 253] width 225 height 15
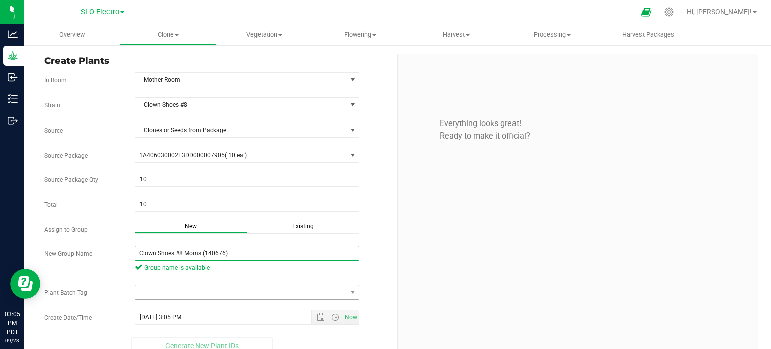
type input "Clown Shoes #8 Moms (140676)"
click at [339, 286] on span at bounding box center [241, 292] width 212 height 14
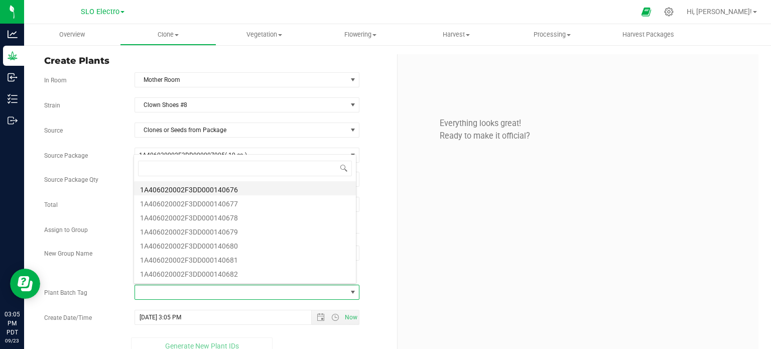
click at [247, 189] on li "1A406020002F3DD000140676" at bounding box center [245, 188] width 222 height 14
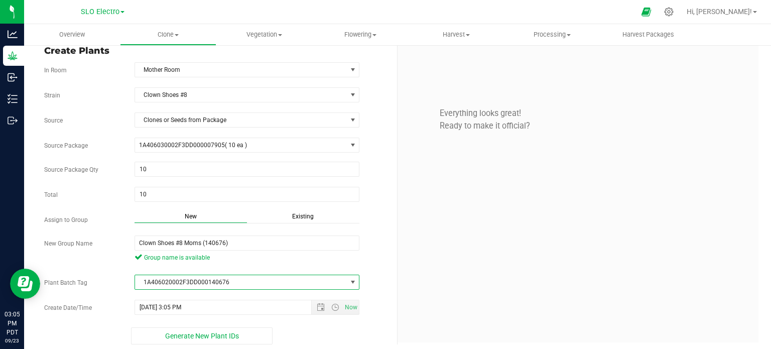
scroll to position [14, 0]
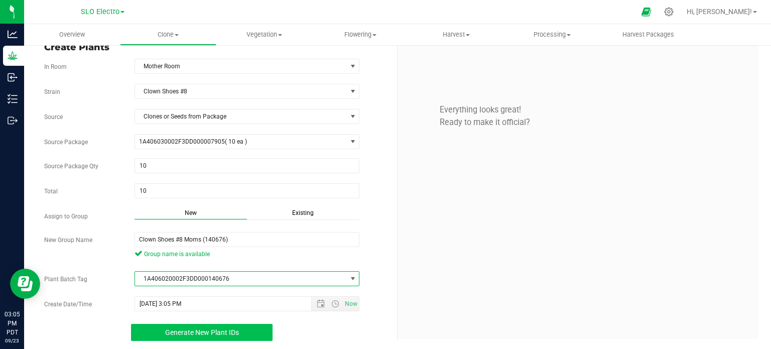
drag, startPoint x: 245, startPoint y: 335, endPoint x: 249, endPoint y: 331, distance: 5.7
click at [245, 334] on button "Generate New Plant IDs" at bounding box center [202, 332] width 142 height 17
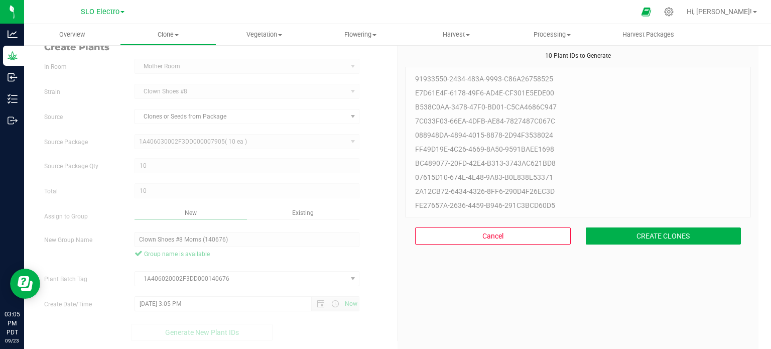
scroll to position [30, 0]
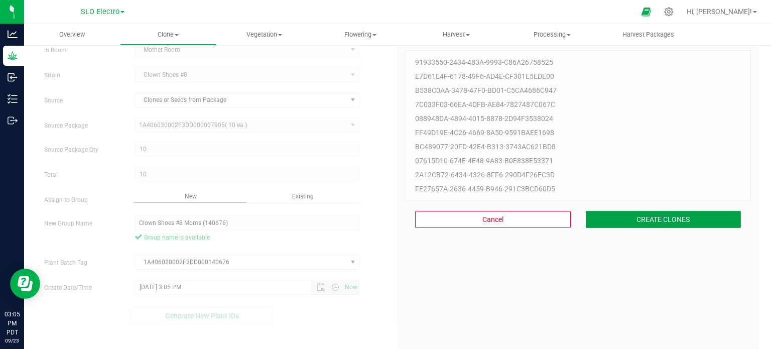
click at [633, 218] on button "CREATE CLONES" at bounding box center [664, 219] width 156 height 17
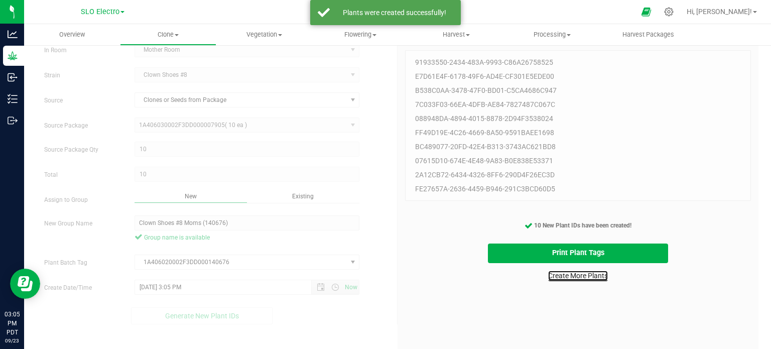
click at [572, 278] on link "Create More Plants" at bounding box center [578, 276] width 60 height 10
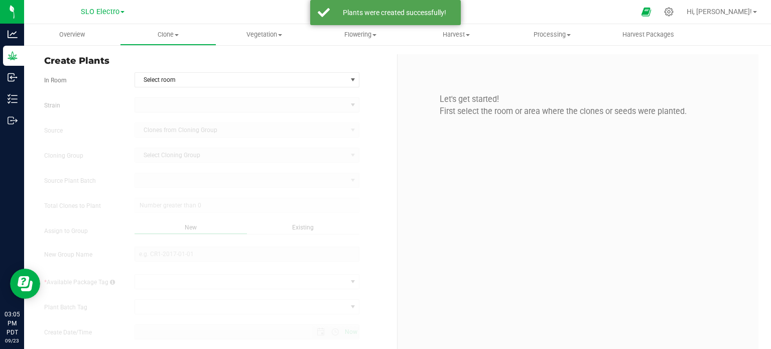
type input "[DATE] 3:05 PM"
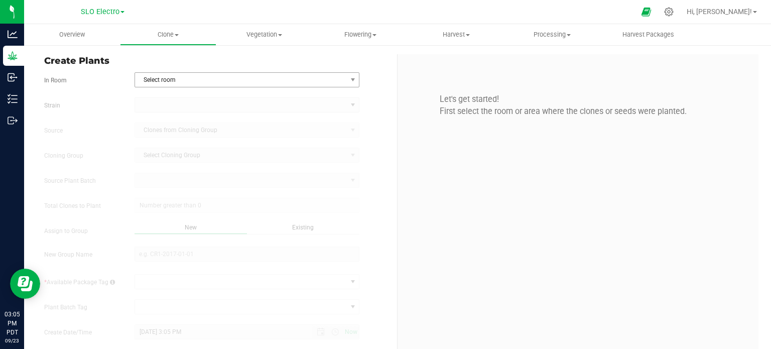
click at [261, 76] on span "Select room" at bounding box center [241, 80] width 212 height 14
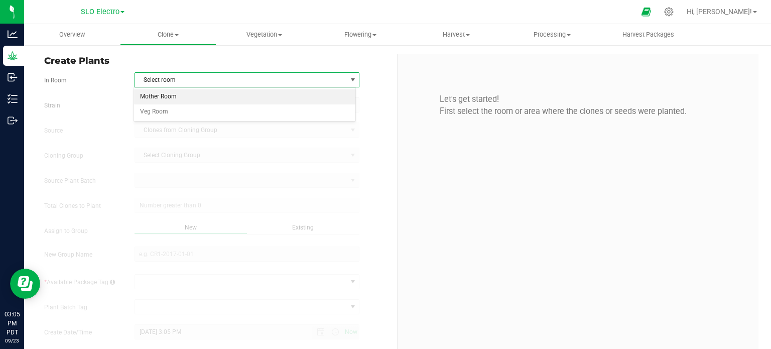
click at [183, 94] on li "Mother Room" at bounding box center [245, 96] width 222 height 15
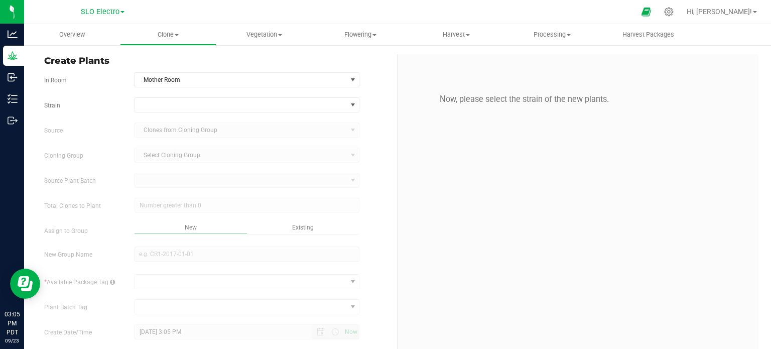
click at [187, 96] on form "In Room Mother Room Select room Mother Room Veg Room [GEOGRAPHIC_DATA] Source C…" at bounding box center [216, 220] width 345 height 297
click at [193, 104] on span at bounding box center [241, 105] width 212 height 14
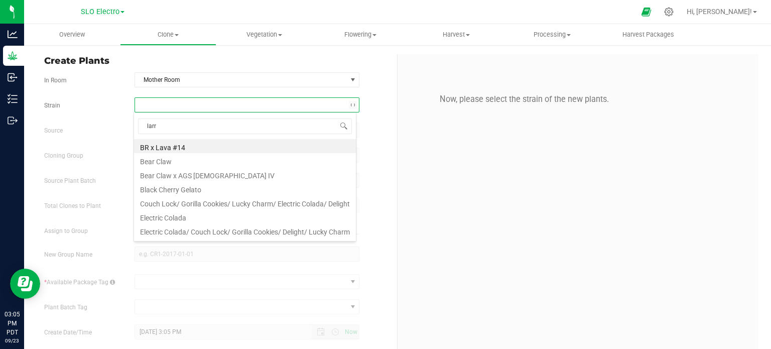
type input "[PERSON_NAME]"
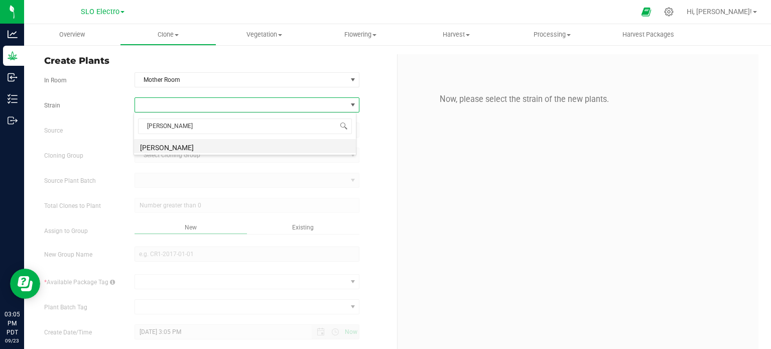
click at [166, 148] on li "[PERSON_NAME]" at bounding box center [245, 146] width 222 height 14
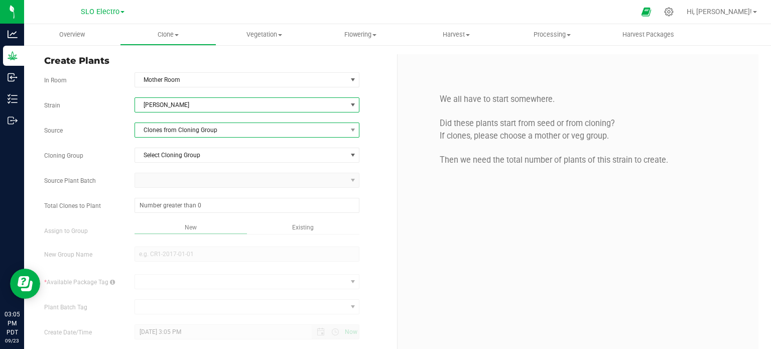
click at [206, 123] on span "Clones from Cloning Group" at bounding box center [241, 130] width 212 height 14
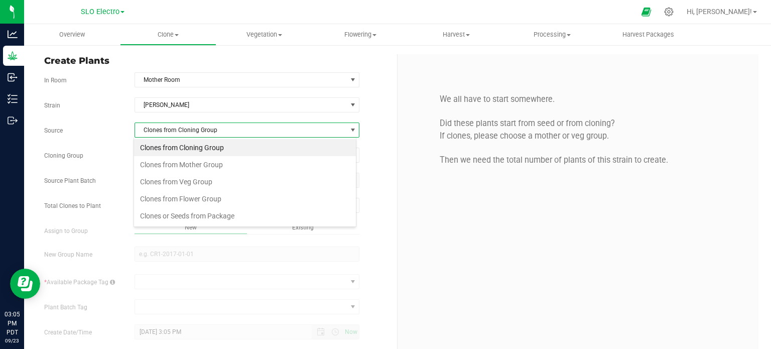
scroll to position [15, 222]
click at [225, 216] on li "Clones or Seeds from Package" at bounding box center [245, 215] width 222 height 17
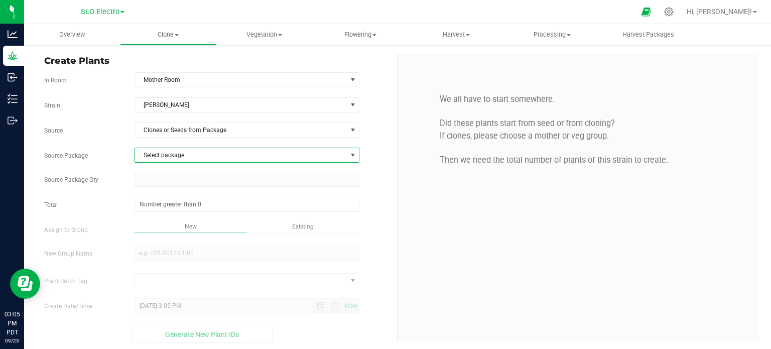
click at [192, 150] on span "Select package" at bounding box center [241, 155] width 212 height 14
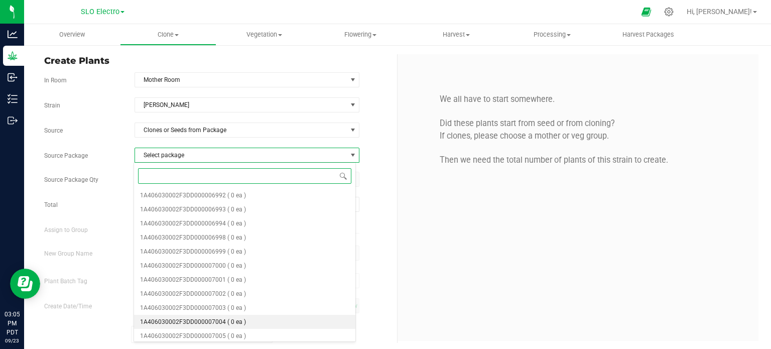
scroll to position [285, 0]
click at [263, 319] on li "1A406030002F3DD000007906 ( 10 ea )" at bounding box center [245, 318] width 222 height 14
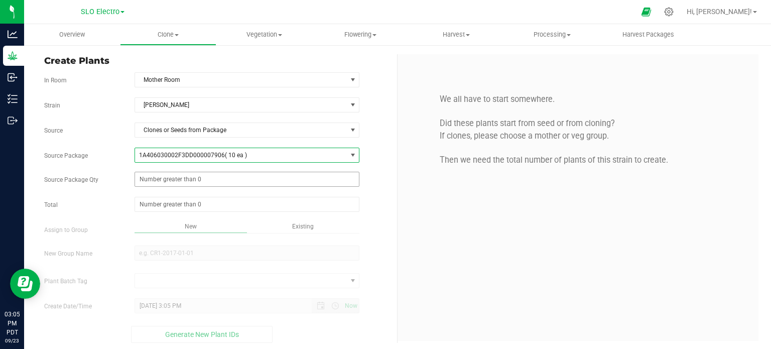
click at [213, 183] on span at bounding box center [247, 179] width 225 height 15
type input "10"
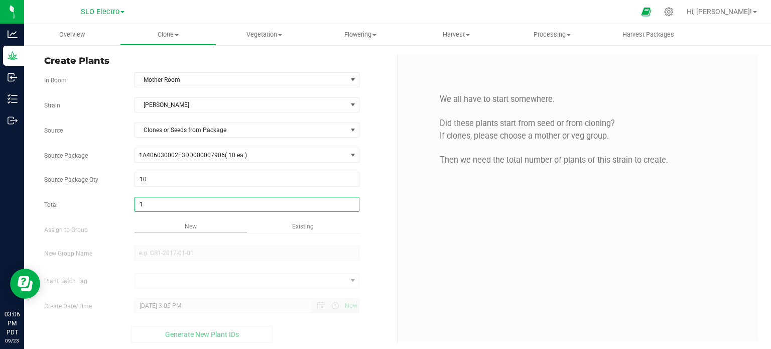
type input "10"
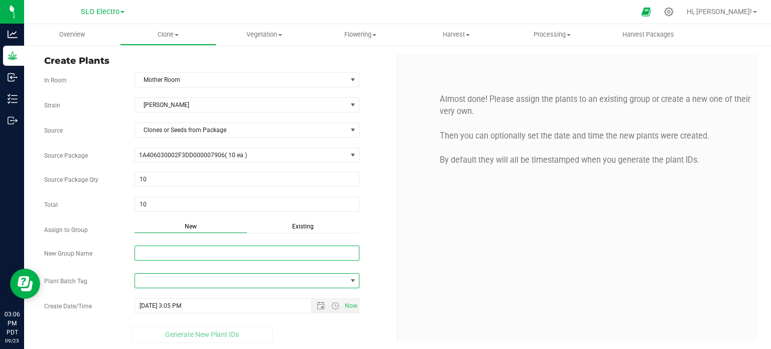
click at [229, 257] on input "New Group Name" at bounding box center [247, 253] width 225 height 15
type input "[PERSON_NAME] moms (140677)"
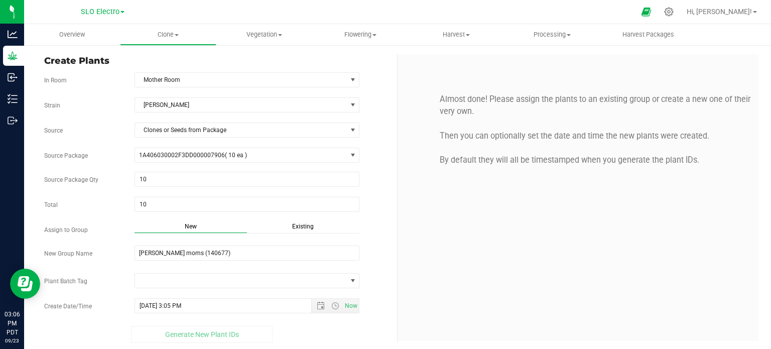
click at [328, 281] on div "Strain [PERSON_NAME] Source Clones or Seeds from Package Source Package 1A40603…" at bounding box center [216, 220] width 345 height 246
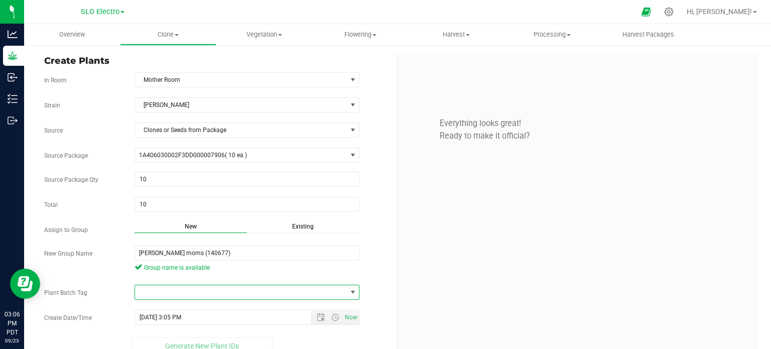
click at [318, 285] on span at bounding box center [241, 292] width 212 height 14
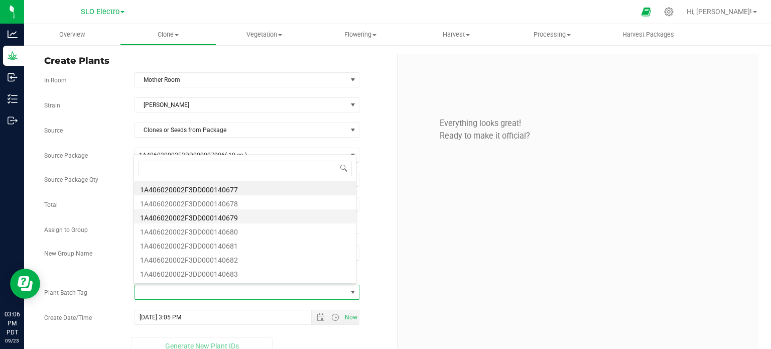
scroll to position [15, 220]
click at [224, 184] on li "1A406020002F3DD000140677" at bounding box center [245, 188] width 222 height 14
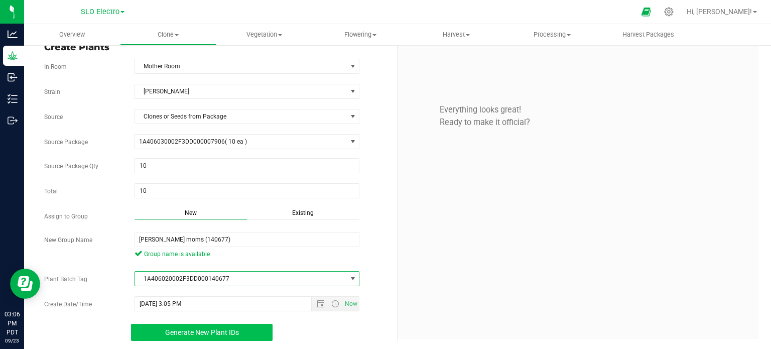
drag, startPoint x: 218, startPoint y: 324, endPoint x: 244, endPoint y: 323, distance: 25.2
click at [219, 324] on button "Generate New Plant IDs" at bounding box center [202, 332] width 142 height 17
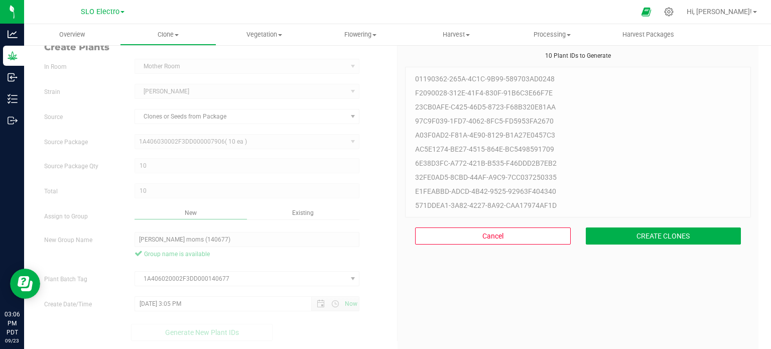
scroll to position [30, 0]
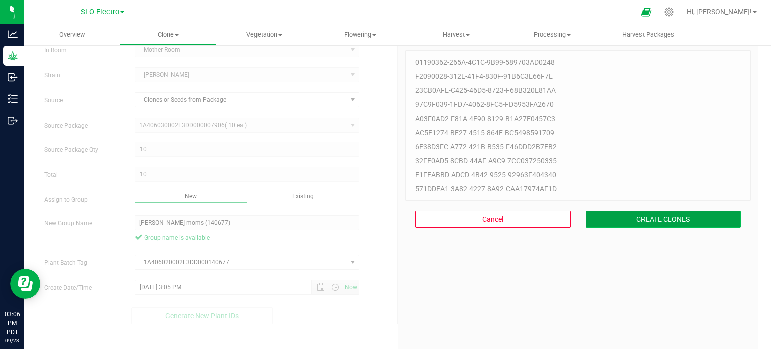
click at [711, 218] on button "CREATE CLONES" at bounding box center [664, 219] width 156 height 17
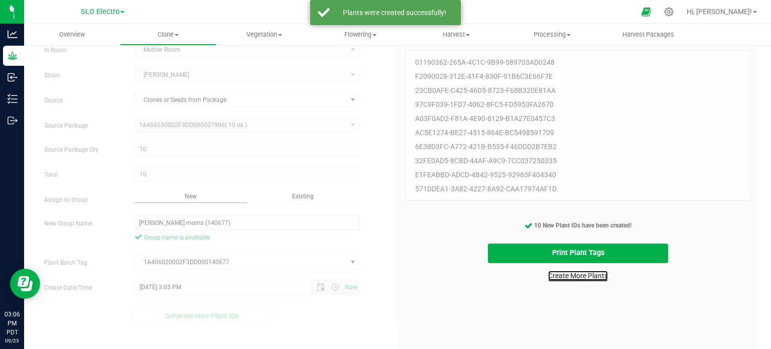
click at [593, 276] on link "Create More Plants" at bounding box center [578, 276] width 60 height 10
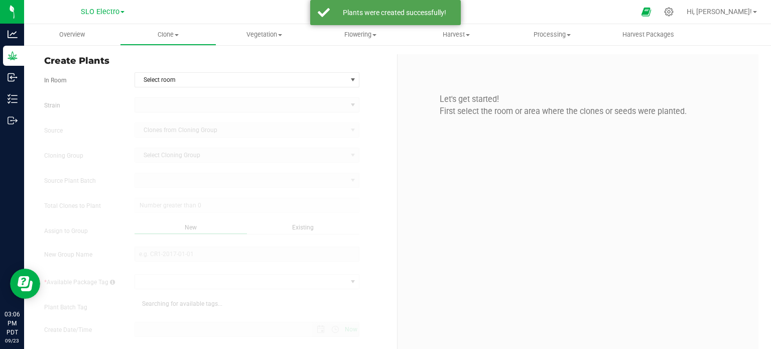
type input "[DATE] 3:06 PM"
click at [281, 85] on span "Select room" at bounding box center [241, 80] width 212 height 14
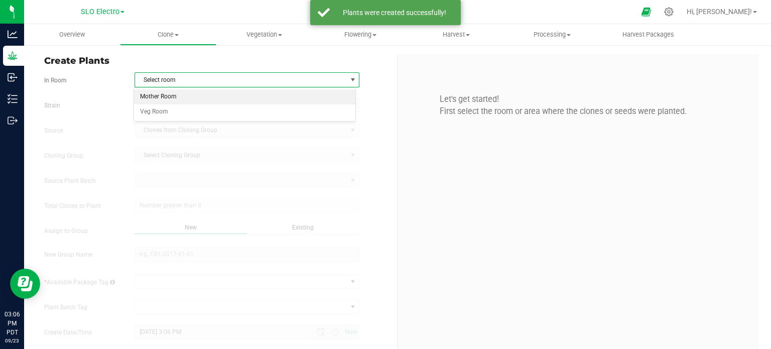
click at [244, 103] on li "Mother Room" at bounding box center [245, 96] width 222 height 15
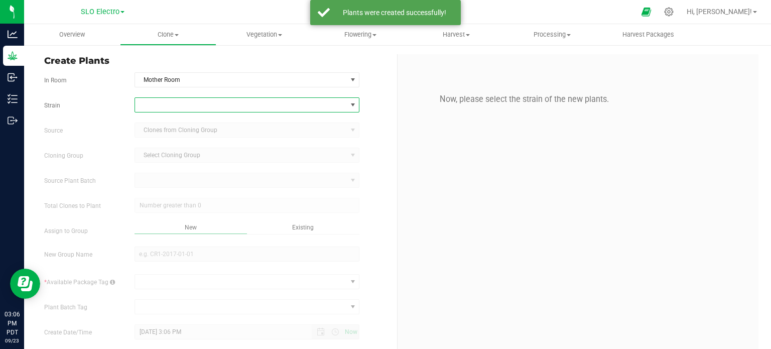
click at [243, 103] on span at bounding box center [241, 105] width 212 height 14
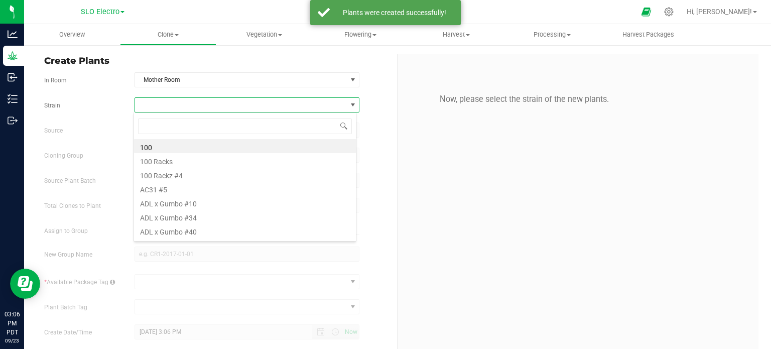
scroll to position [15, 222]
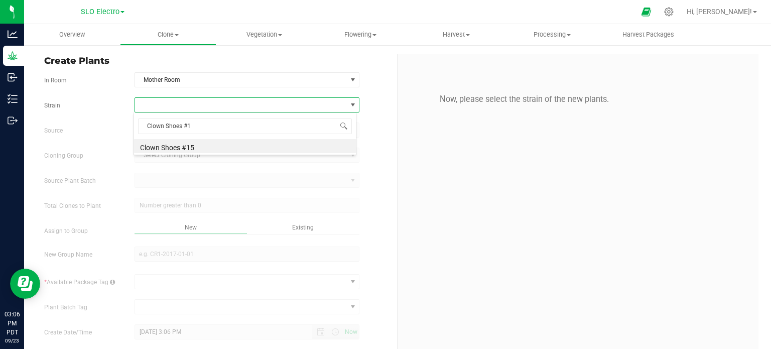
type input "Clown Shoes #15"
click at [204, 148] on li "Clown Shoes #15" at bounding box center [245, 146] width 222 height 14
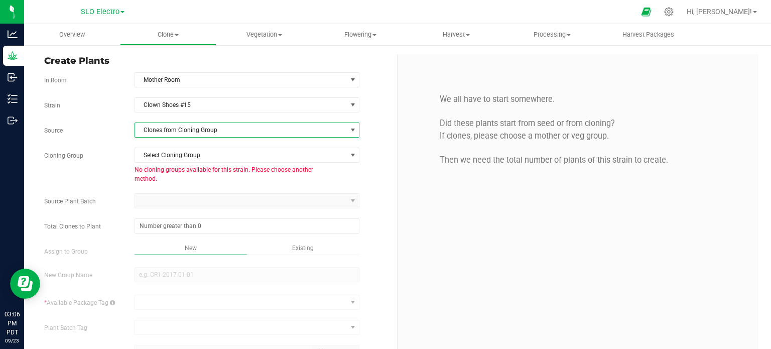
click at [208, 136] on span "Clones from Cloning Group" at bounding box center [241, 130] width 212 height 14
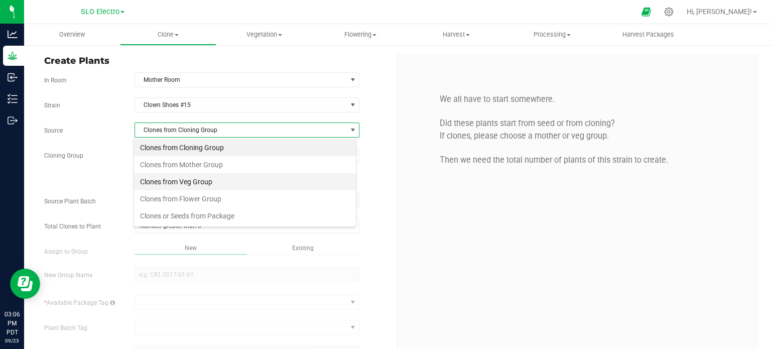
scroll to position [15, 222]
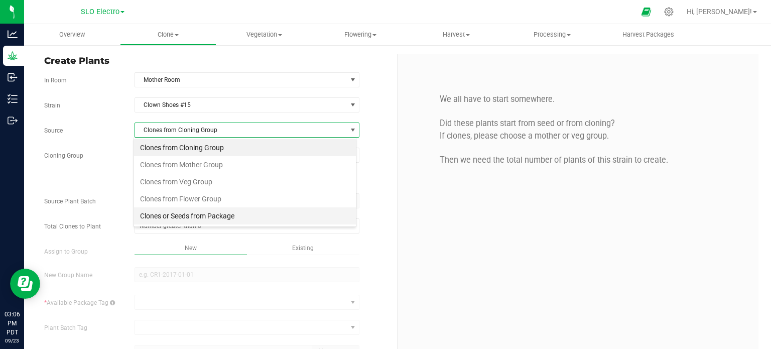
click at [224, 216] on li "Clones or Seeds from Package" at bounding box center [245, 215] width 222 height 17
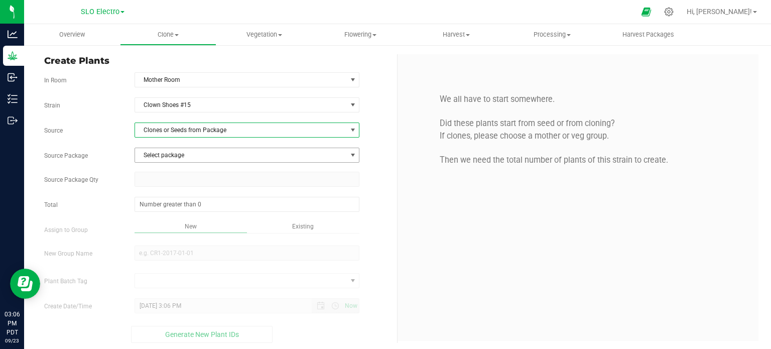
click at [205, 155] on span "Select package" at bounding box center [241, 155] width 212 height 14
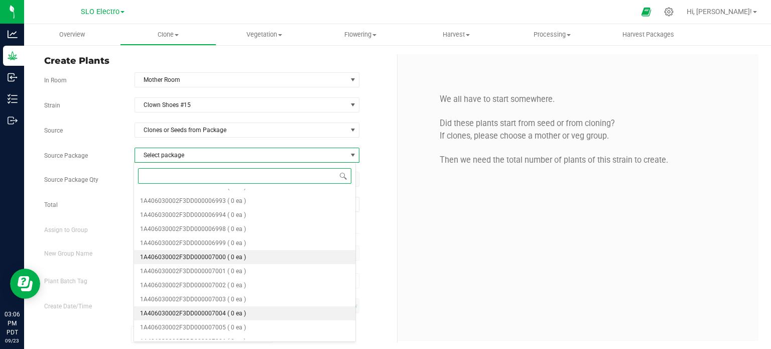
scroll to position [271, 0]
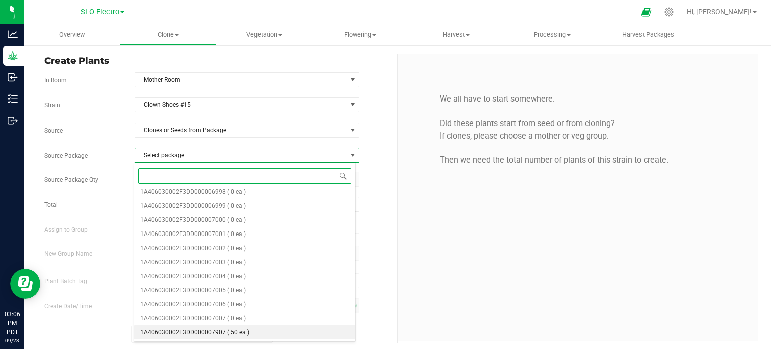
click at [253, 331] on li "1A406030002F3DD000007907 ( 50 ea )" at bounding box center [245, 332] width 222 height 14
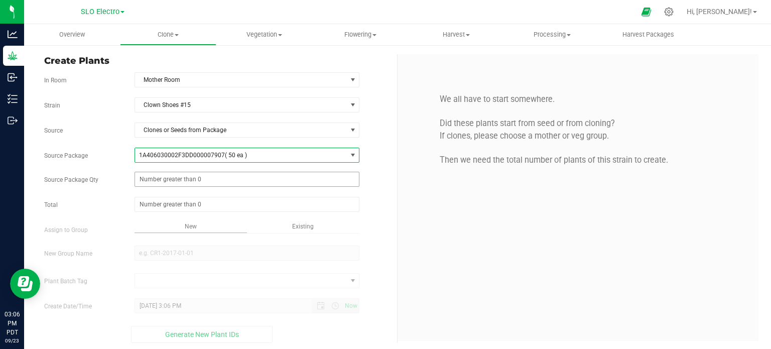
click at [218, 176] on span at bounding box center [247, 179] width 225 height 15
type input "50"
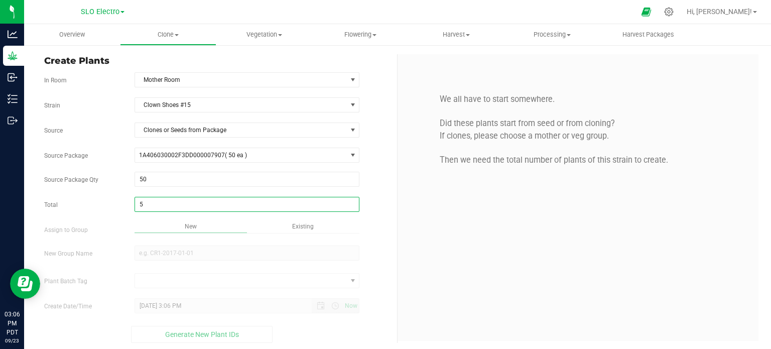
type input "50"
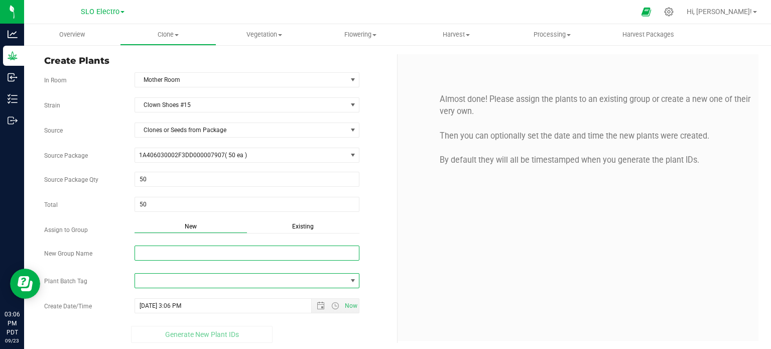
click at [172, 251] on input "New Group Name" at bounding box center [247, 253] width 225 height 15
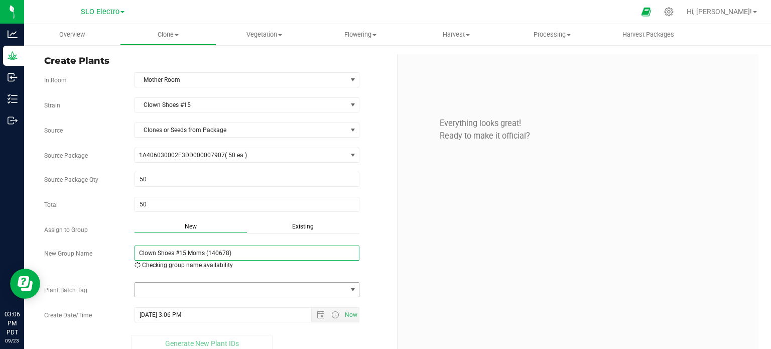
type input "Clown Shoes #15 Moms (140678)"
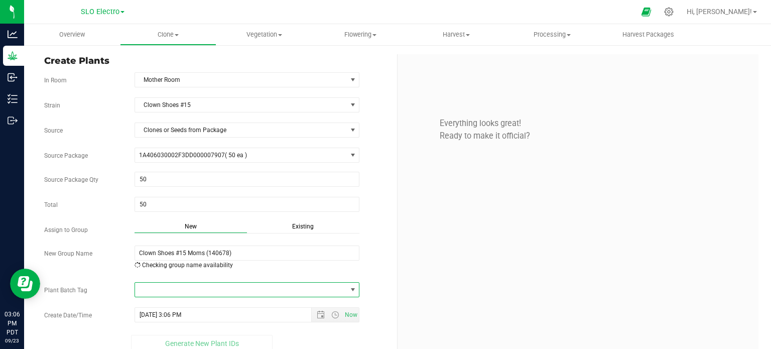
click at [348, 294] on span at bounding box center [352, 290] width 13 height 14
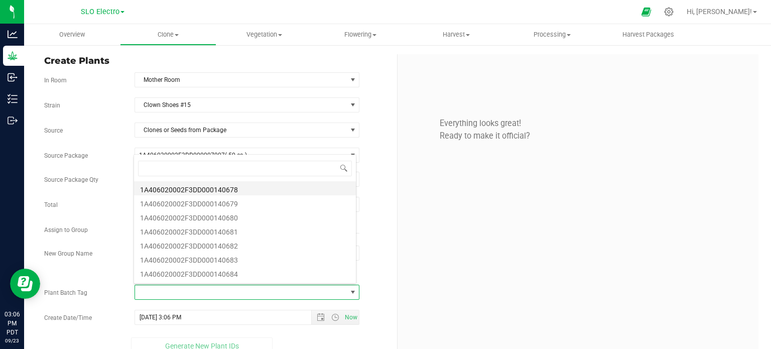
scroll to position [15, 220]
click at [231, 193] on li "1A406020002F3DD000140678" at bounding box center [245, 188] width 222 height 14
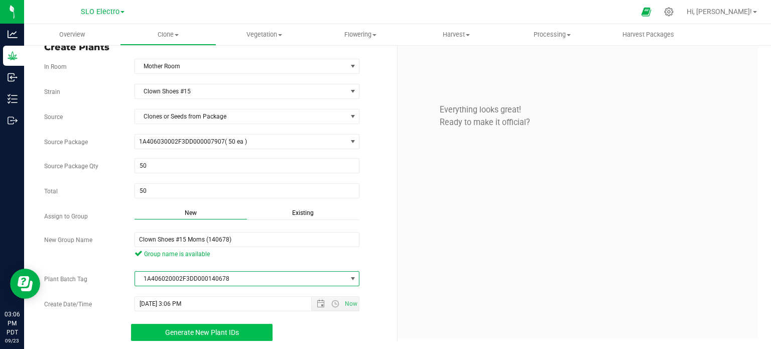
click at [248, 324] on button "Generate New Plant IDs" at bounding box center [202, 332] width 142 height 17
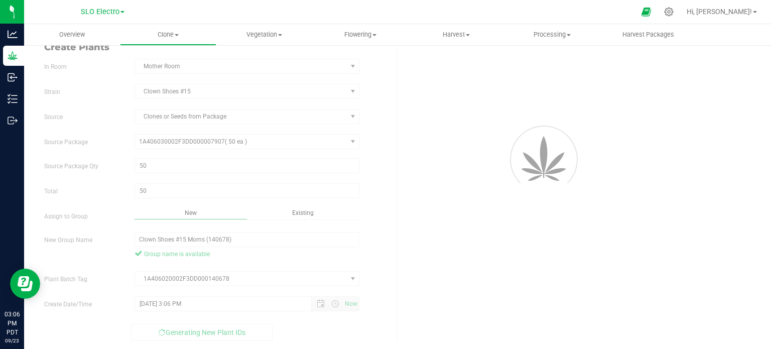
scroll to position [30, 0]
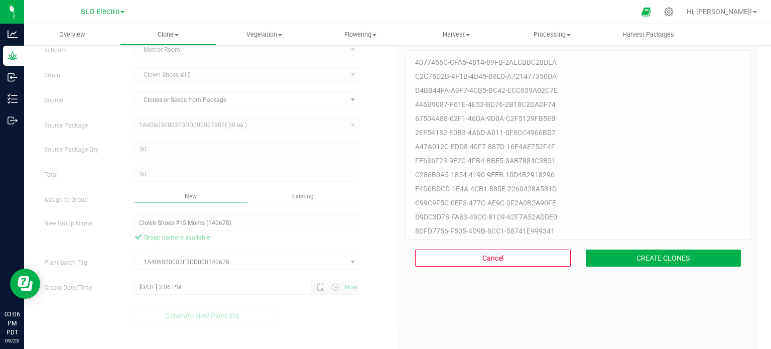
click at [653, 243] on div "Cancel CREATE CLONES" at bounding box center [578, 258] width 346 height 37
click at [641, 263] on button "CREATE CLONES" at bounding box center [664, 258] width 156 height 17
